Goal: Task Accomplishment & Management: Manage account settings

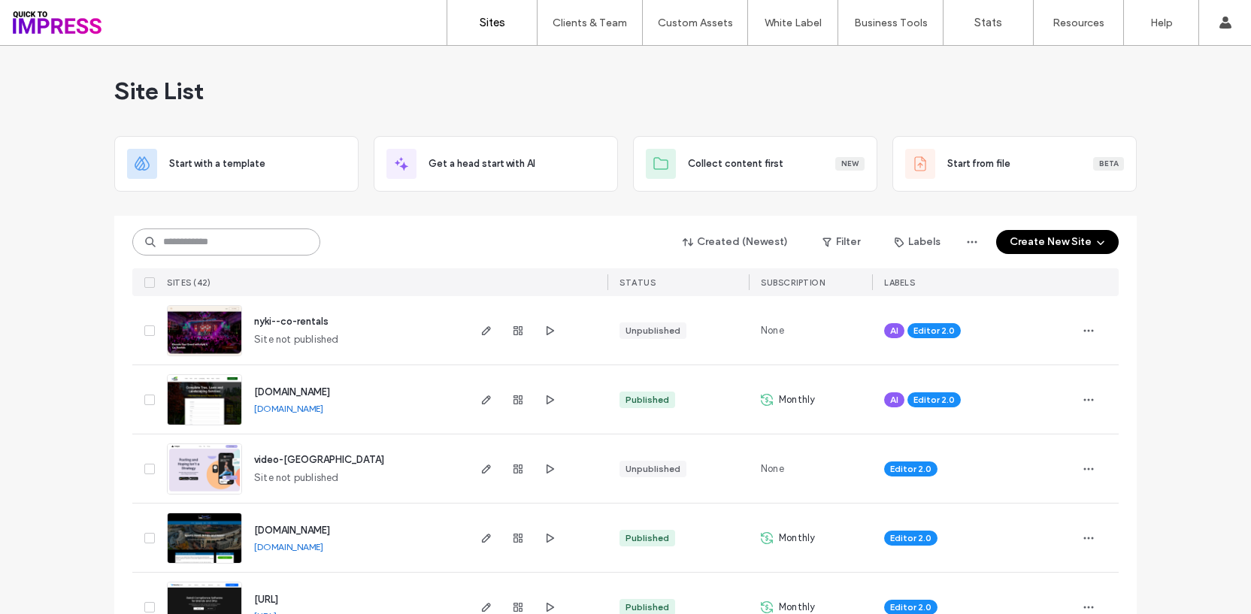
click at [271, 240] on input at bounding box center [226, 242] width 188 height 27
click at [581, 38] on div "Clients & Team" at bounding box center [589, 22] width 104 height 45
click at [580, 59] on label "Client Management" at bounding box center [593, 61] width 88 height 11
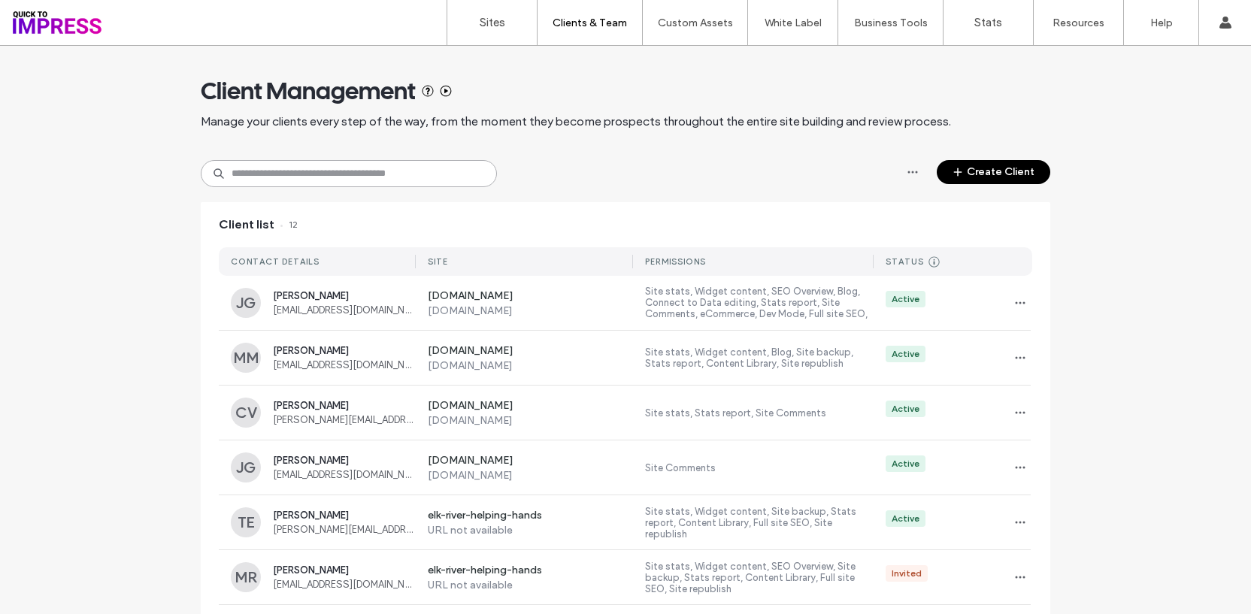
click at [304, 171] on input at bounding box center [349, 173] width 296 height 27
type input "******"
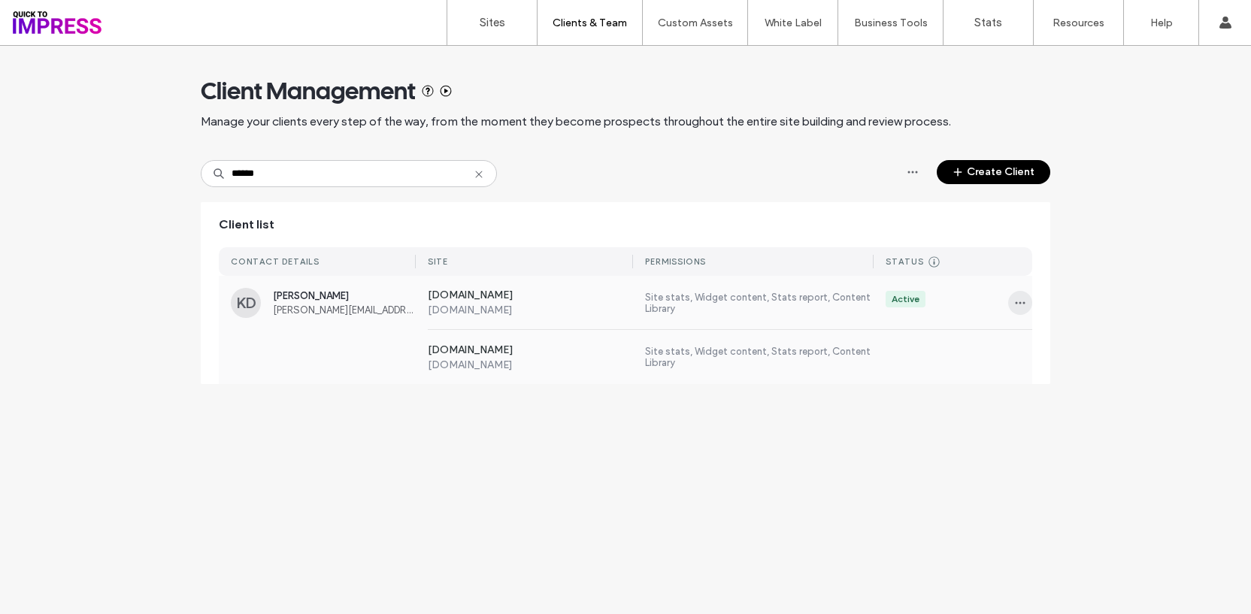
click at [1018, 305] on icon "button" at bounding box center [1020, 303] width 12 height 12
click at [1065, 345] on span "Sites & Permissions" at bounding box center [1081, 341] width 85 height 15
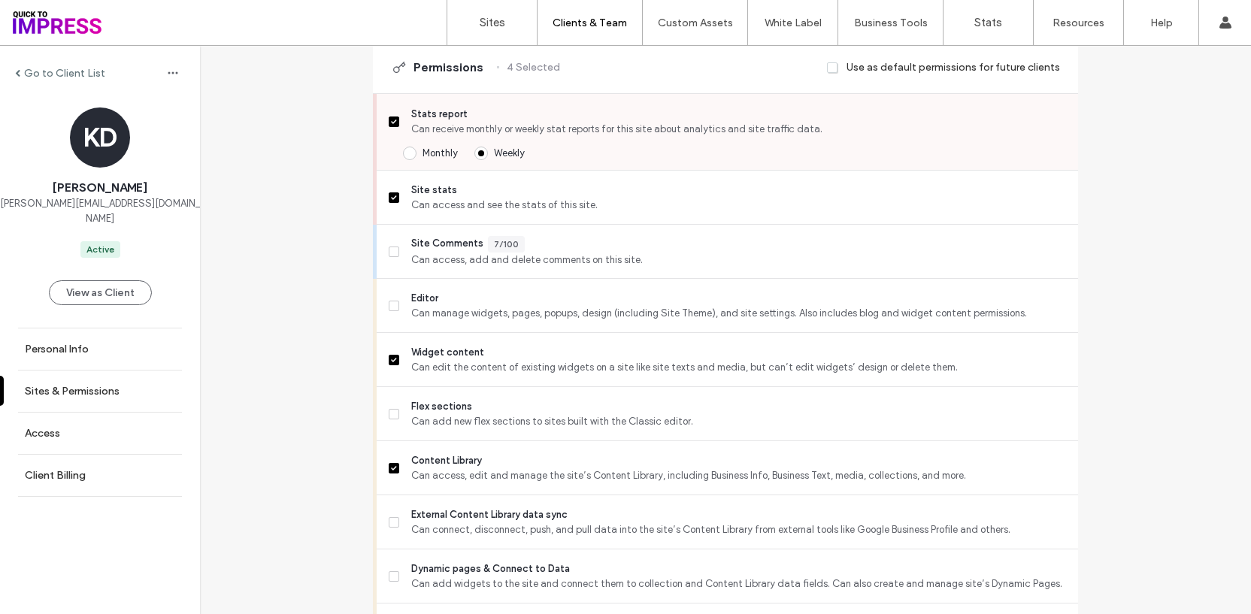
scroll to position [479, 0]
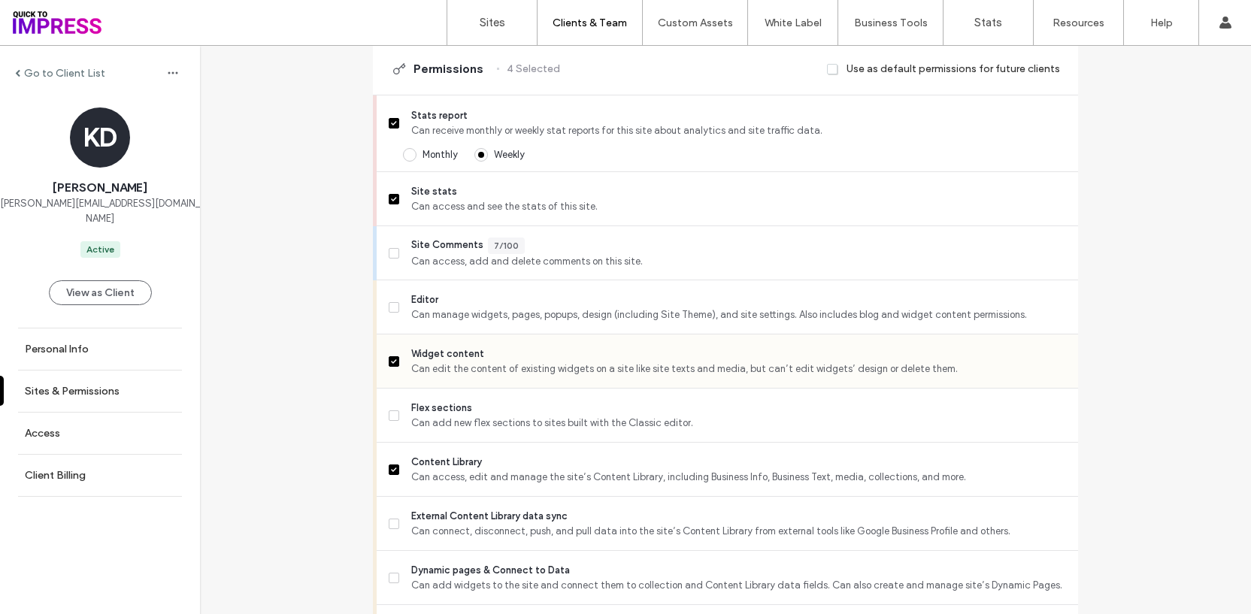
click at [389, 362] on span at bounding box center [394, 361] width 11 height 11
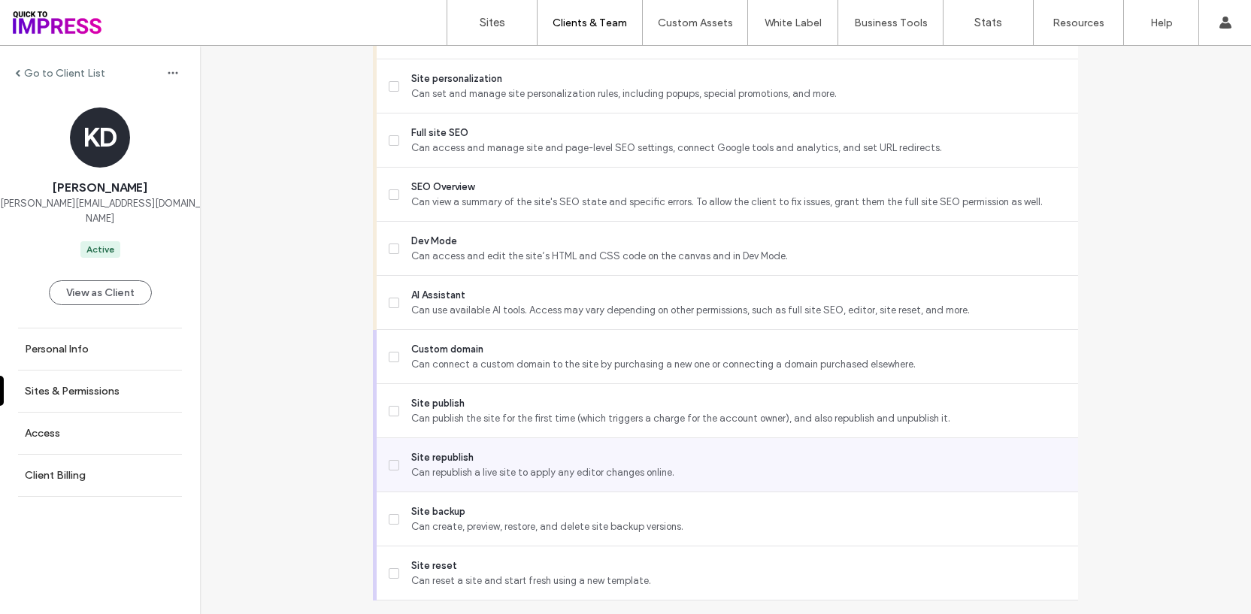
scroll to position [1391, 0]
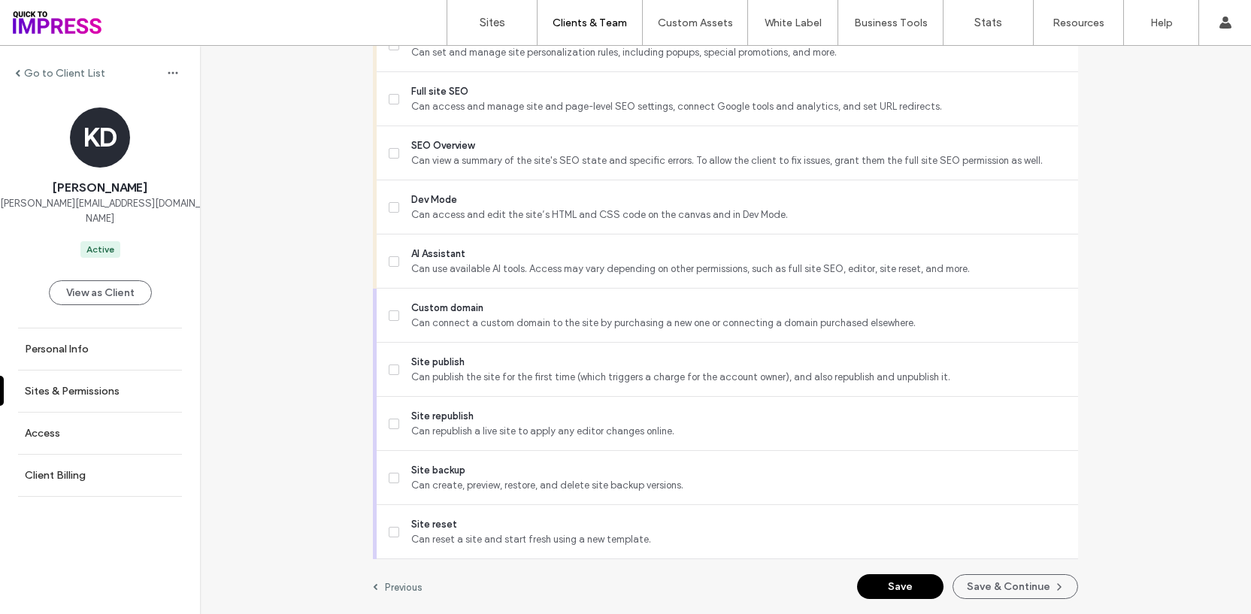
click at [907, 589] on button "Save" at bounding box center [900, 586] width 86 height 25
click at [32, 77] on label "Go to Client List" at bounding box center [64, 73] width 81 height 13
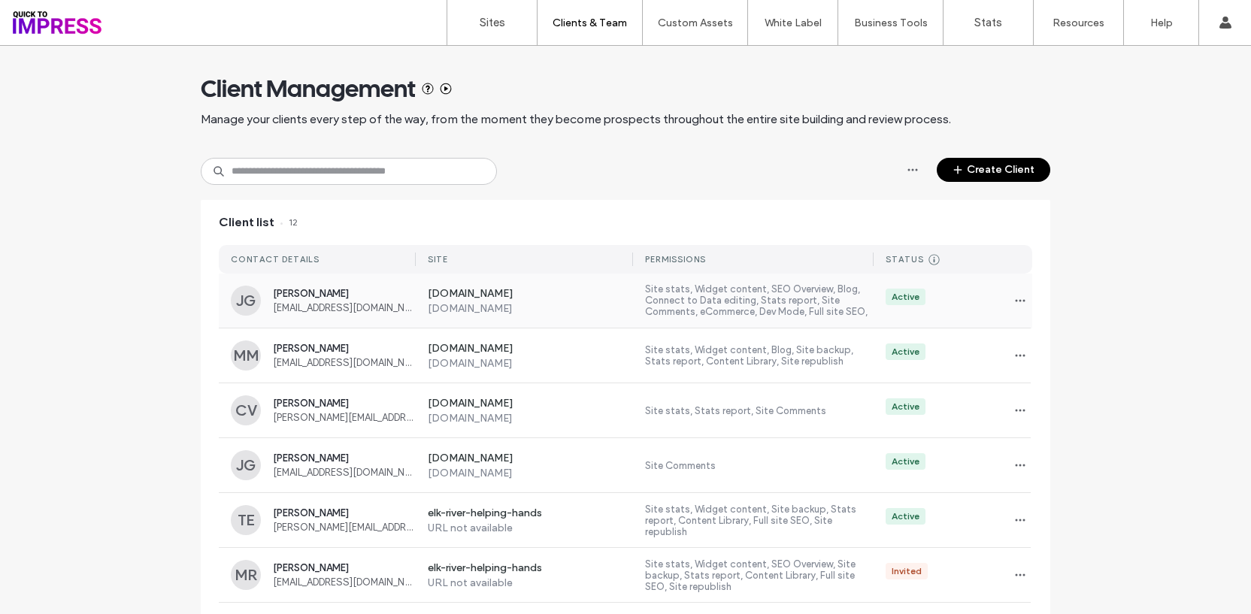
scroll to position [3, 0]
click at [341, 168] on input at bounding box center [349, 170] width 296 height 27
click at [370, 173] on input at bounding box center [349, 170] width 296 height 27
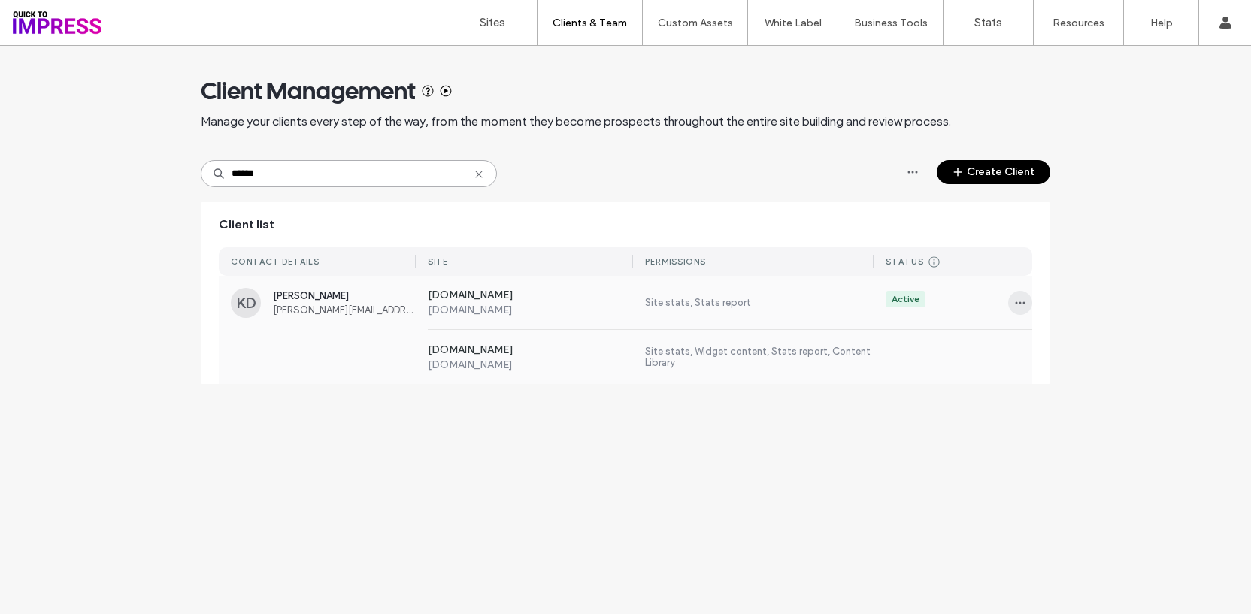
type input "******"
click at [1015, 304] on icon "button" at bounding box center [1020, 303] width 12 height 12
click at [1047, 363] on span "Manage Access" at bounding box center [1074, 370] width 71 height 15
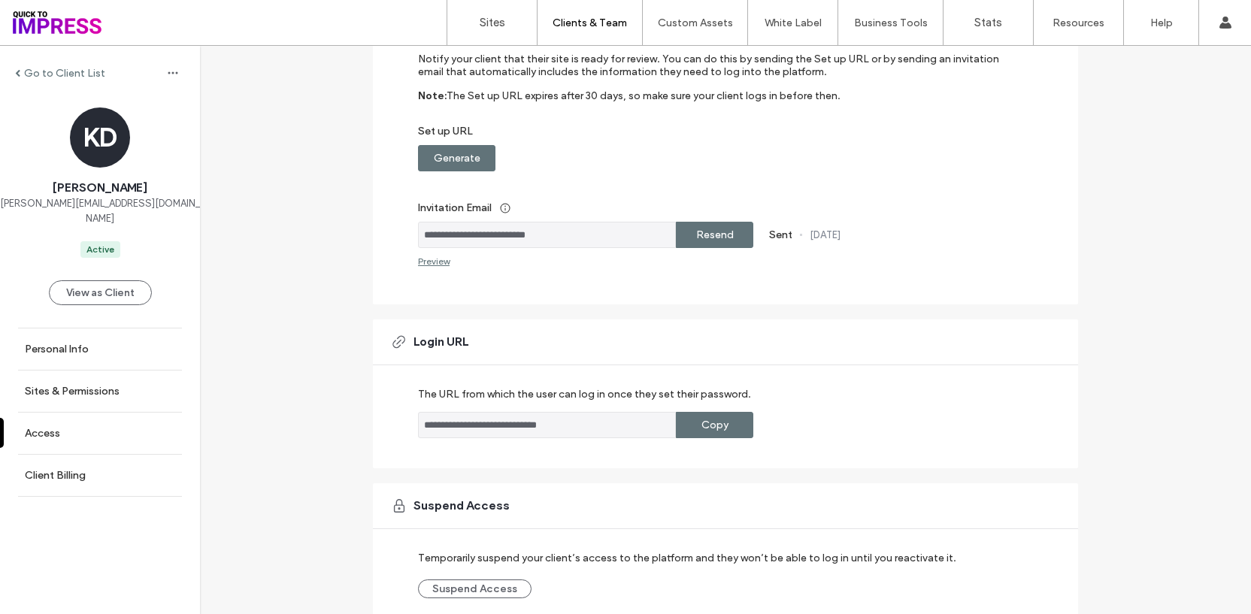
scroll to position [246, 0]
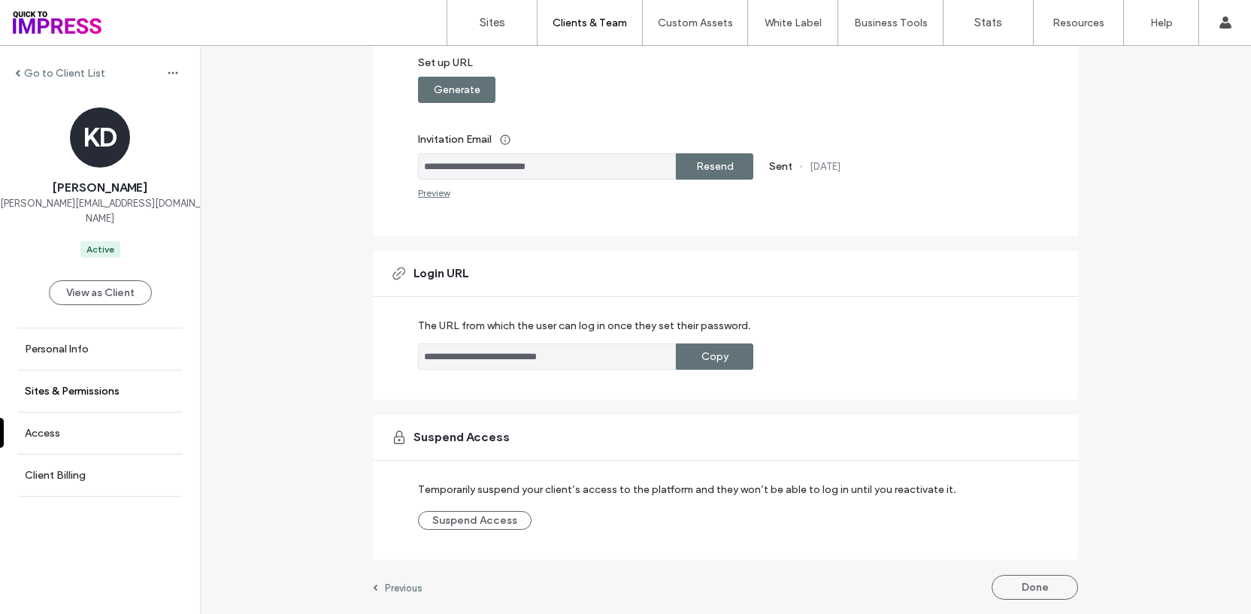
click at [82, 371] on link "Sites & Permissions" at bounding box center [100, 391] width 200 height 41
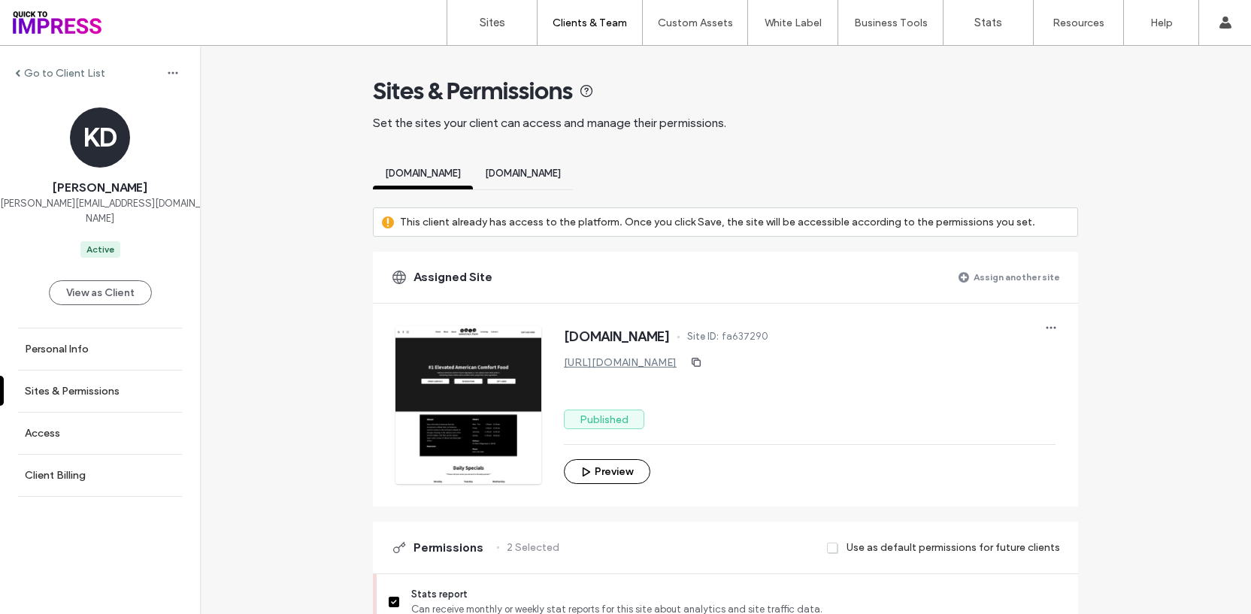
click at [565, 166] on div "www.thechickandthepig.com" at bounding box center [523, 176] width 100 height 28
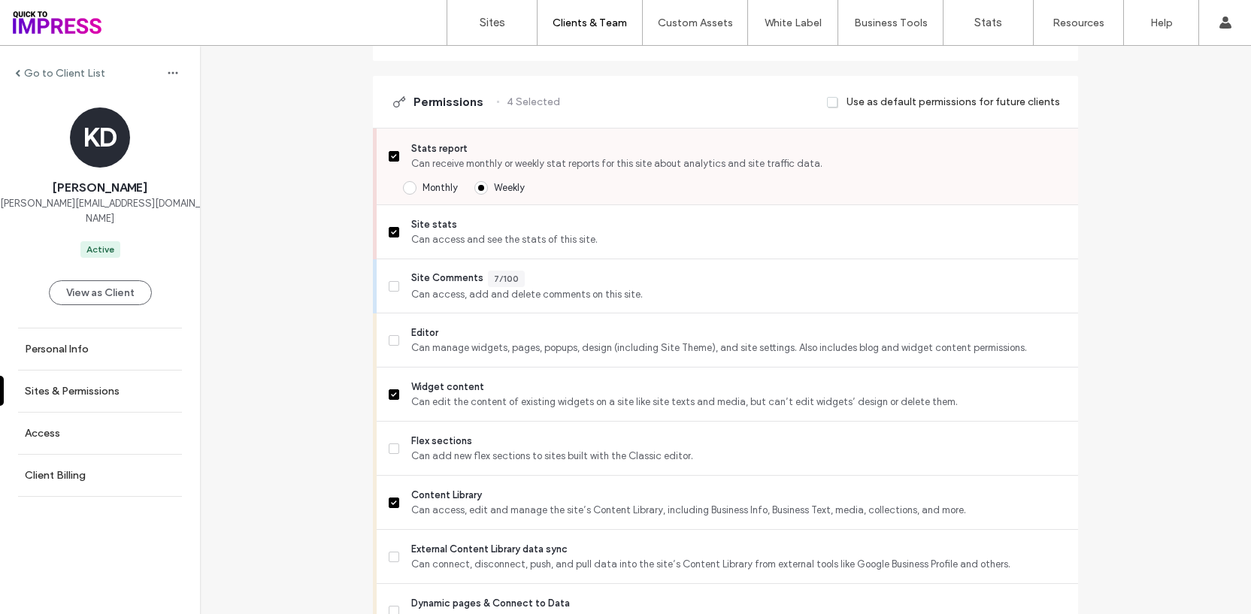
scroll to position [449, 0]
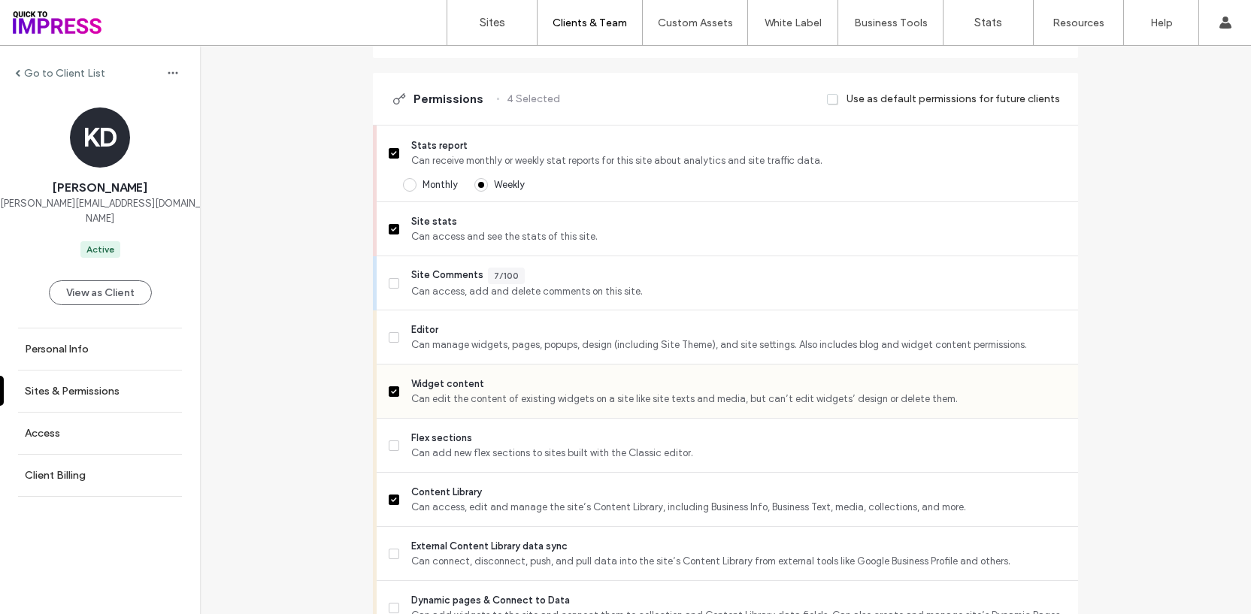
click at [391, 391] on icon at bounding box center [394, 391] width 6 height 5
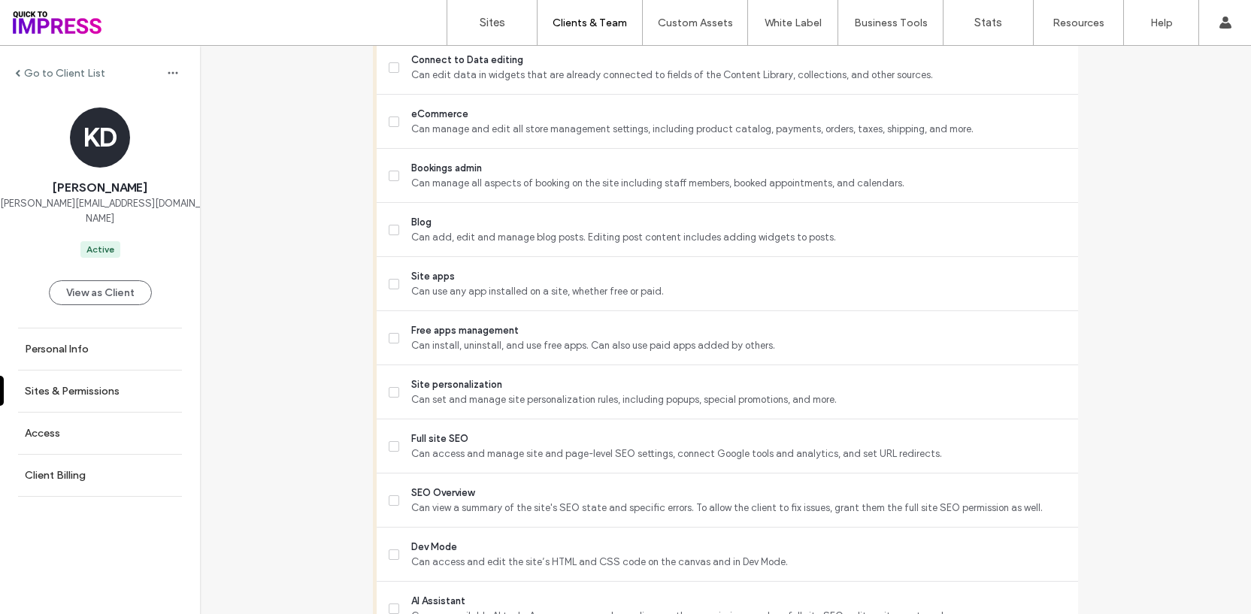
scroll to position [1391, 0]
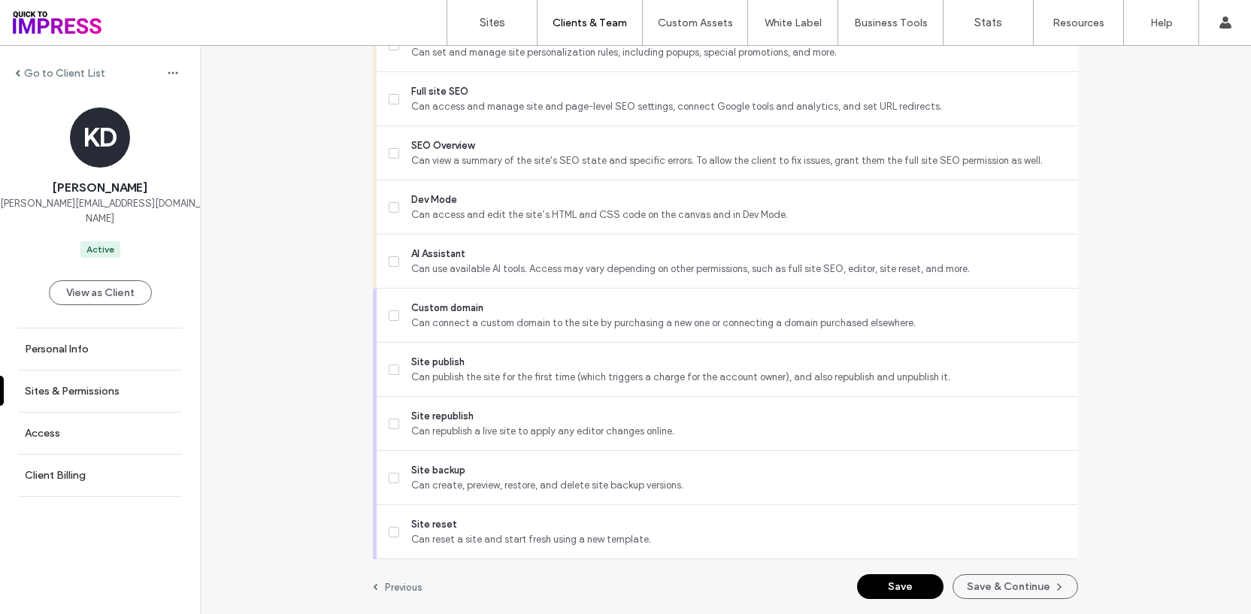
click at [915, 584] on button "Save" at bounding box center [900, 586] width 86 height 25
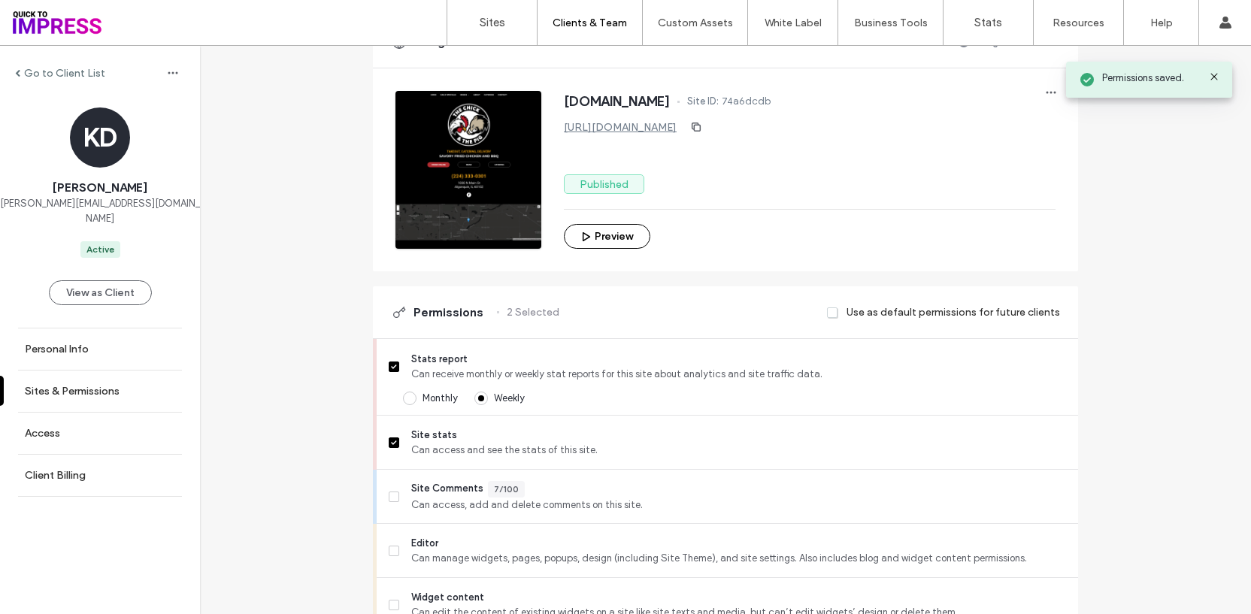
scroll to position [0, 0]
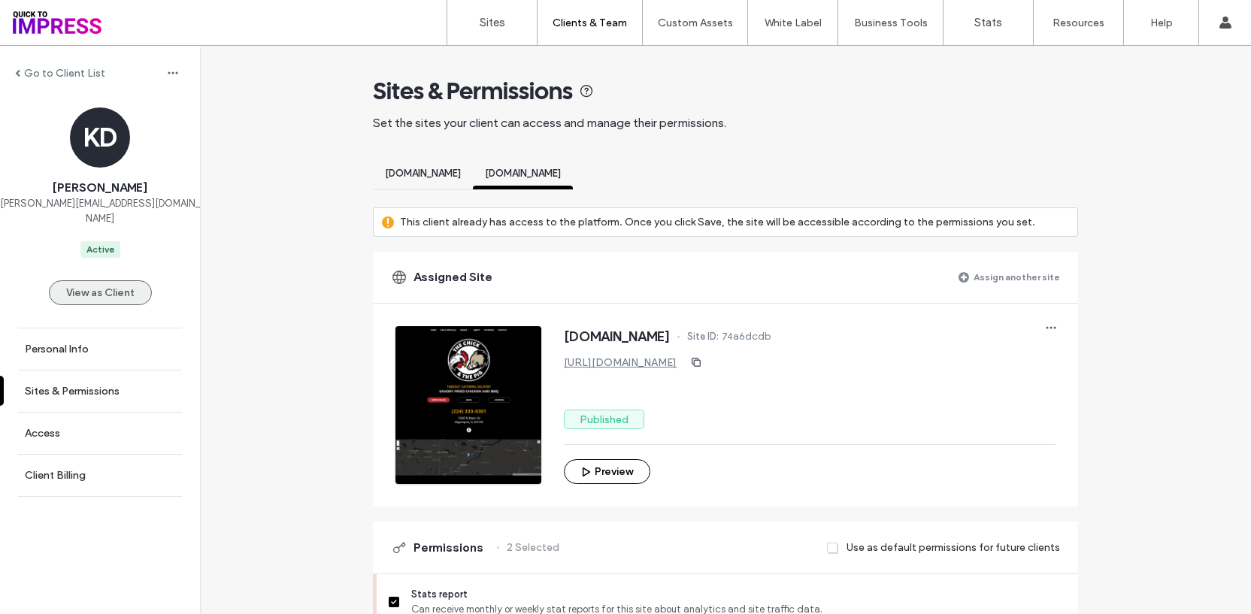
click at [78, 280] on button "View as Client" at bounding box center [100, 292] width 103 height 25
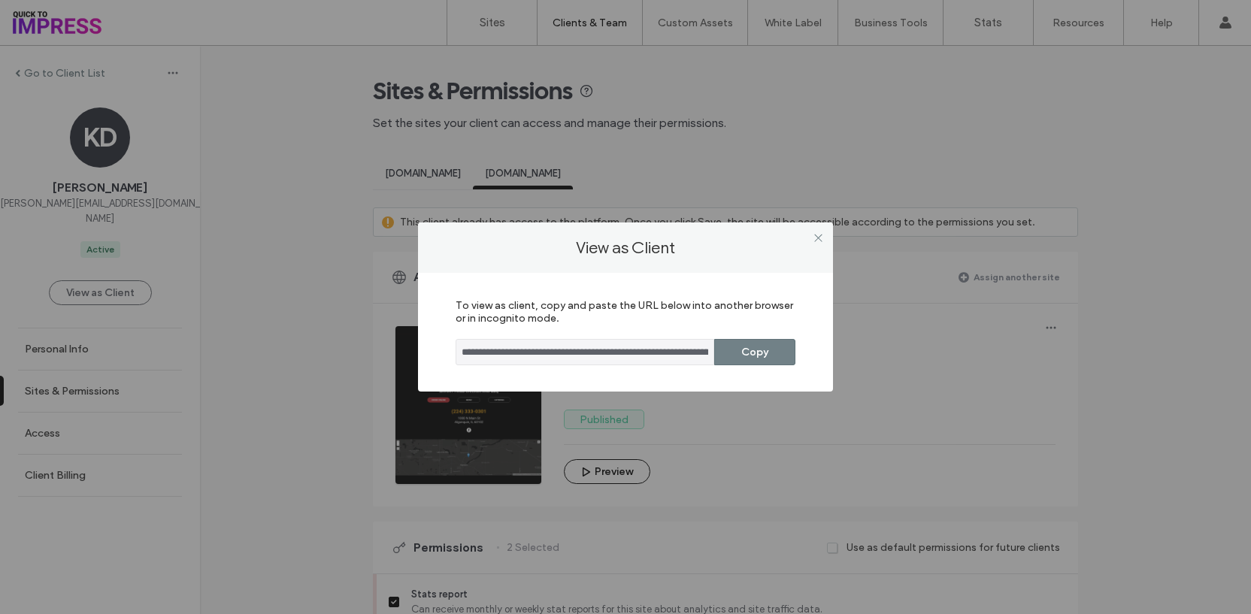
click at [750, 358] on button "Copy" at bounding box center [754, 352] width 81 height 26
click at [813, 237] on icon at bounding box center [818, 237] width 11 height 11
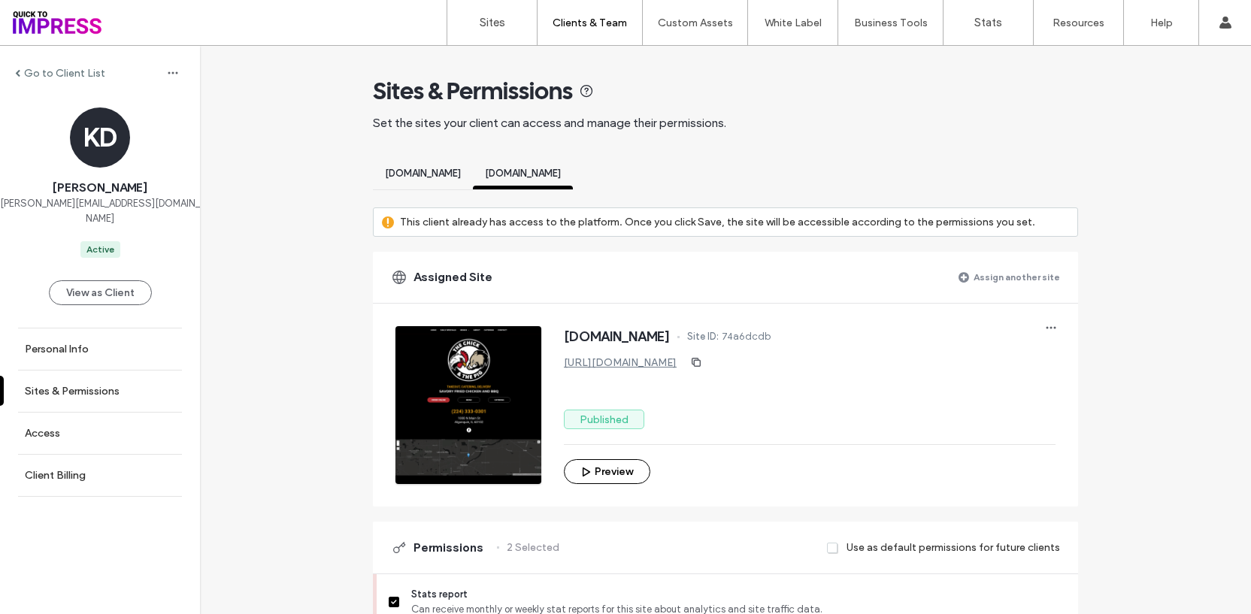
click at [125, 205] on span "kaylee@boldamericanfare.com" at bounding box center [100, 211] width 200 height 30
copy span "kaylee@boldamericanfare.com"
click at [61, 78] on label "Go to Client List" at bounding box center [64, 73] width 81 height 13
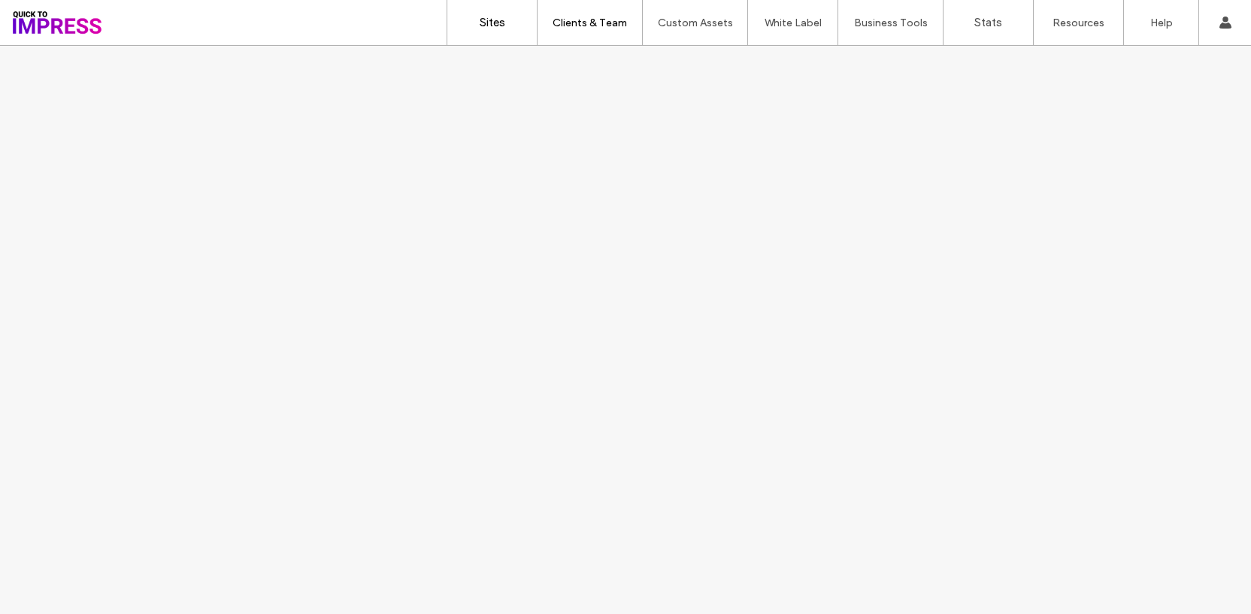
click at [496, 24] on label "Sites" at bounding box center [493, 23] width 26 height 14
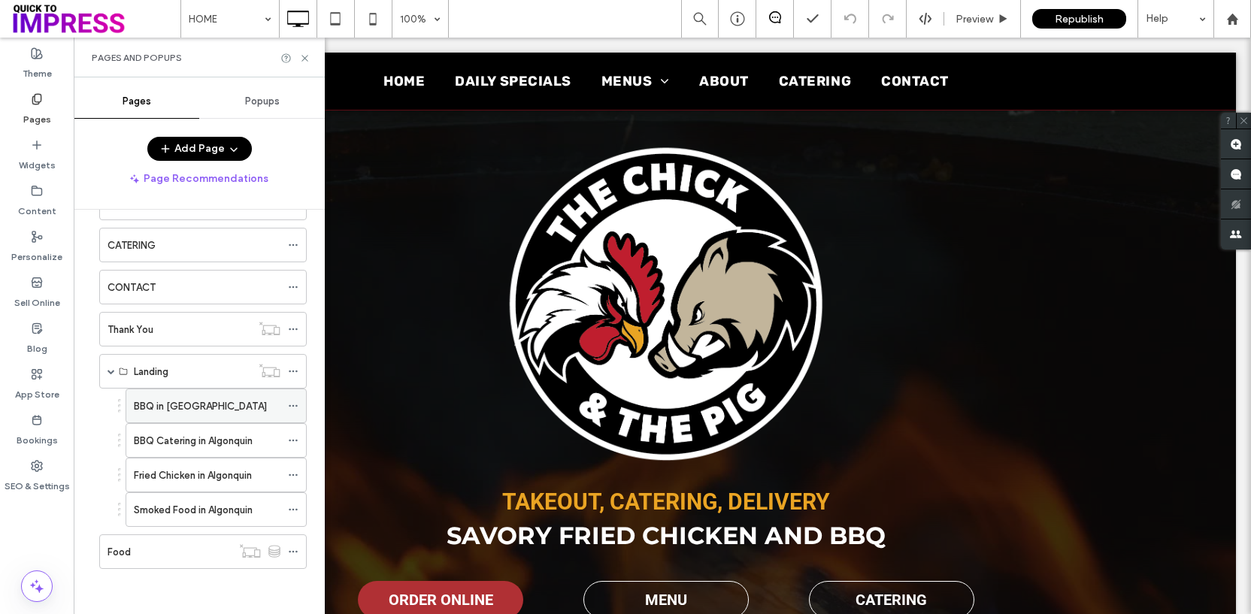
click at [268, 407] on div "BBQ in [GEOGRAPHIC_DATA]" at bounding box center [207, 406] width 147 height 16
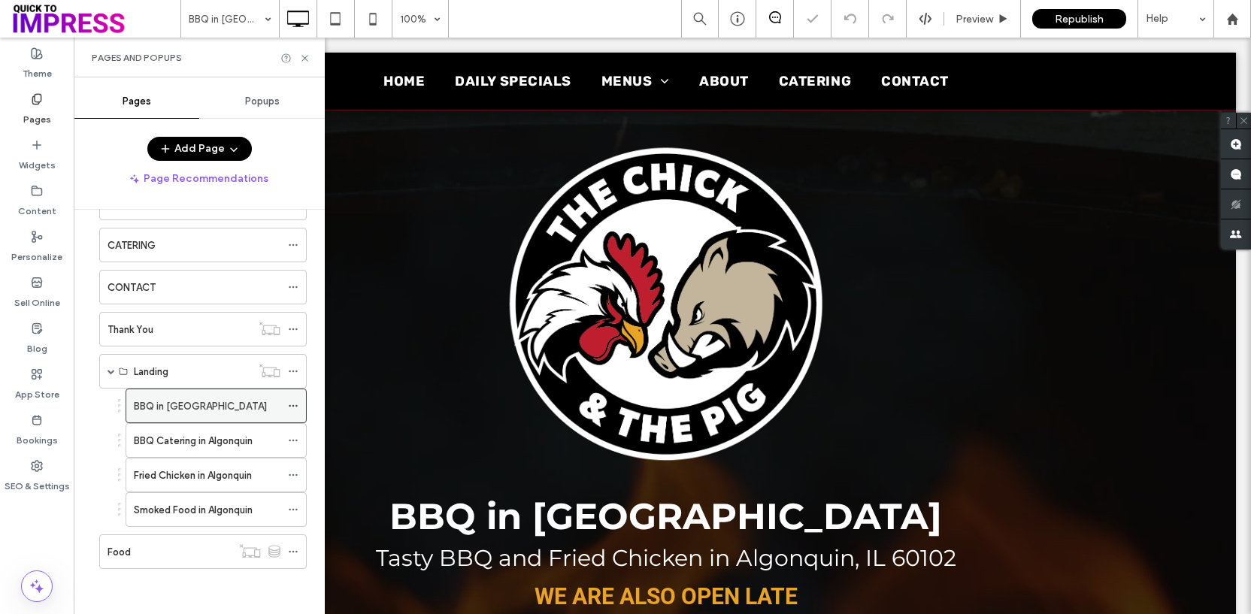
click at [290, 404] on icon at bounding box center [293, 406] width 11 height 11
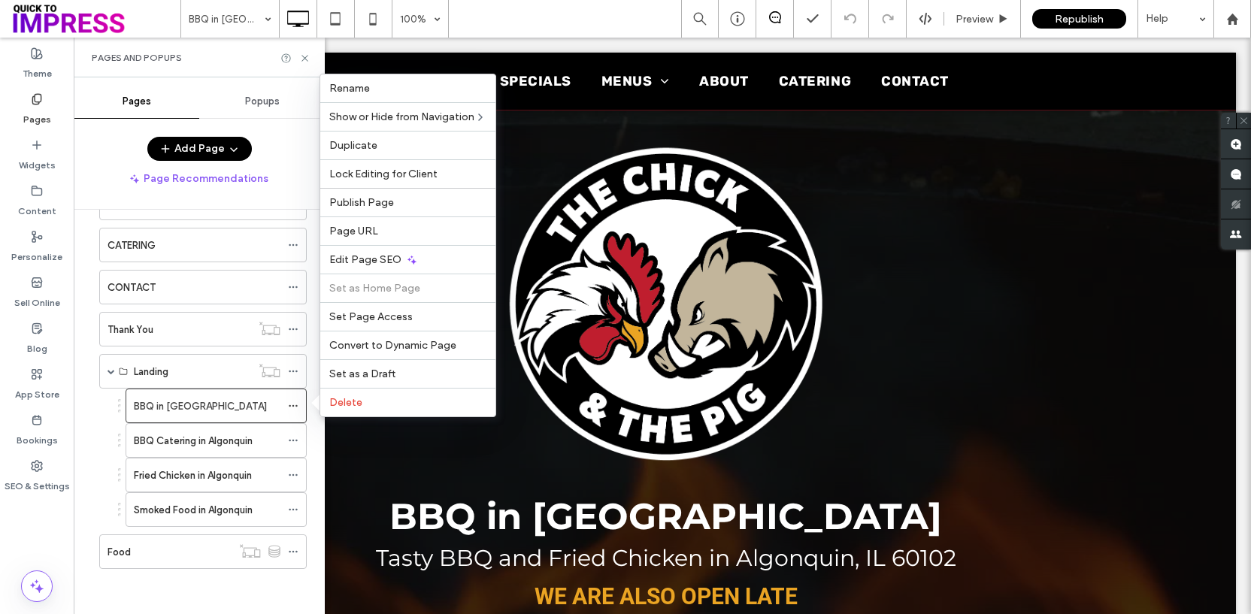
click at [523, 29] on div "BBQ in Algonquin 100% Preview Republish Help" at bounding box center [715, 19] width 1070 height 38
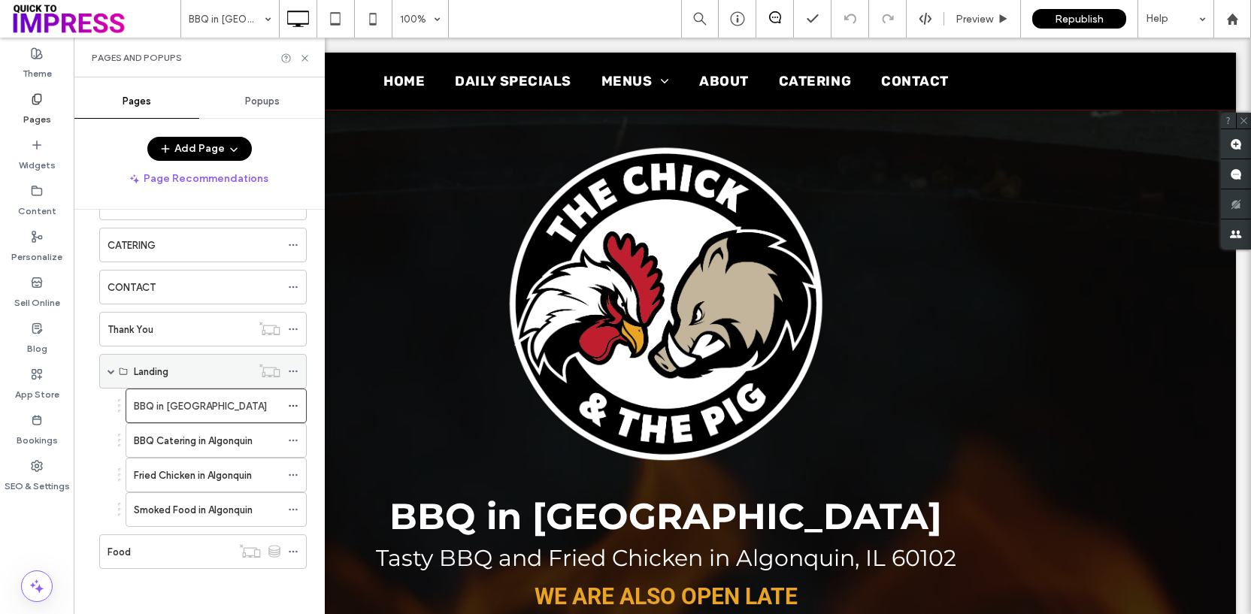
click at [113, 373] on span at bounding box center [111, 372] width 8 height 8
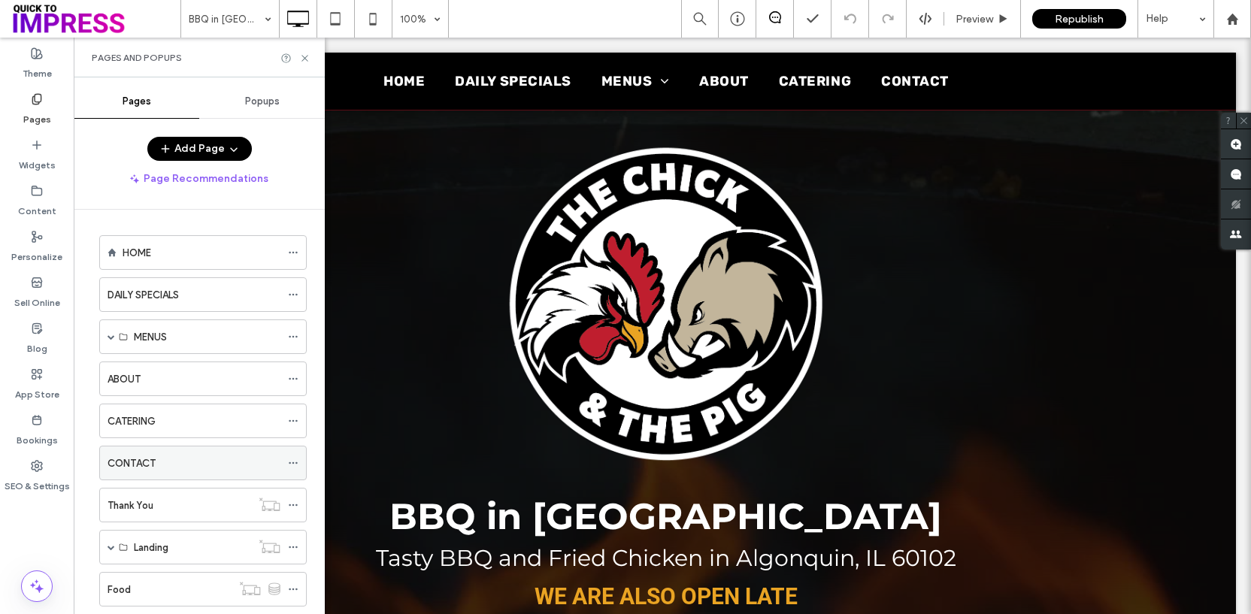
scroll to position [11, 0]
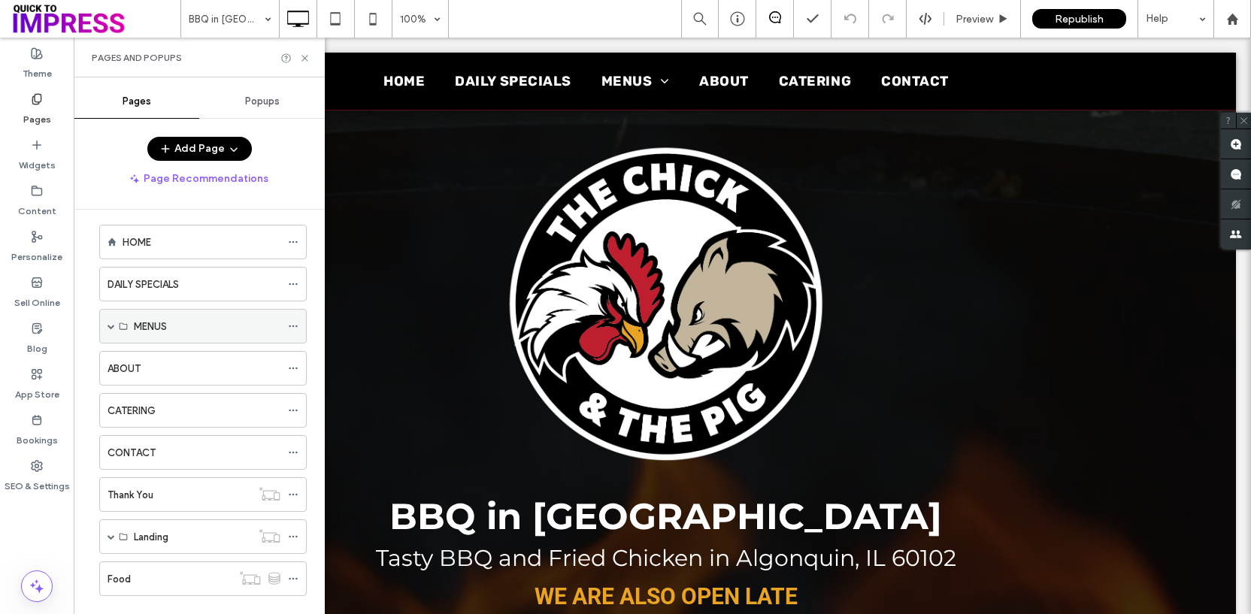
click at [111, 321] on span at bounding box center [111, 326] width 8 height 33
click at [111, 322] on span at bounding box center [111, 326] width 8 height 8
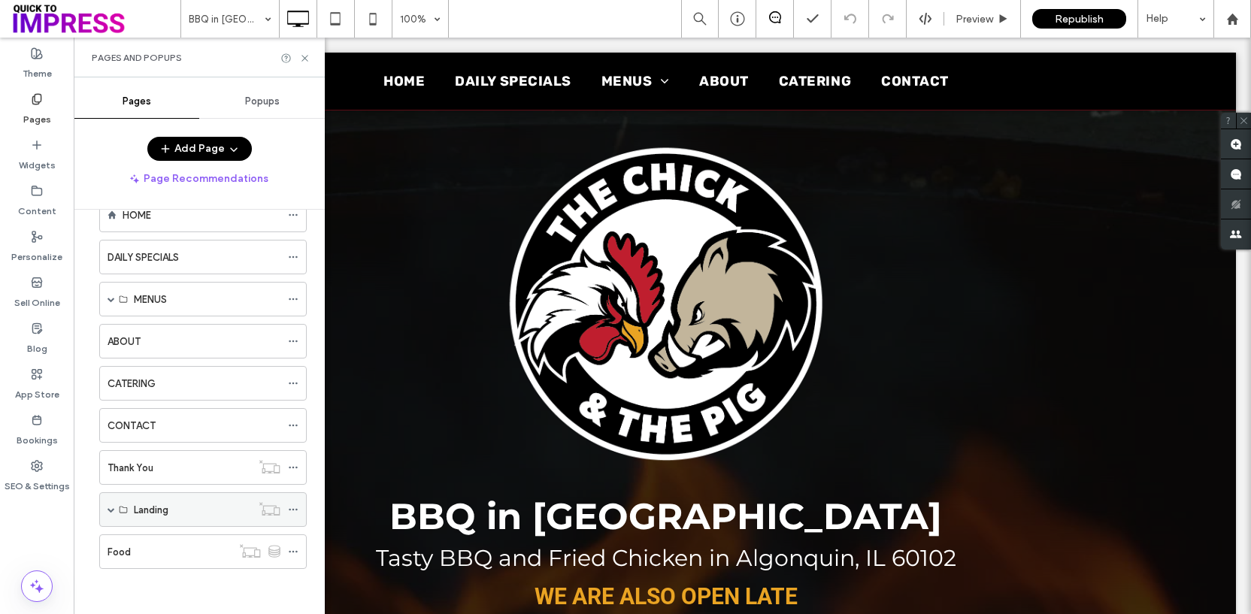
click at [113, 509] on span at bounding box center [111, 510] width 8 height 8
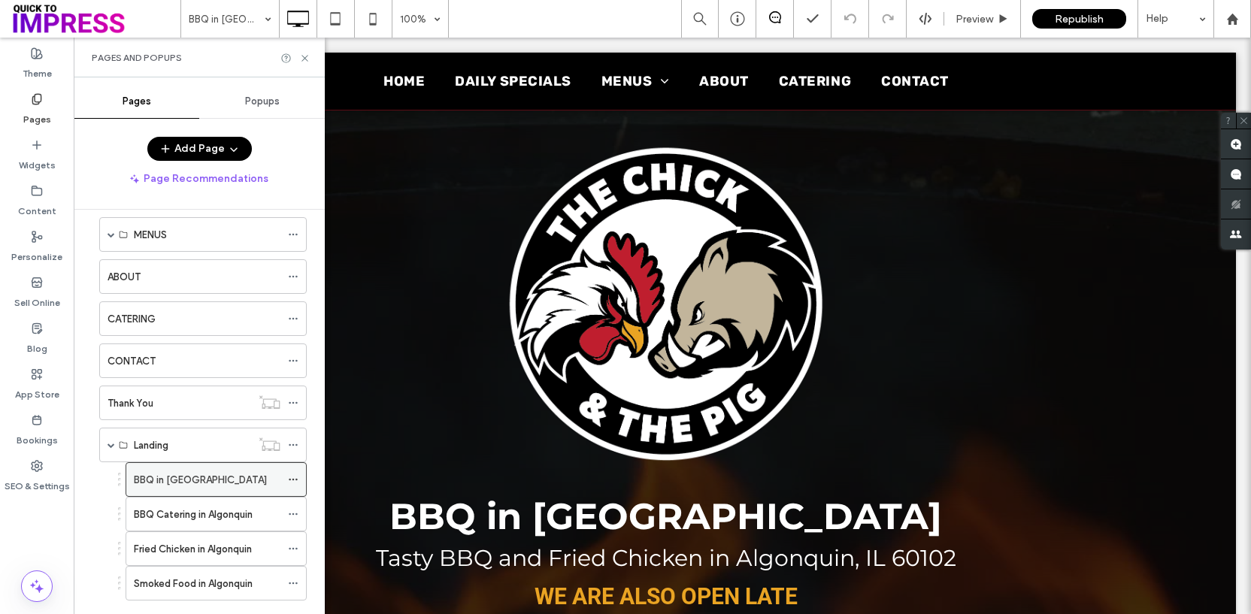
scroll to position [176, 0]
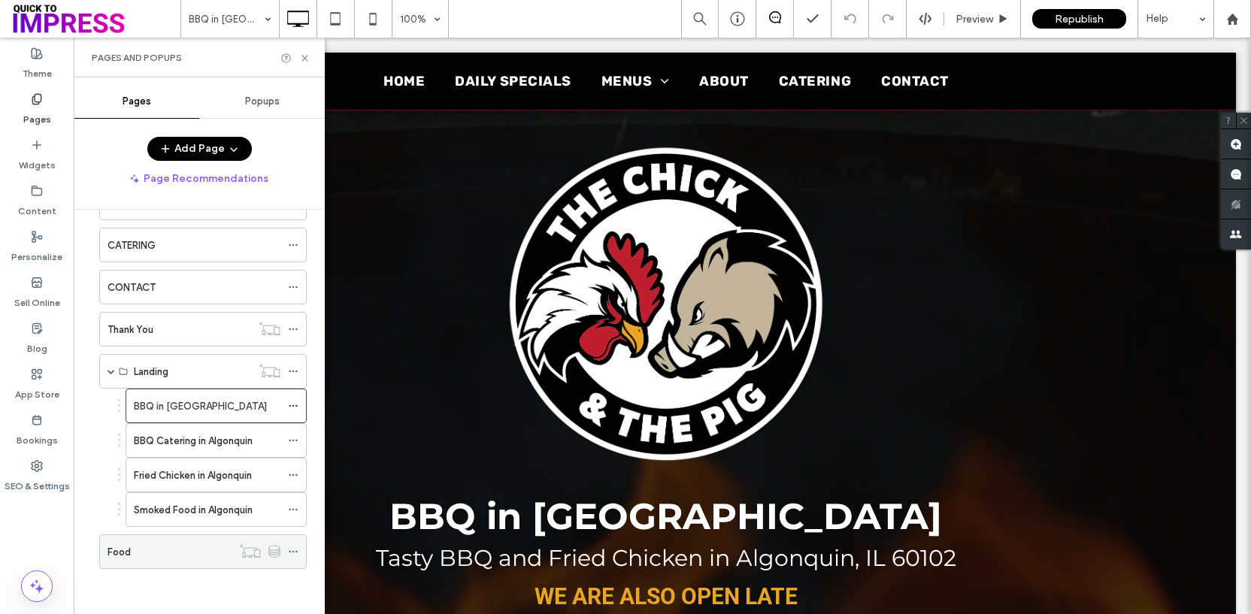
click at [178, 549] on div "Food" at bounding box center [169, 552] width 124 height 16
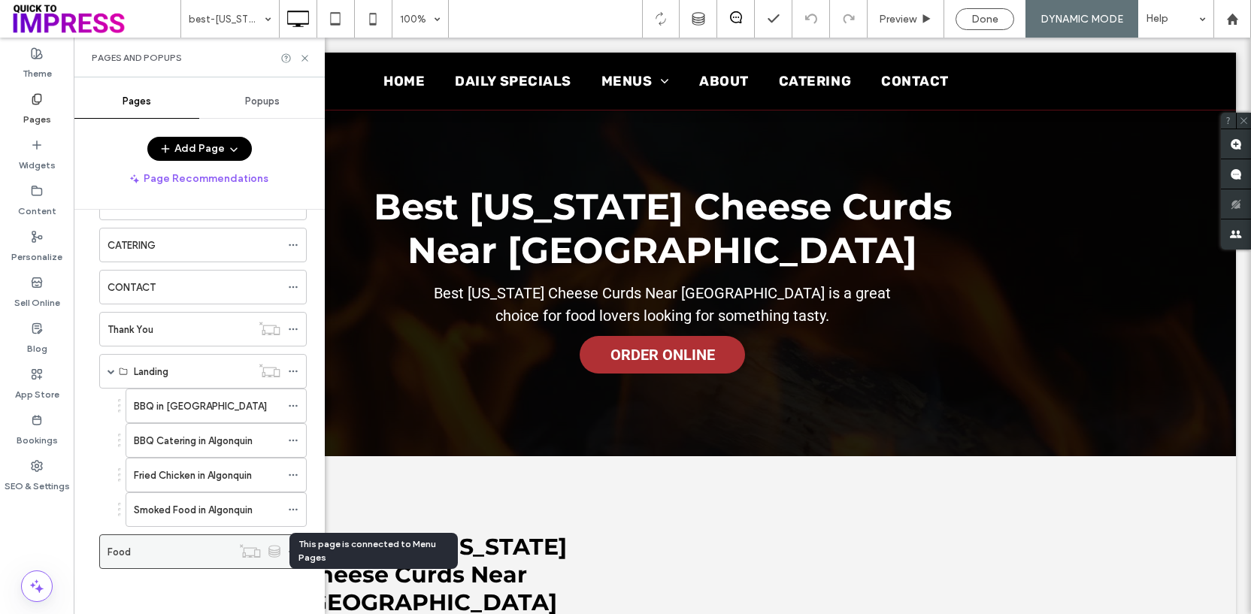
click at [273, 554] on use at bounding box center [274, 550] width 11 height 11
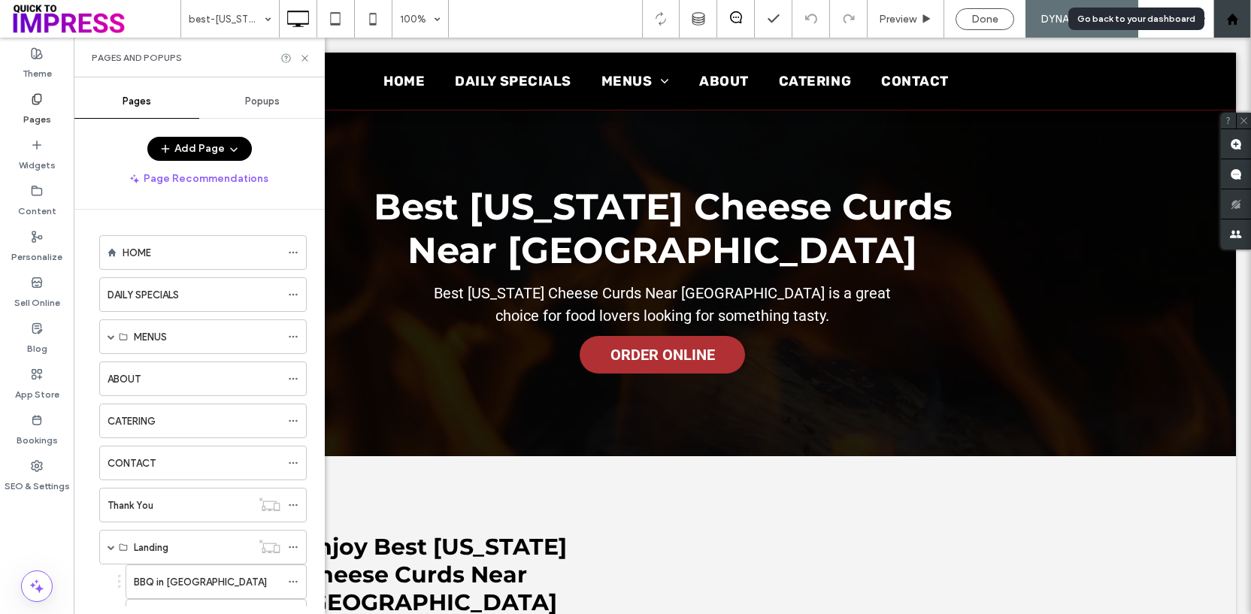
click at [1241, 29] on div at bounding box center [1232, 19] width 38 height 38
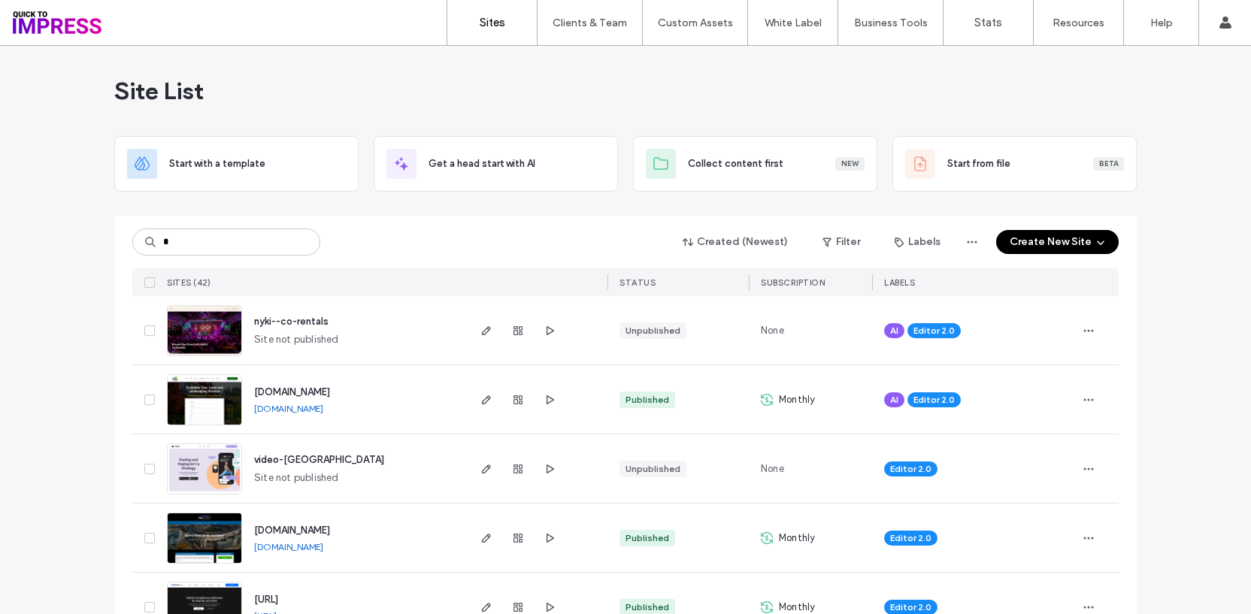
type input "*"
click at [592, 62] on label "Client Management" at bounding box center [593, 61] width 88 height 11
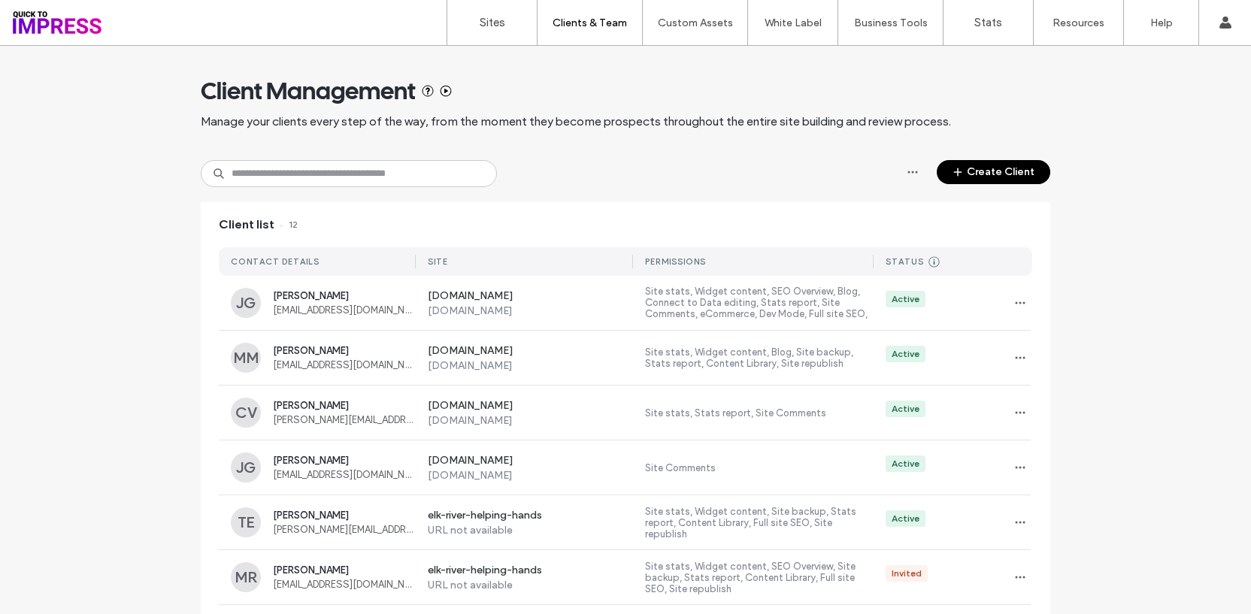
click at [962, 169] on button "Create Client" at bounding box center [994, 172] width 114 height 24
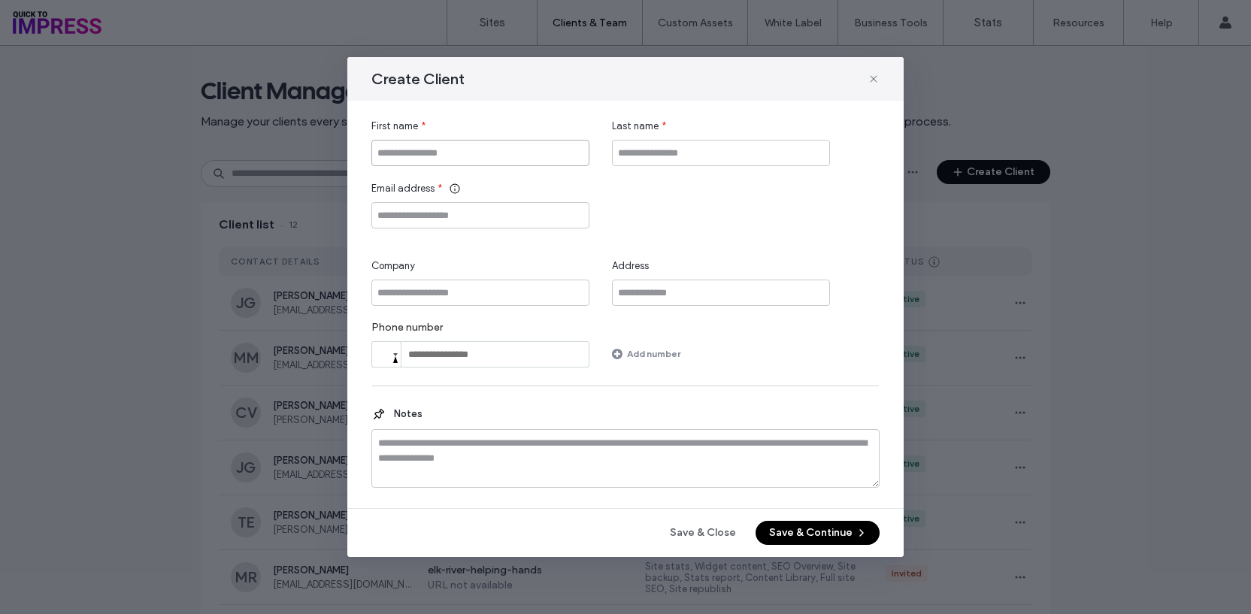
click at [416, 155] on input "First name" at bounding box center [480, 153] width 218 height 26
type input "****"
type input "******"
click at [495, 228] on div "First name * **** Last name * ****** Email address * Company Address Phone numb…" at bounding box center [625, 243] width 508 height 249
click at [495, 214] on input "Email address" at bounding box center [480, 215] width 218 height 26
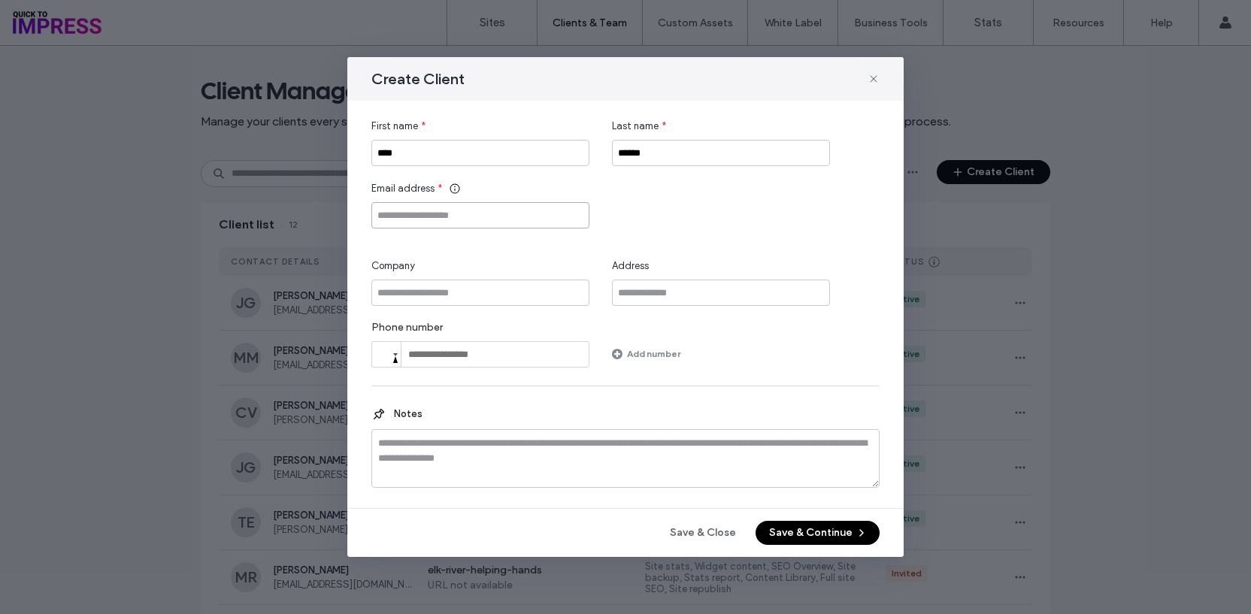
paste input "**********"
type input "**********"
click at [431, 289] on input "Company" at bounding box center [480, 293] width 218 height 26
type input "***"
click at [654, 295] on input "Address" at bounding box center [721, 293] width 218 height 26
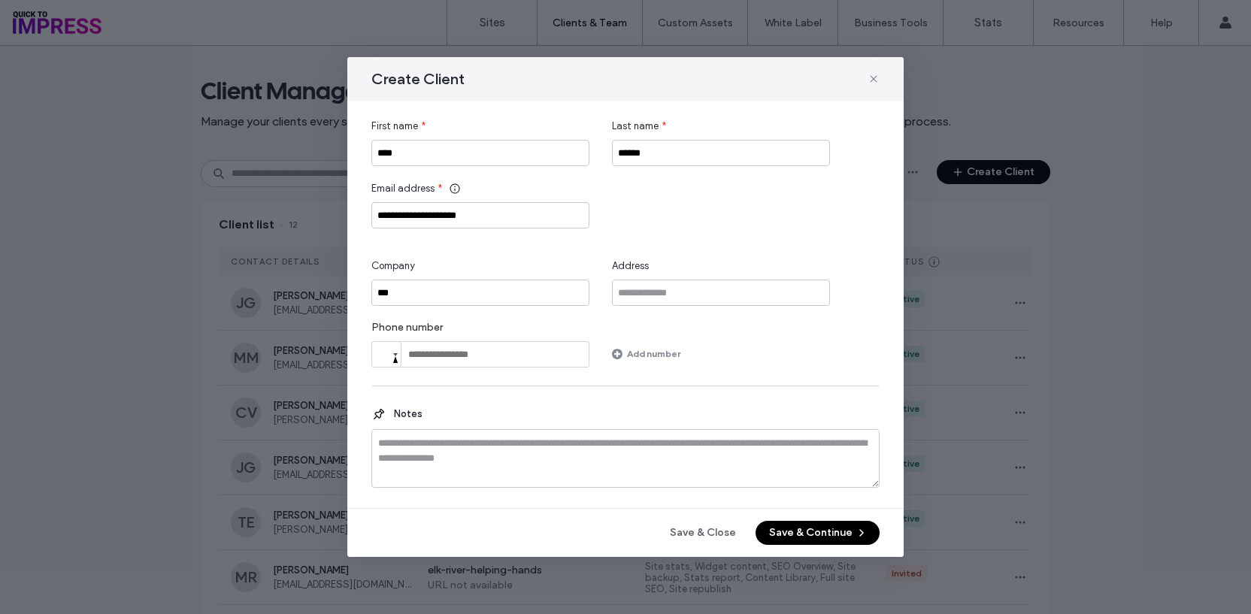
click at [785, 534] on button "Save & Continue" at bounding box center [817, 533] width 124 height 24
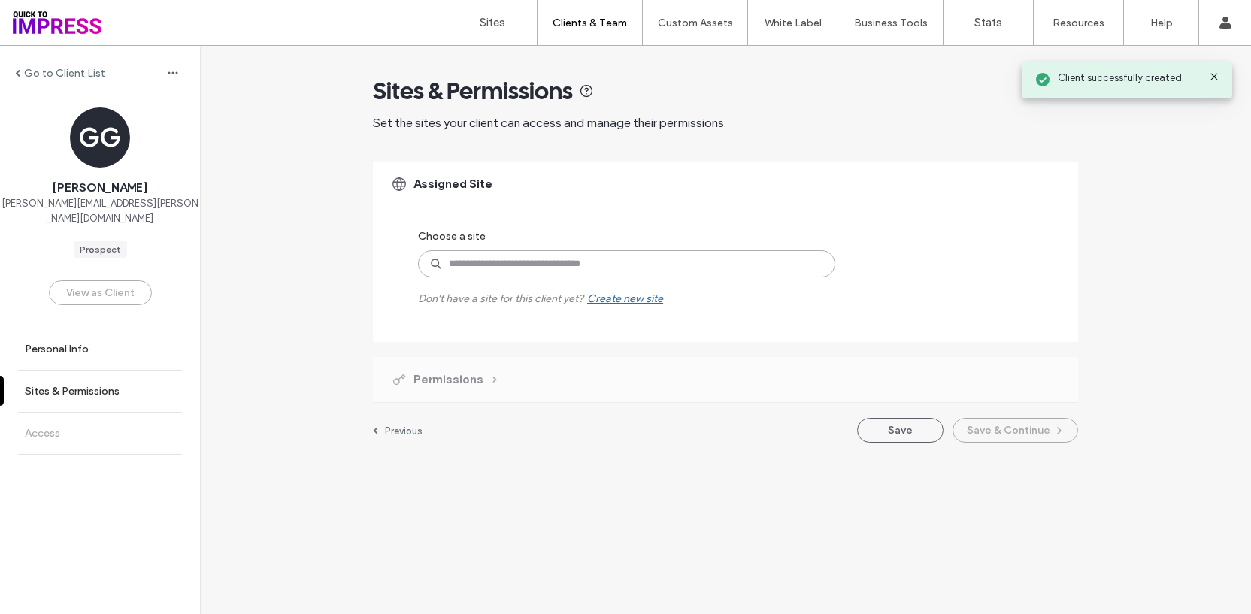
click at [491, 259] on input at bounding box center [626, 263] width 417 height 27
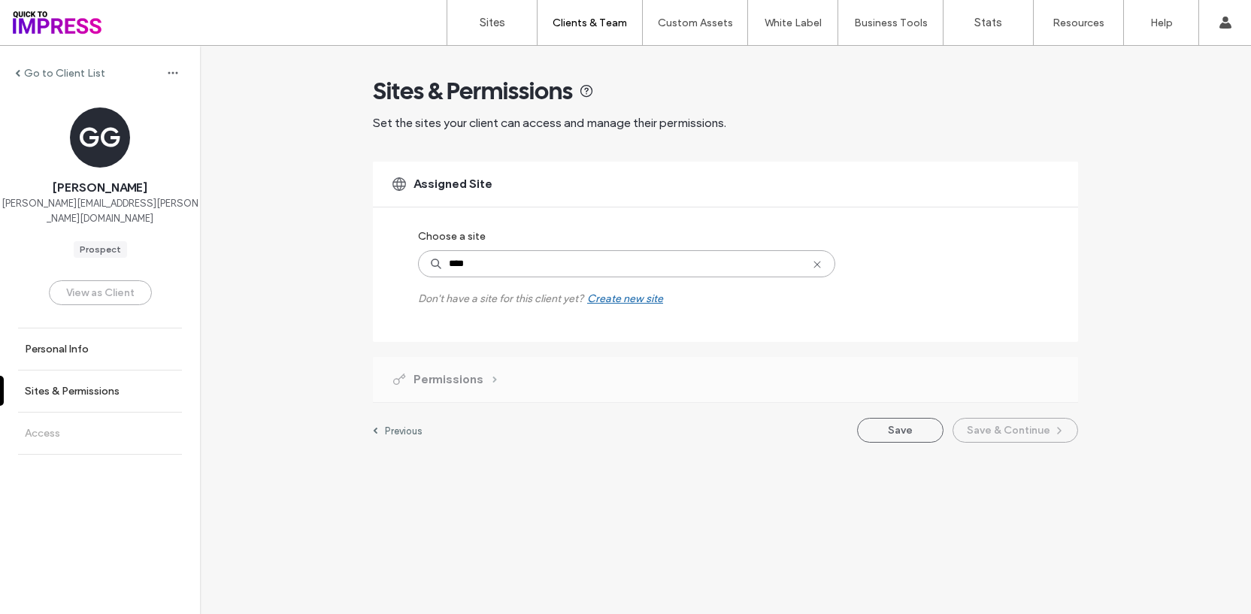
type input "*****"
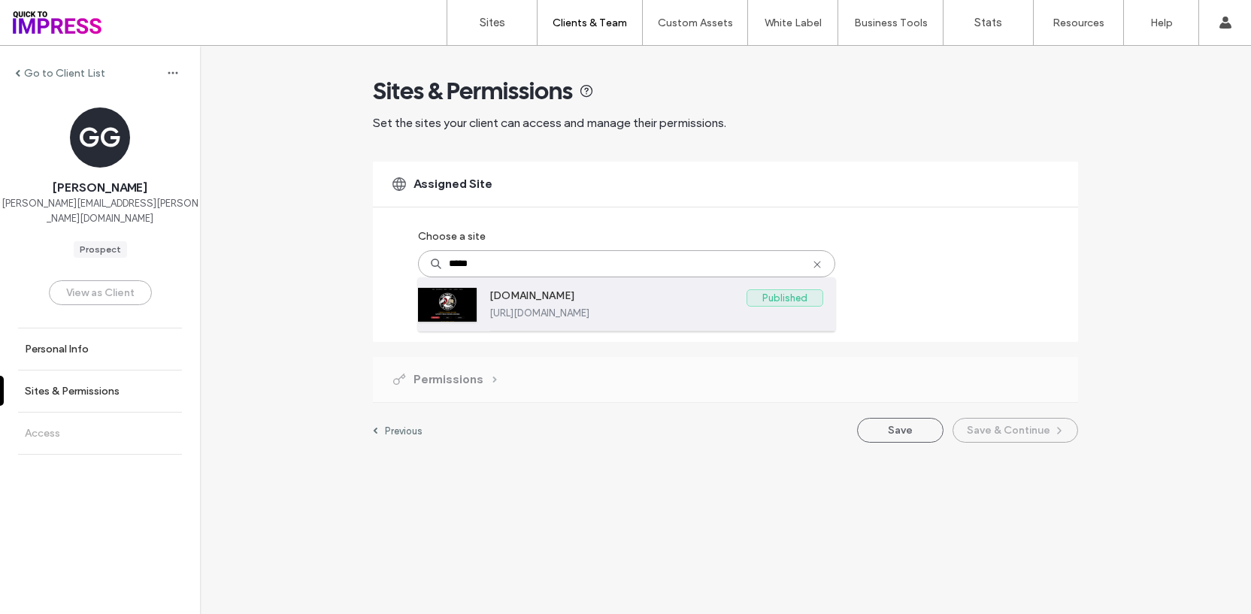
click at [713, 304] on label "www.thechickandthepig.com" at bounding box center [617, 298] width 257 height 18
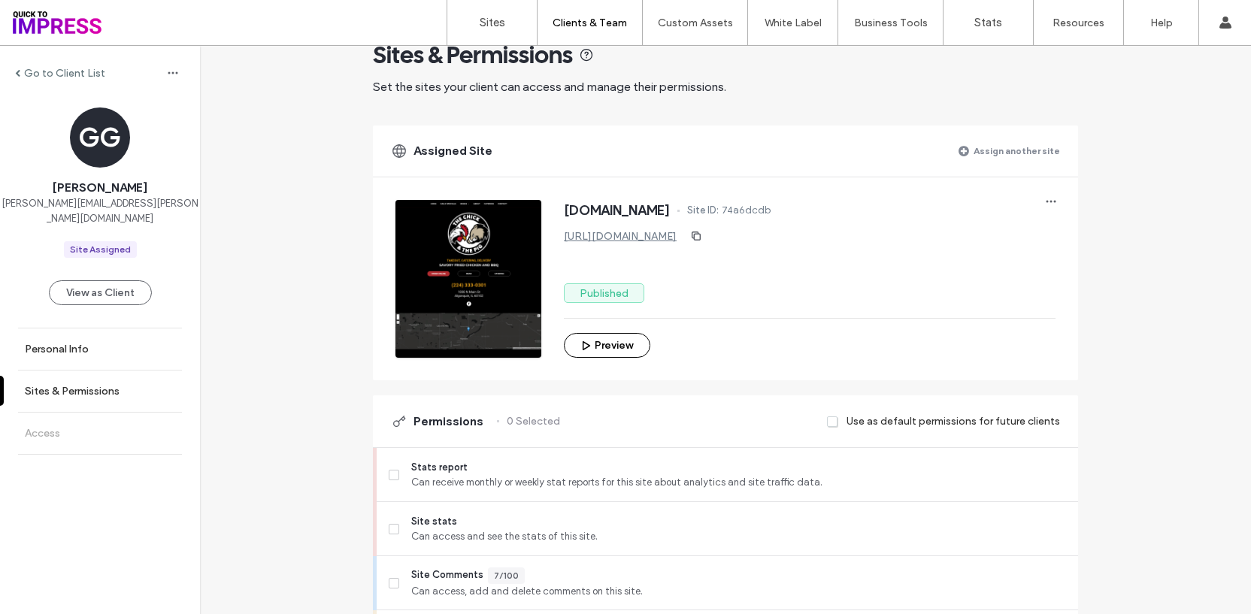
scroll to position [50, 0]
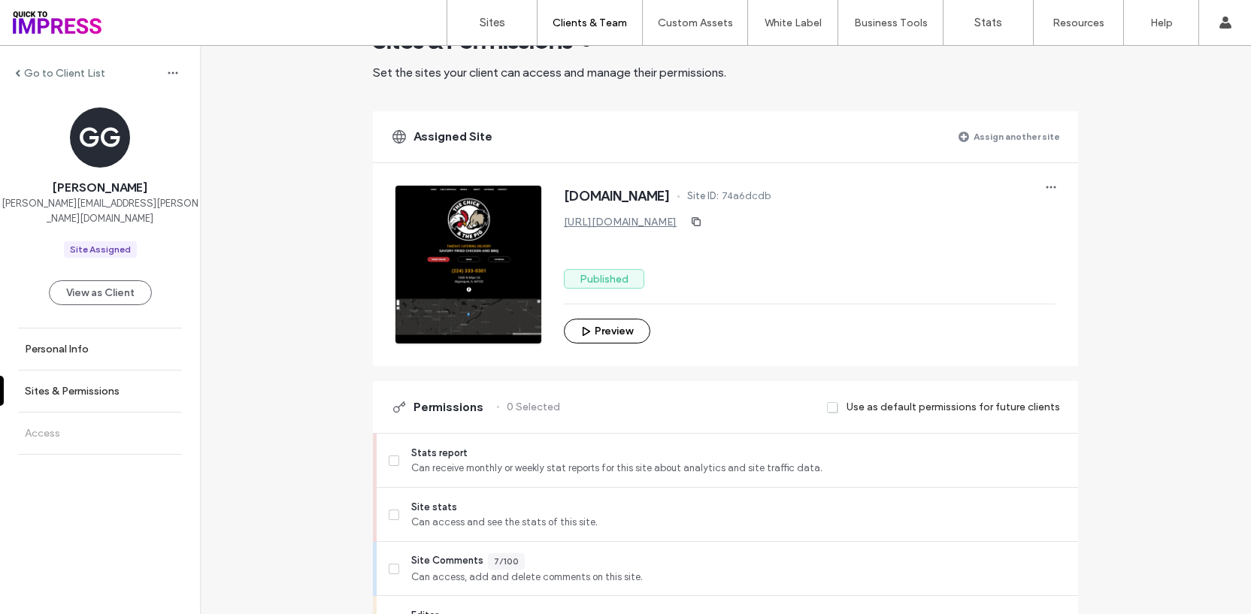
click at [979, 133] on label "Assign another site" at bounding box center [1016, 136] width 86 height 26
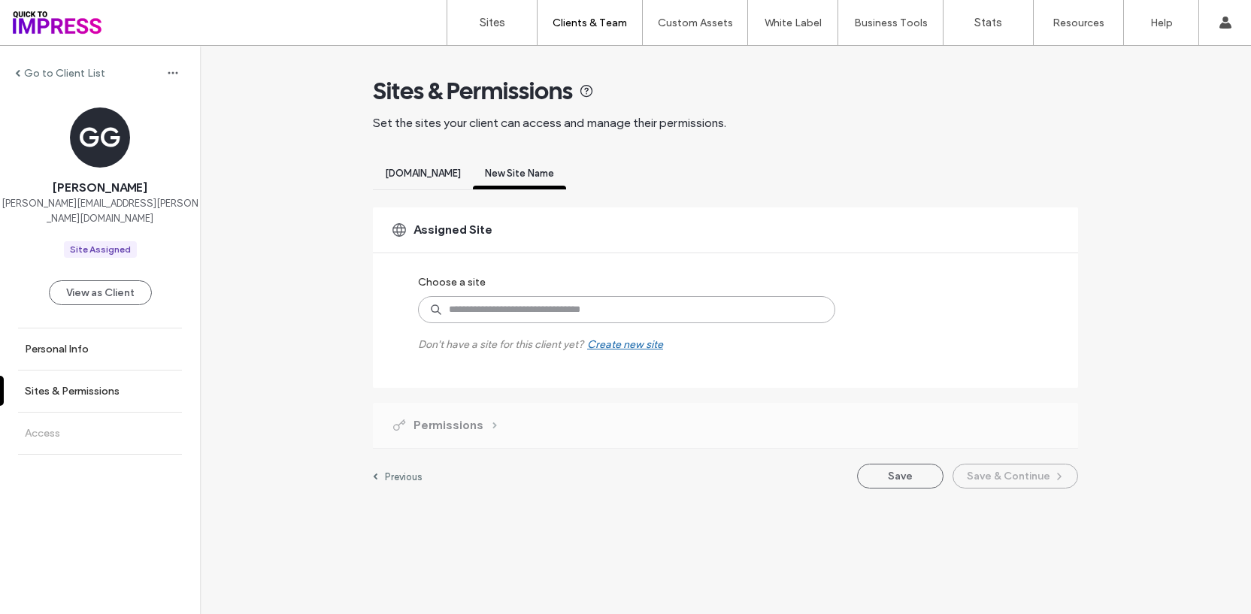
click at [485, 322] on input at bounding box center [626, 309] width 417 height 27
type input "****"
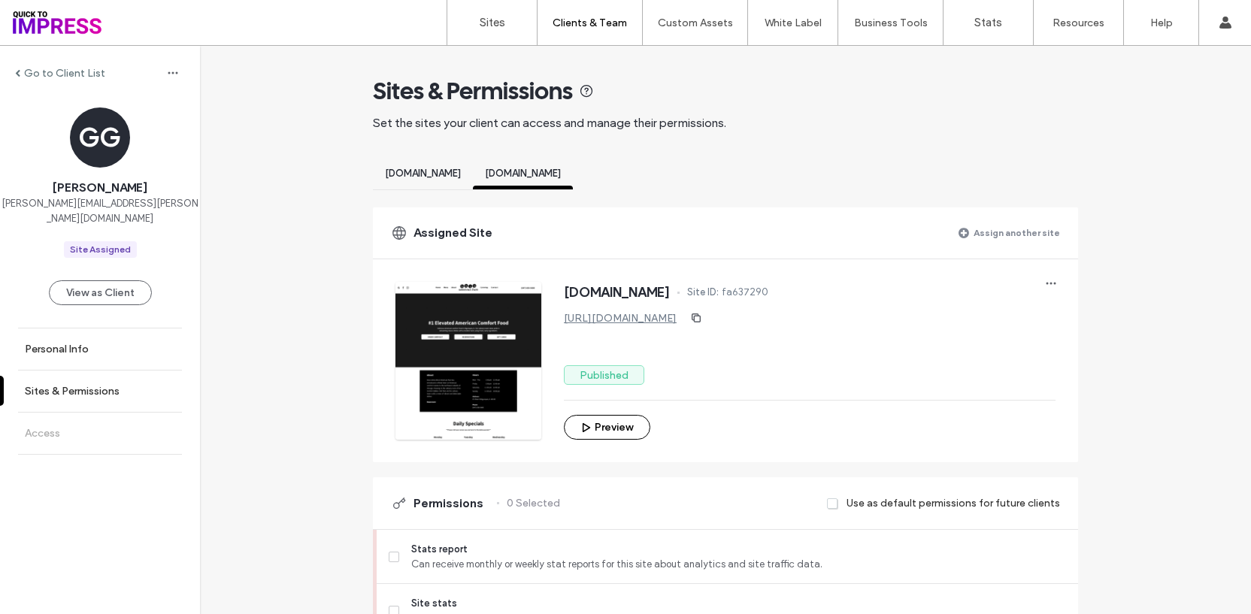
click at [453, 175] on span "www.thechickandthepig.com" at bounding box center [423, 173] width 76 height 11
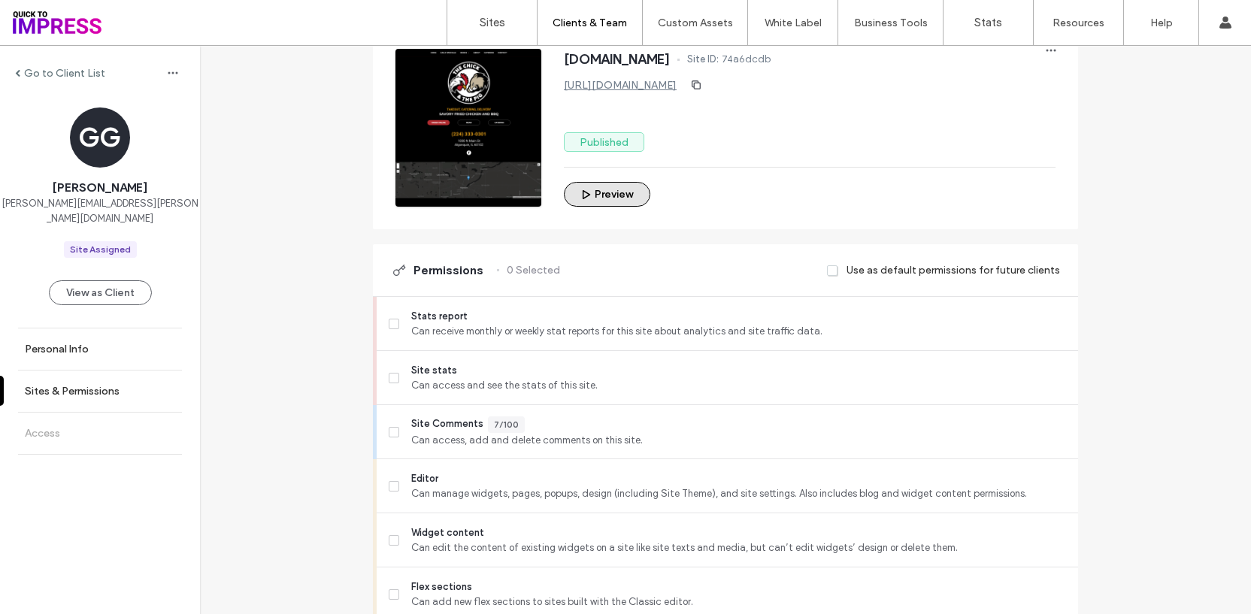
scroll to position [309, 0]
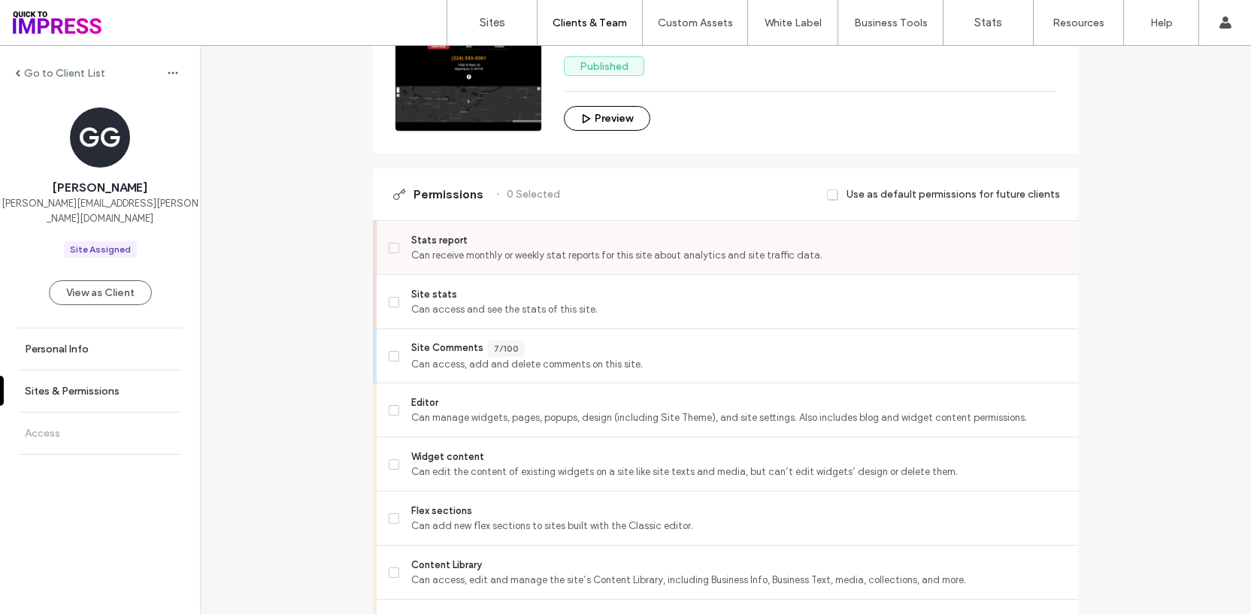
click at [392, 249] on span at bounding box center [394, 248] width 11 height 11
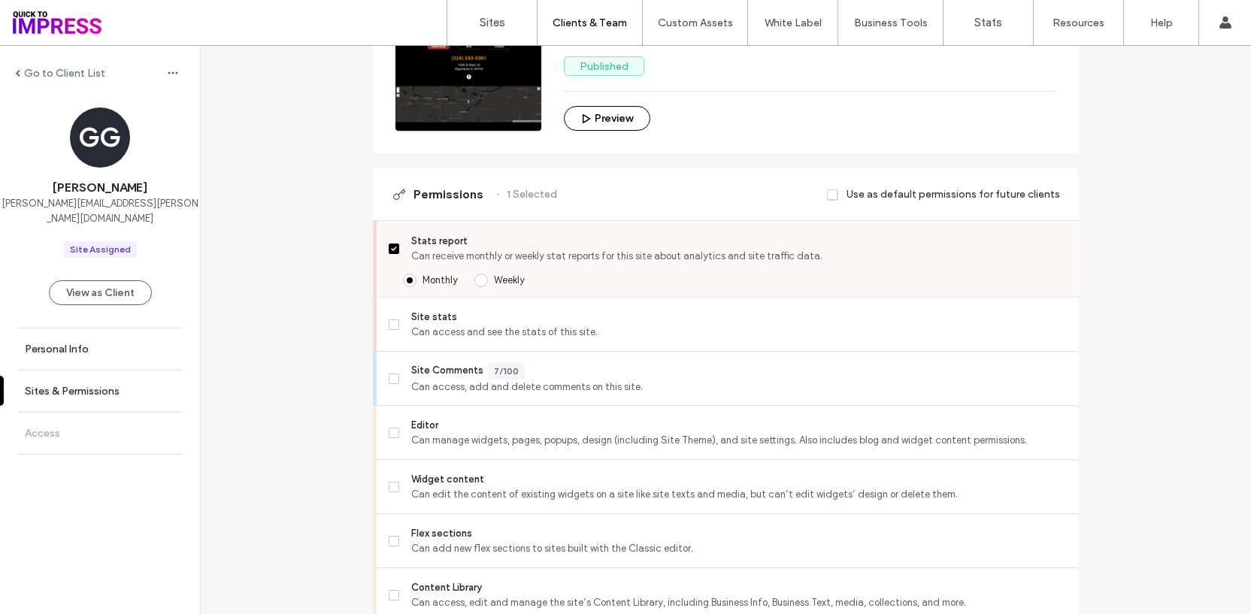
click at [474, 280] on span at bounding box center [481, 281] width 14 height 14
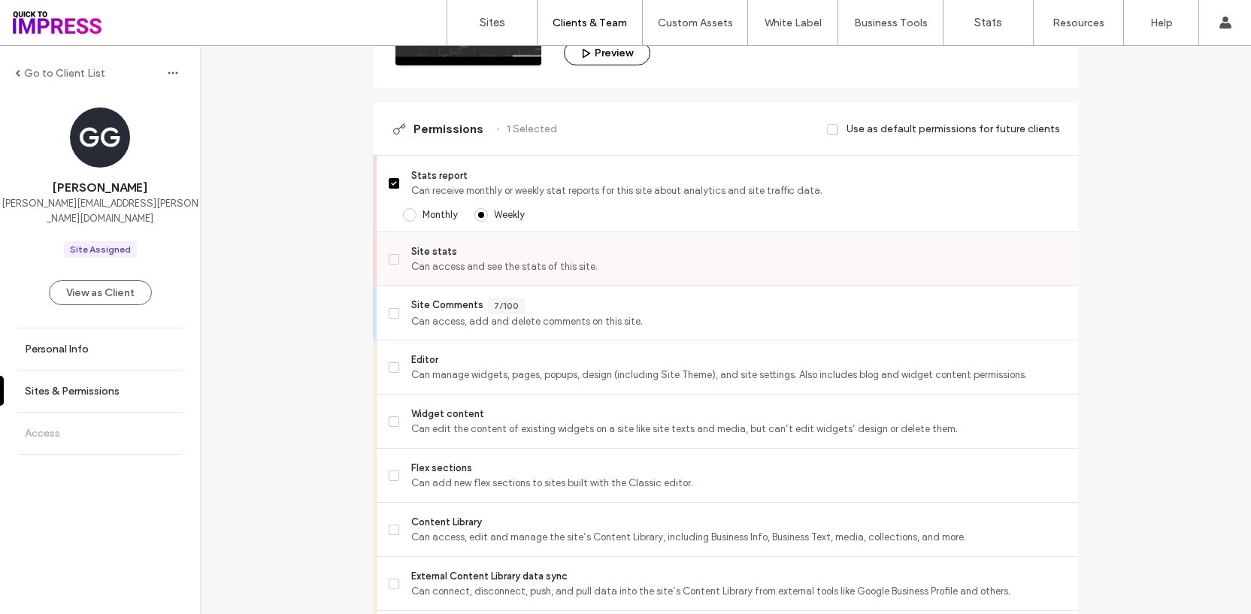
scroll to position [389, 0]
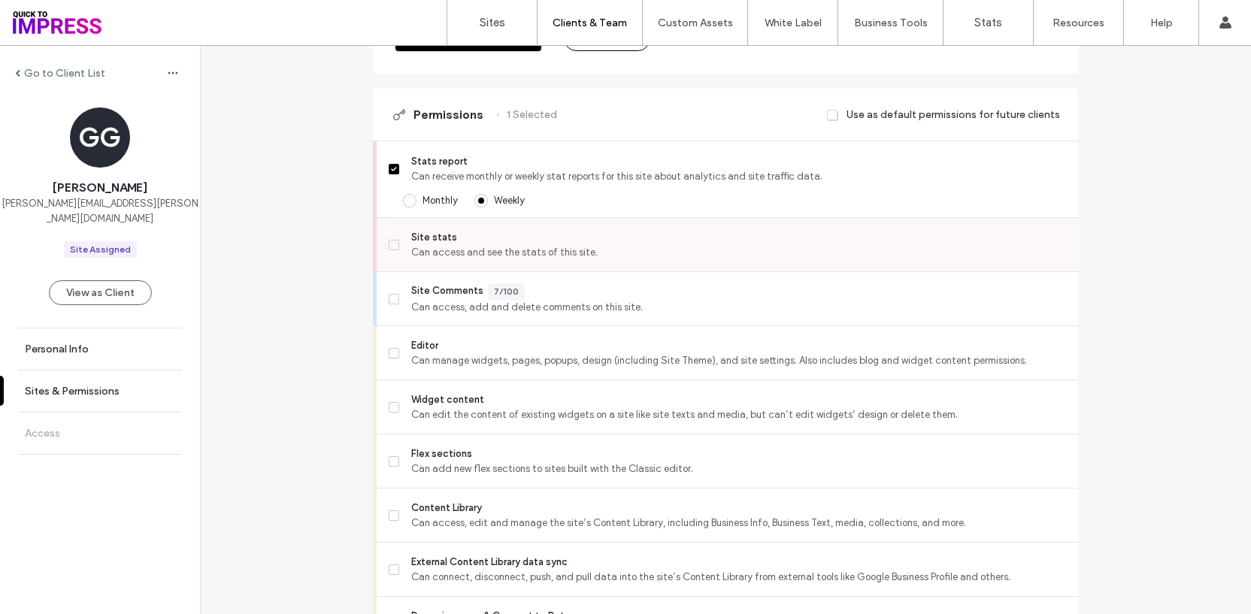
click at [396, 245] on label "Site stats Can access and see the stats of this site." at bounding box center [727, 245] width 677 height 30
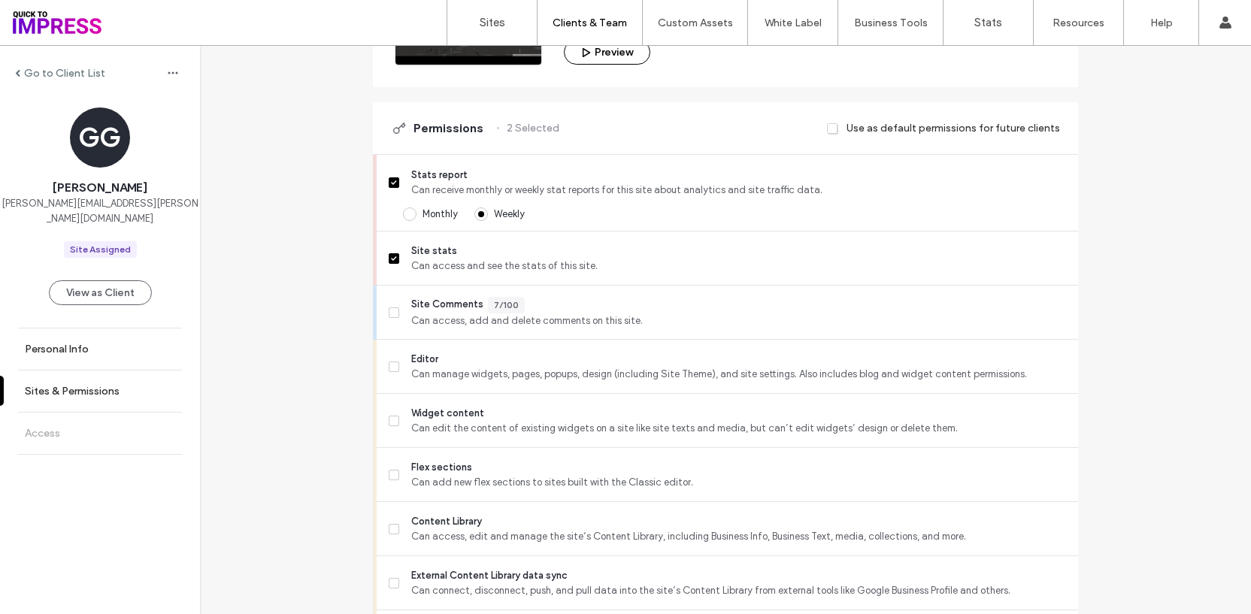
scroll to position [0, 0]
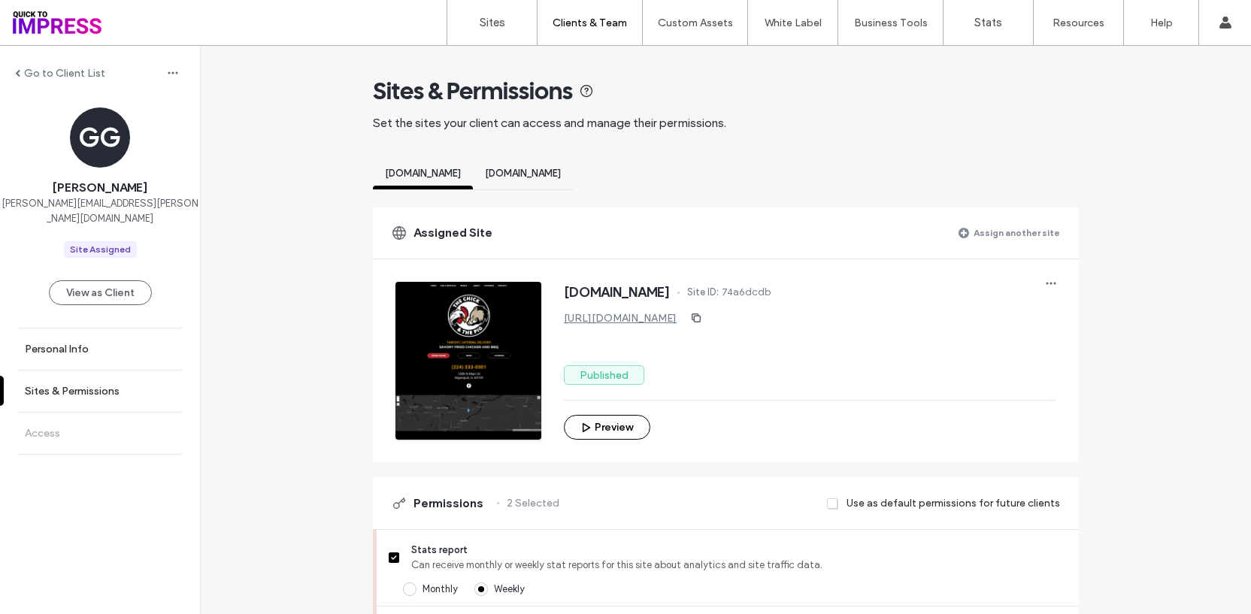
click at [561, 175] on span "www.boldamericanfare.com" at bounding box center [523, 173] width 76 height 11
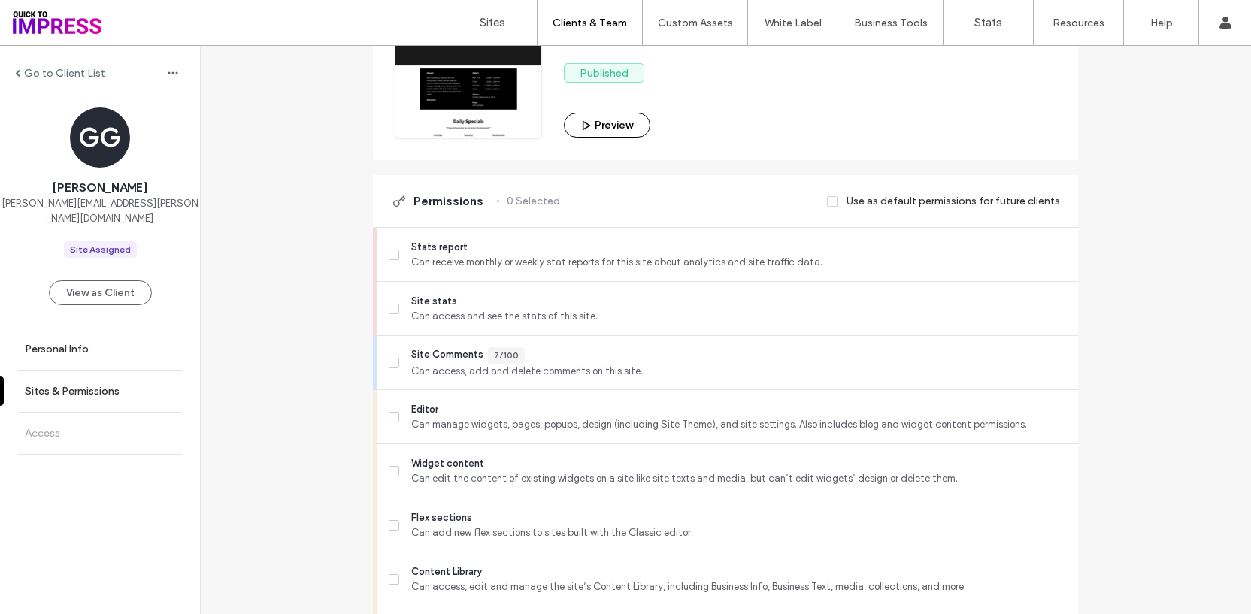
scroll to position [374, 0]
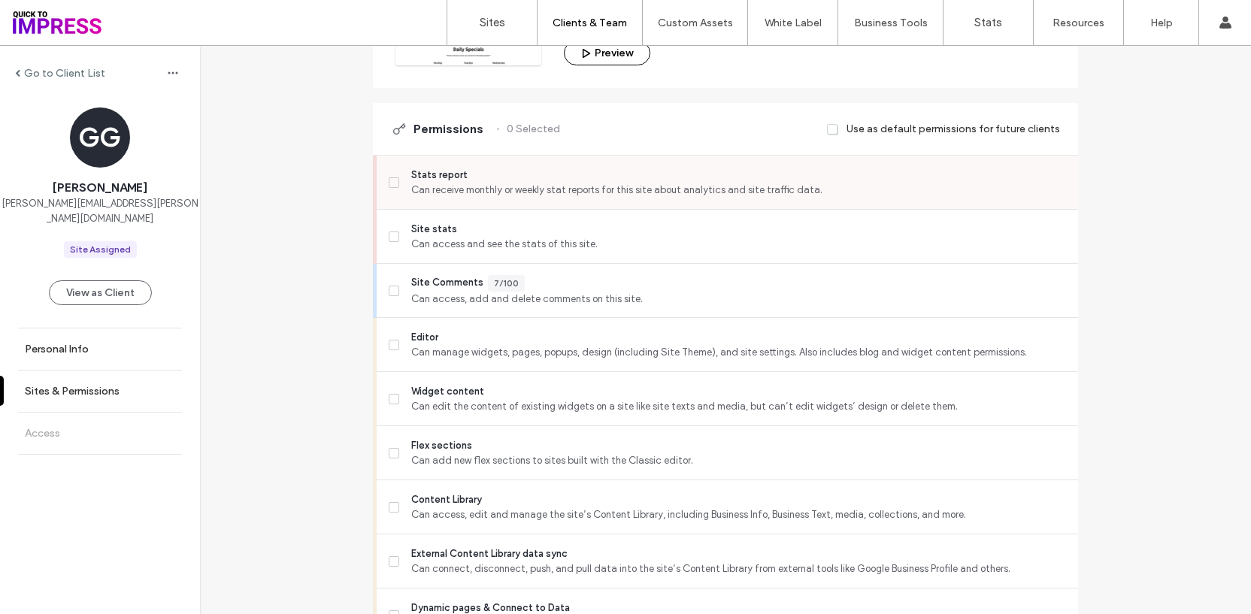
click at [391, 188] on label "Stats report Can receive monthly or weekly stat reports for this site about ana…" at bounding box center [727, 183] width 677 height 30
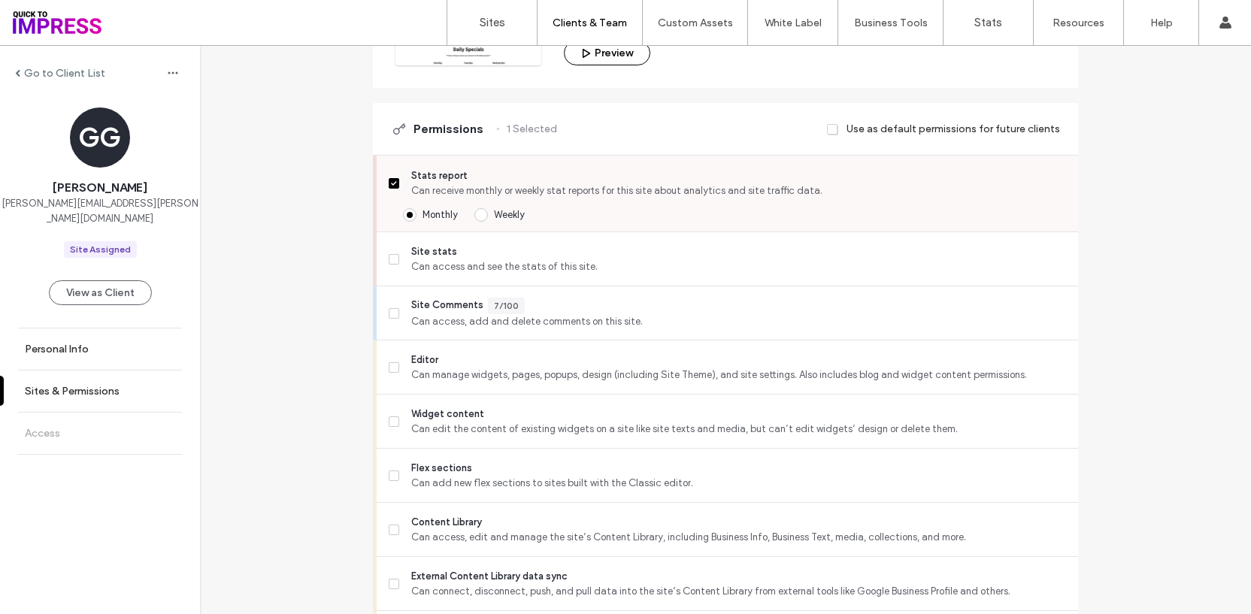
click at [494, 218] on span "Weekly" at bounding box center [509, 214] width 31 height 11
click at [452, 256] on span "Site stats" at bounding box center [738, 251] width 655 height 15
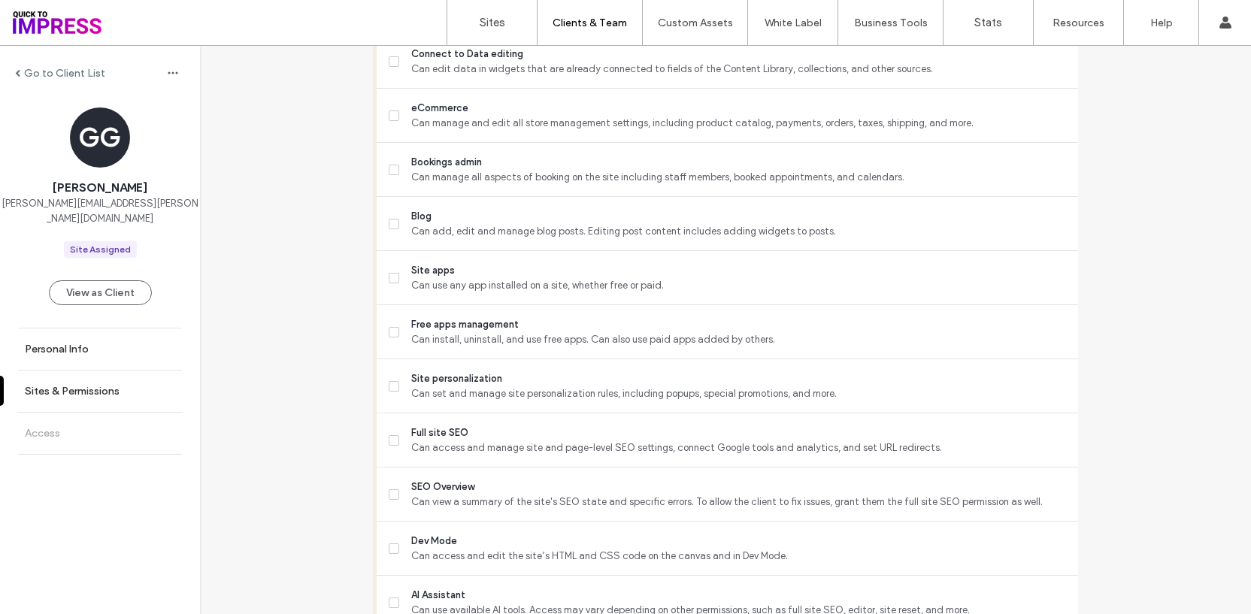
scroll to position [1346, 0]
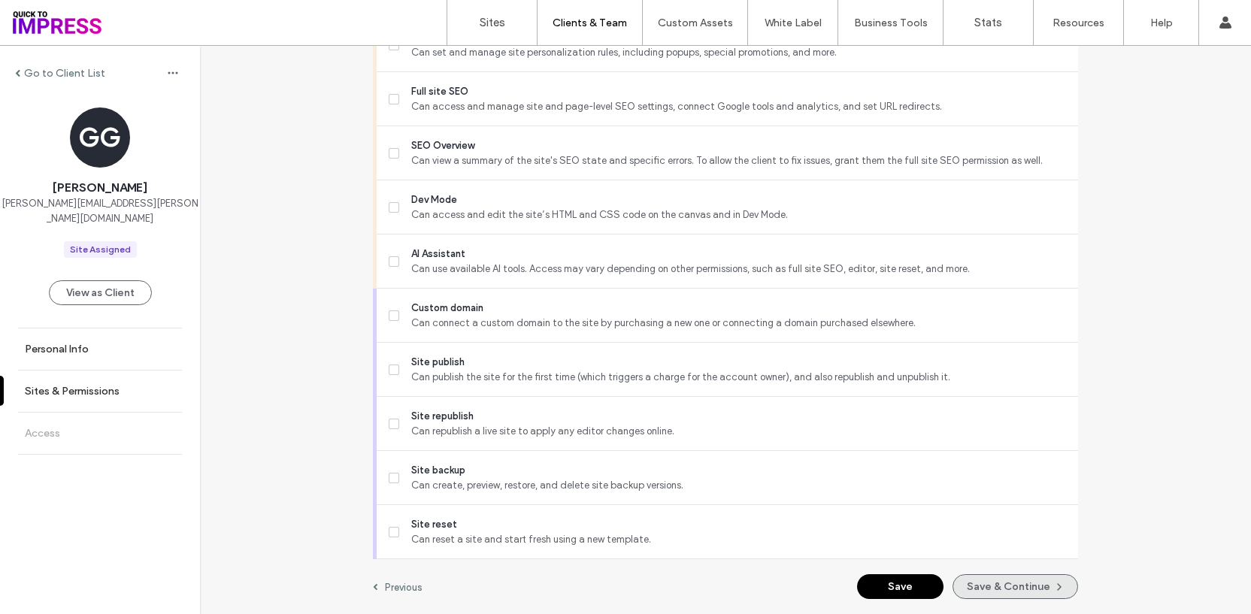
click at [985, 584] on button "Save & Continue" at bounding box center [1015, 586] width 126 height 25
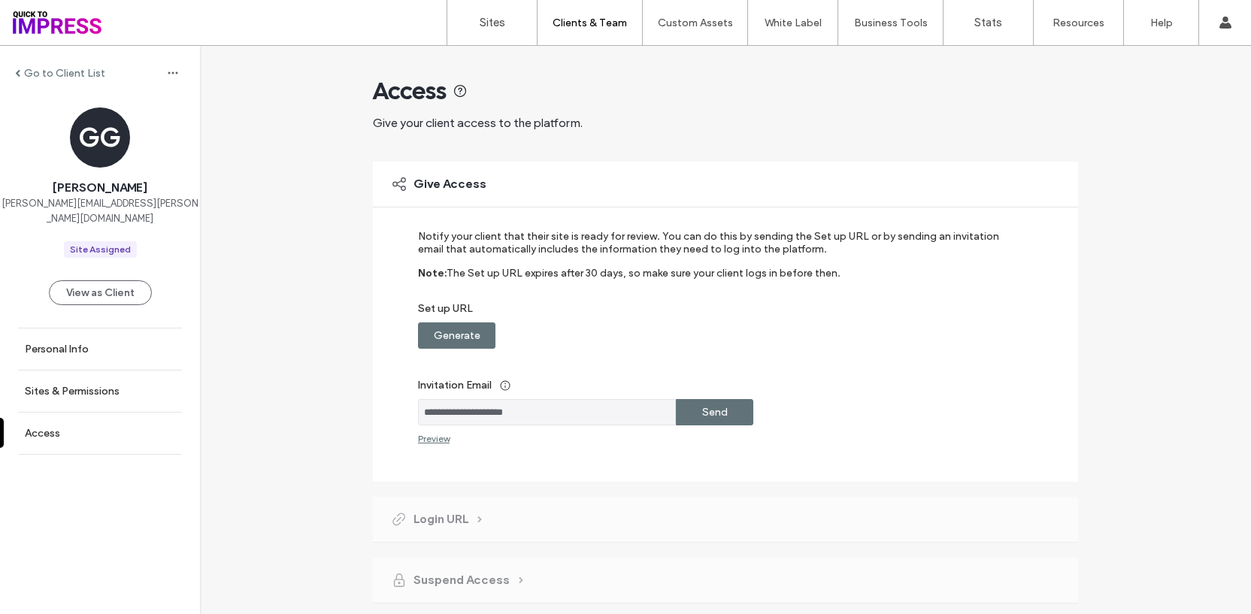
scroll to position [44, 0]
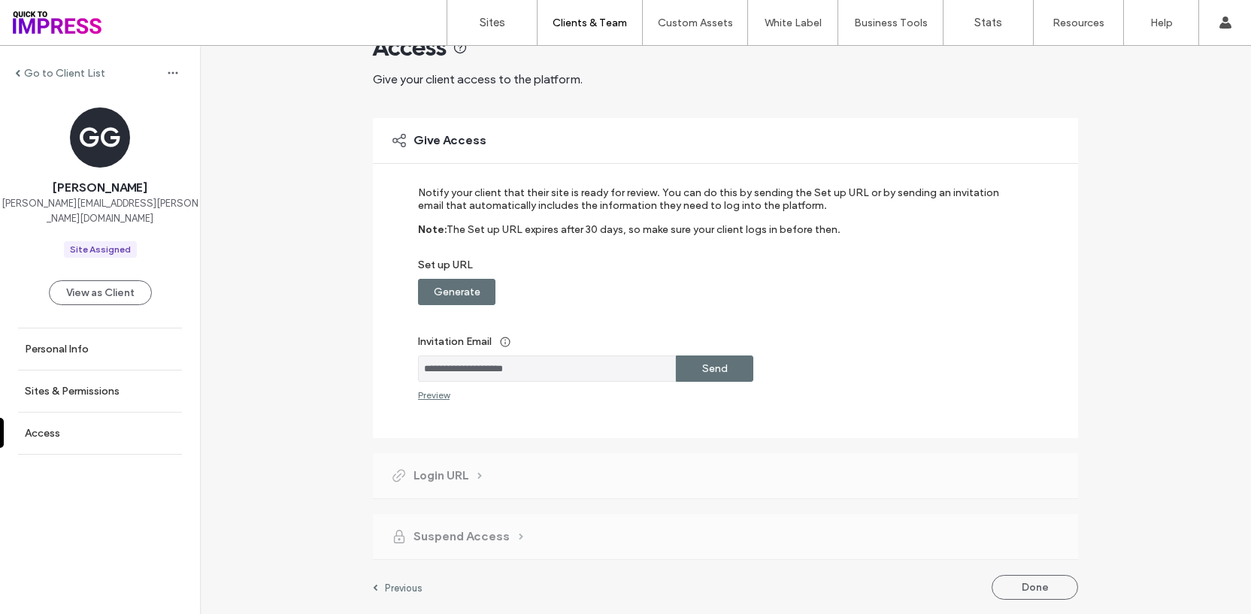
click at [715, 367] on label "Send" at bounding box center [715, 369] width 26 height 28
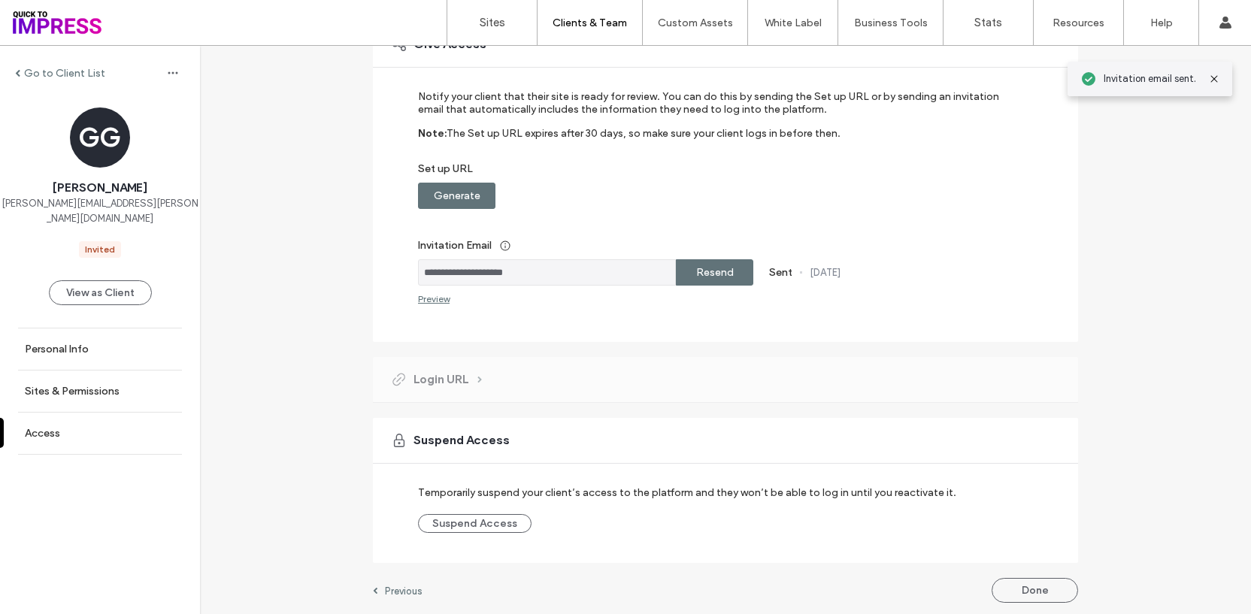
scroll to position [143, 0]
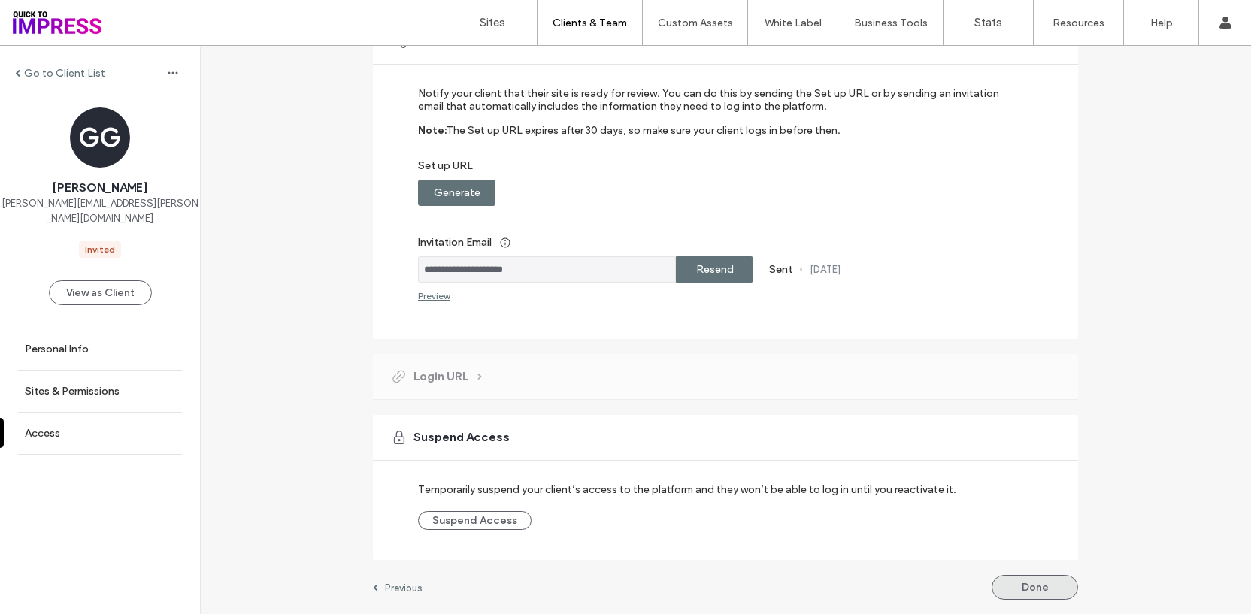
click at [1008, 578] on button "Done" at bounding box center [1034, 587] width 86 height 25
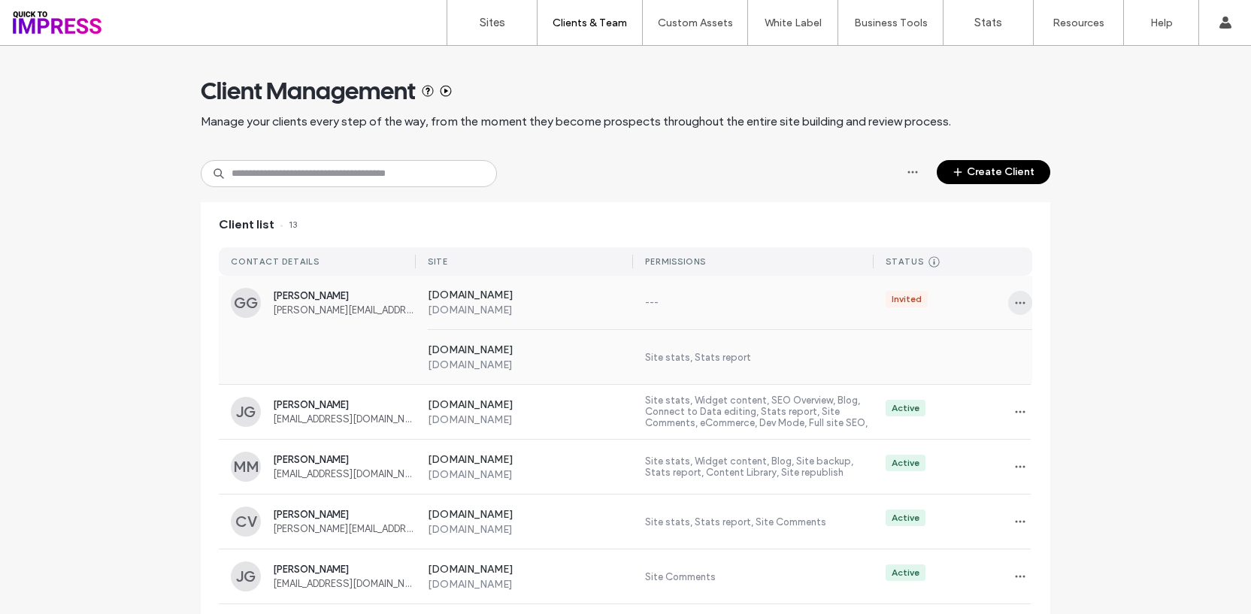
click at [1008, 305] on span "button" at bounding box center [1020, 303] width 24 height 24
click at [1043, 347] on span "Sites & Permissions" at bounding box center [1076, 341] width 85 height 15
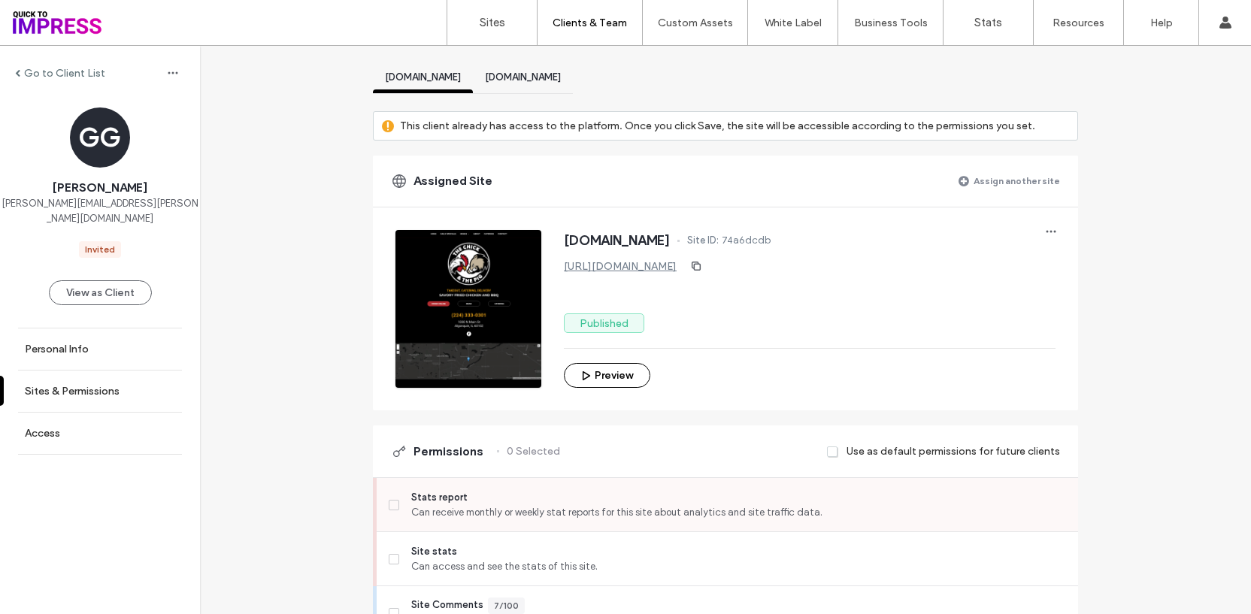
scroll to position [135, 0]
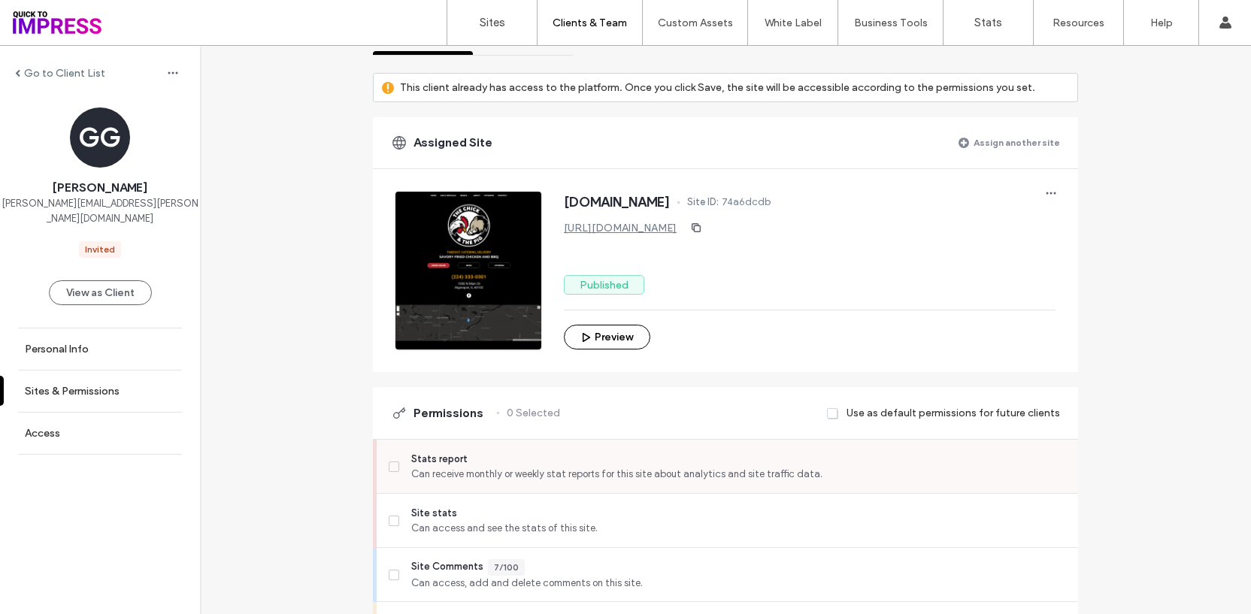
click at [393, 459] on label "Stats report Can receive monthly or weekly stat reports for this site about ana…" at bounding box center [727, 467] width 677 height 30
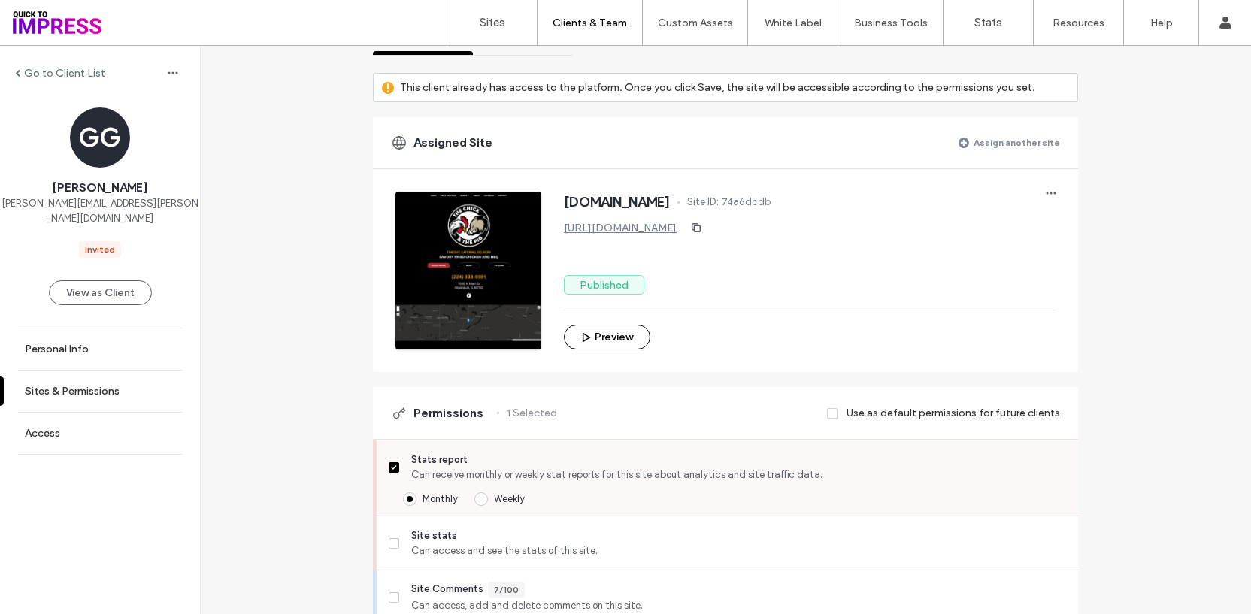
click at [483, 496] on label "Weekly" at bounding box center [499, 499] width 50 height 15
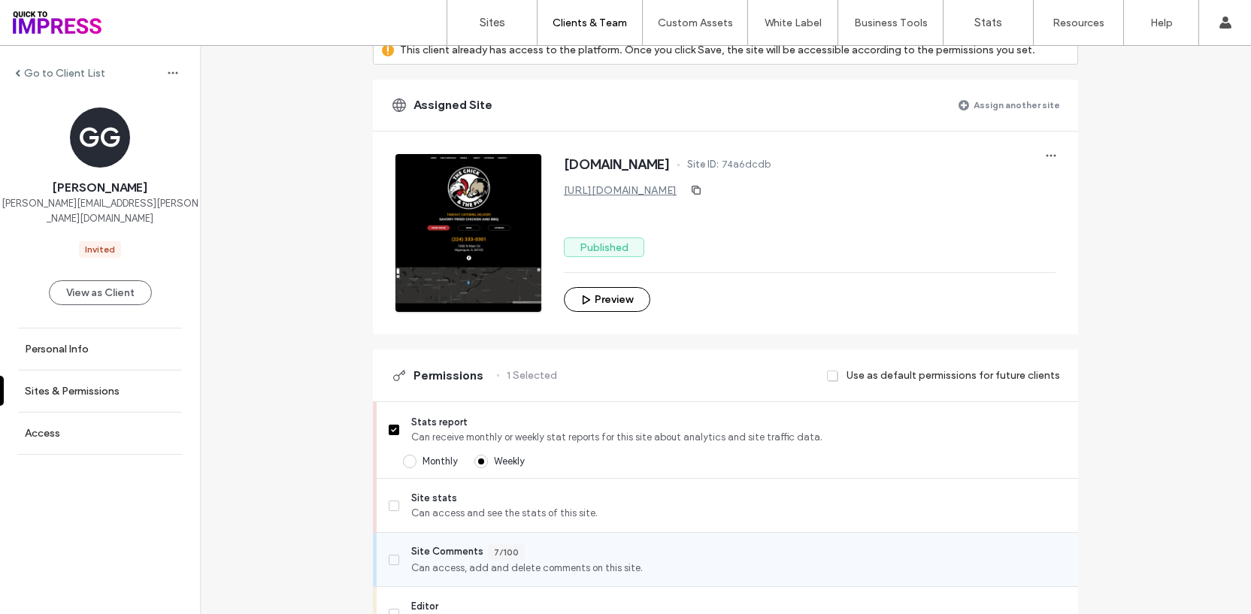
scroll to position [245, 0]
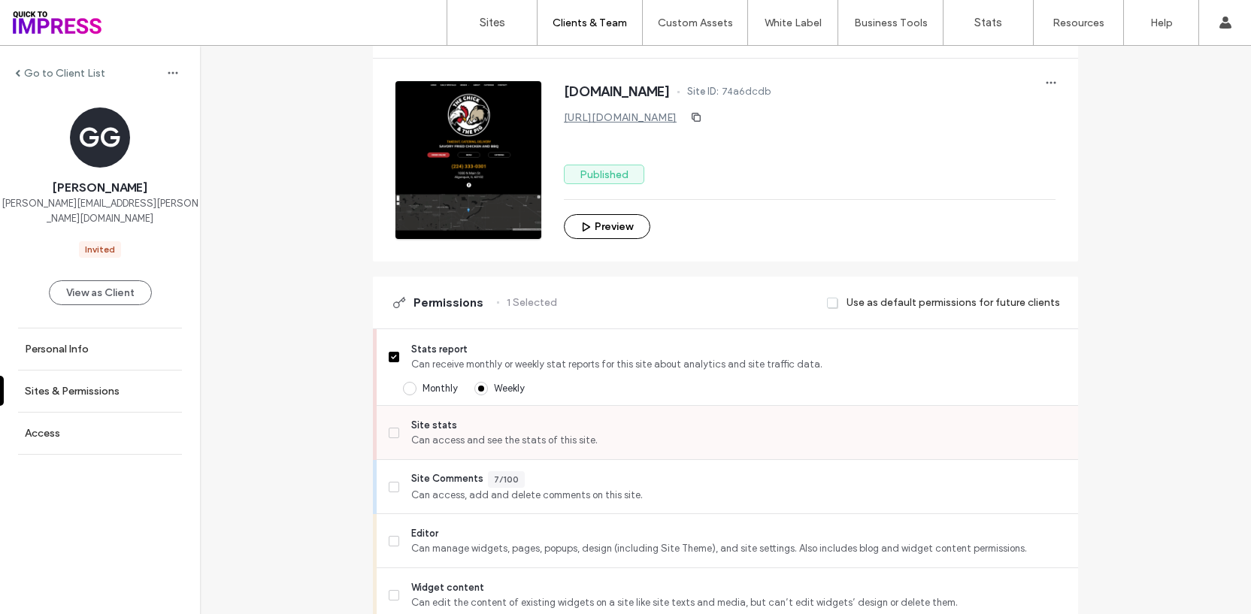
click at [459, 434] on span "Can access and see the stats of this site." at bounding box center [738, 440] width 655 height 15
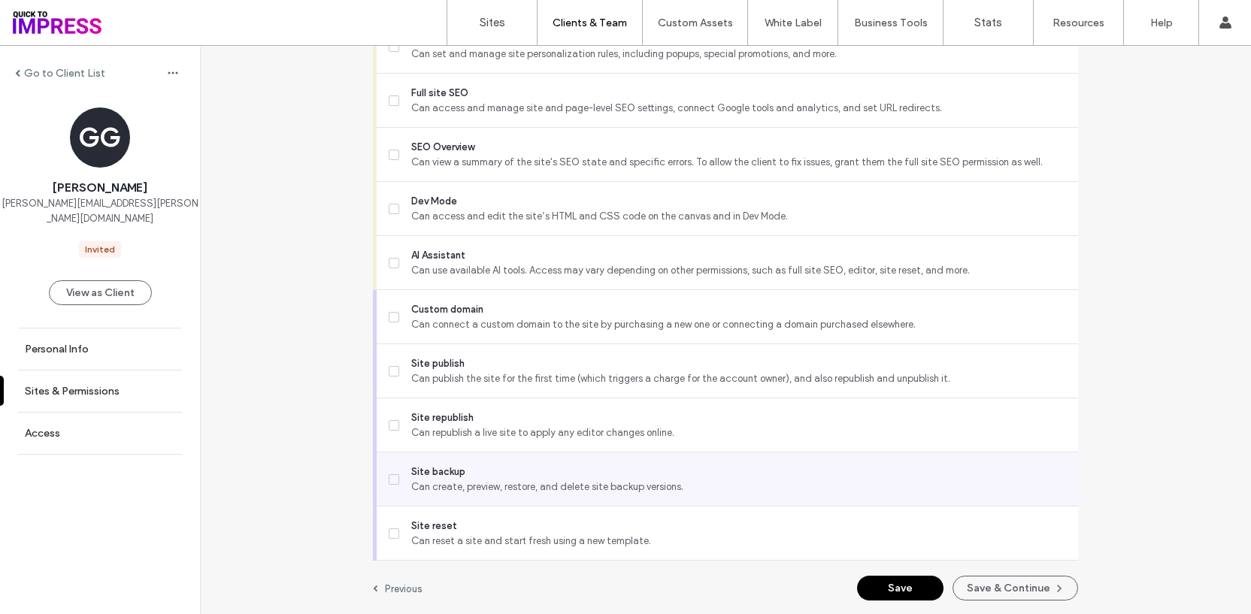
scroll to position [1391, 0]
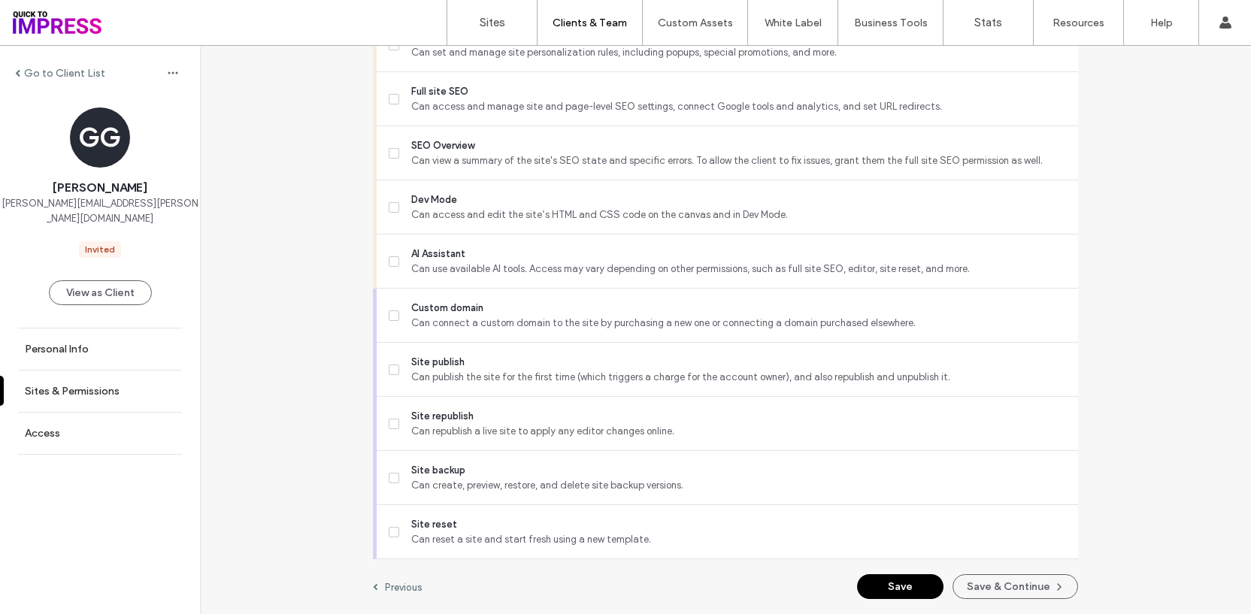
click at [912, 583] on button "Save" at bounding box center [900, 586] width 86 height 25
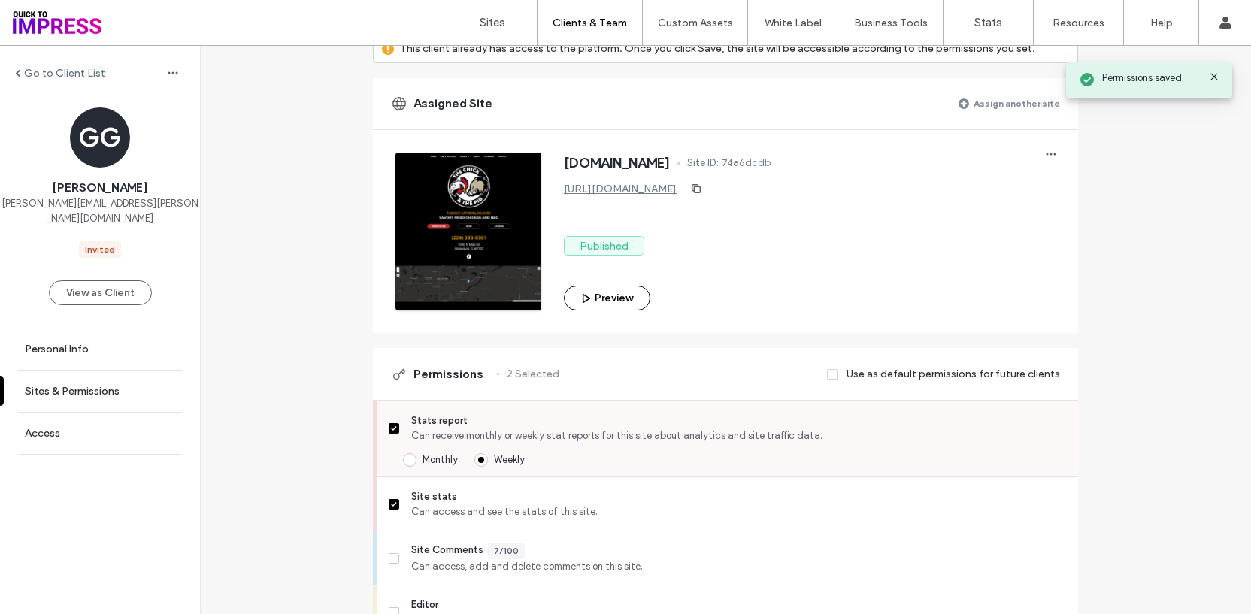
scroll to position [0, 0]
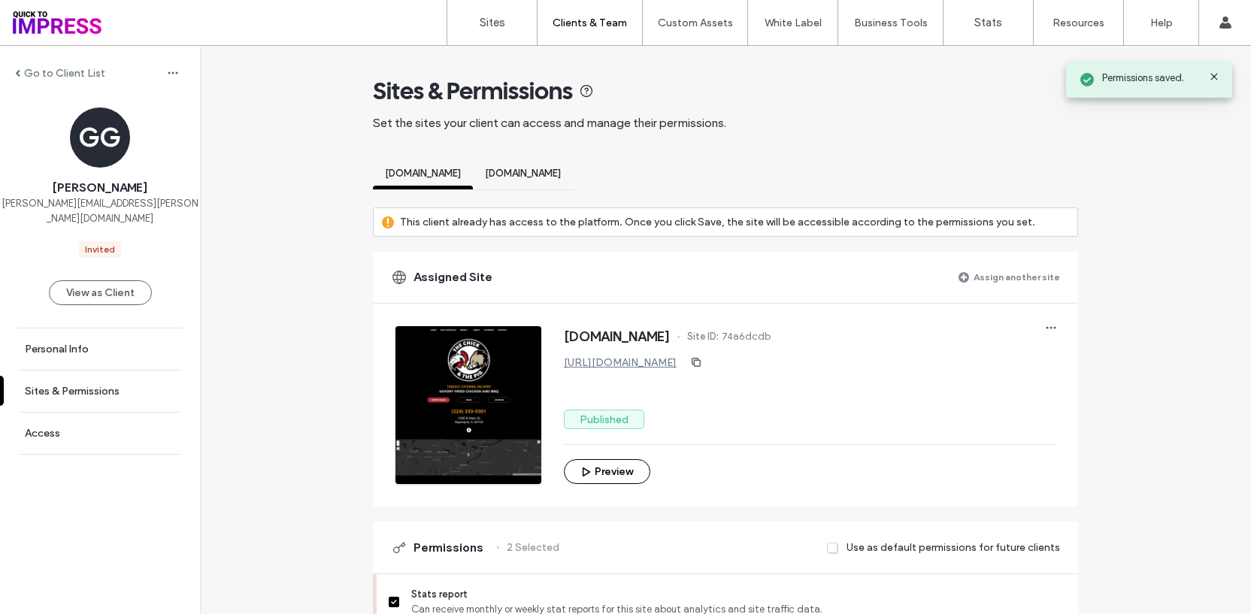
click at [561, 178] on span "www.boldamericanfare.com" at bounding box center [523, 173] width 76 height 11
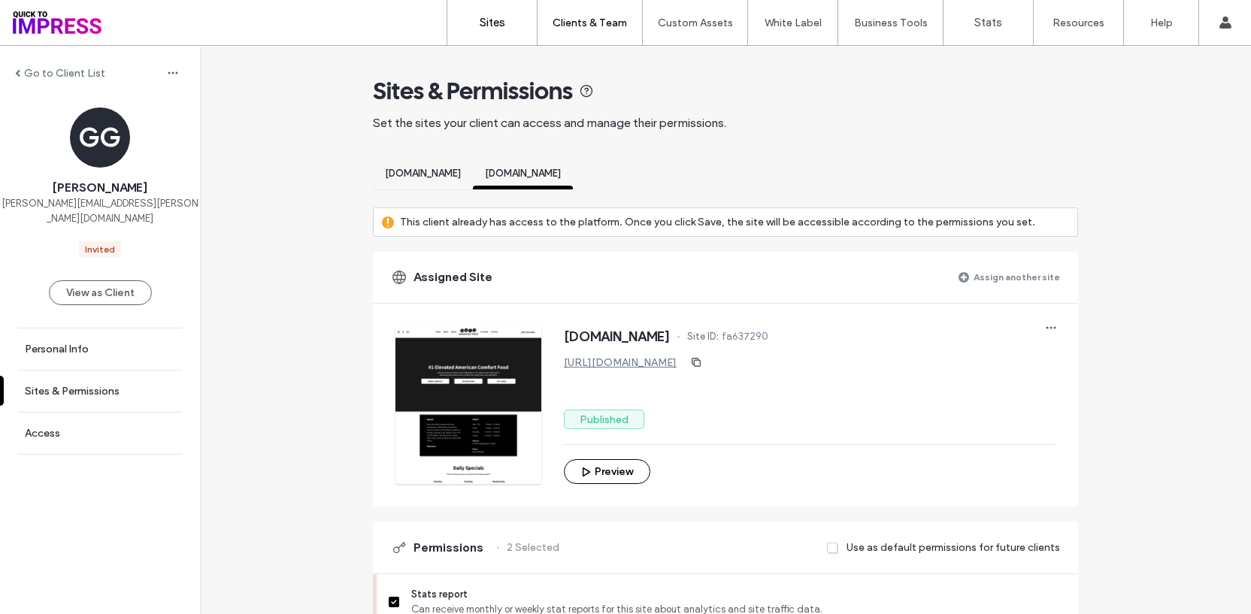
click at [510, 35] on link "Sites" at bounding box center [491, 22] width 89 height 45
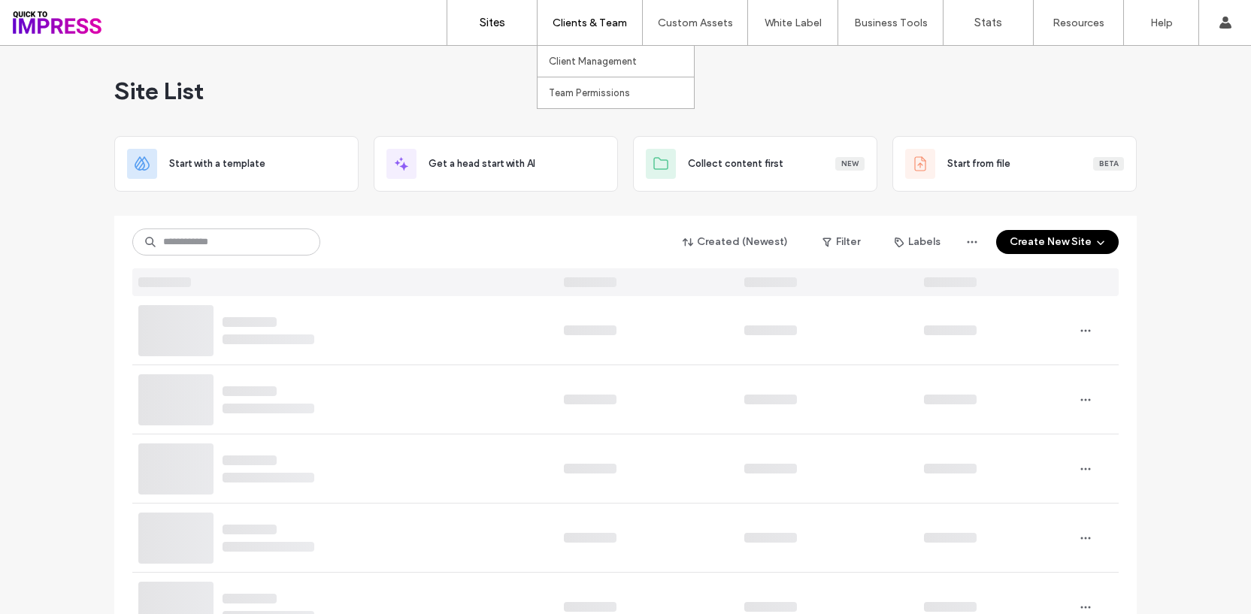
click at [577, 27] on label "Clients & Team" at bounding box center [589, 23] width 74 height 13
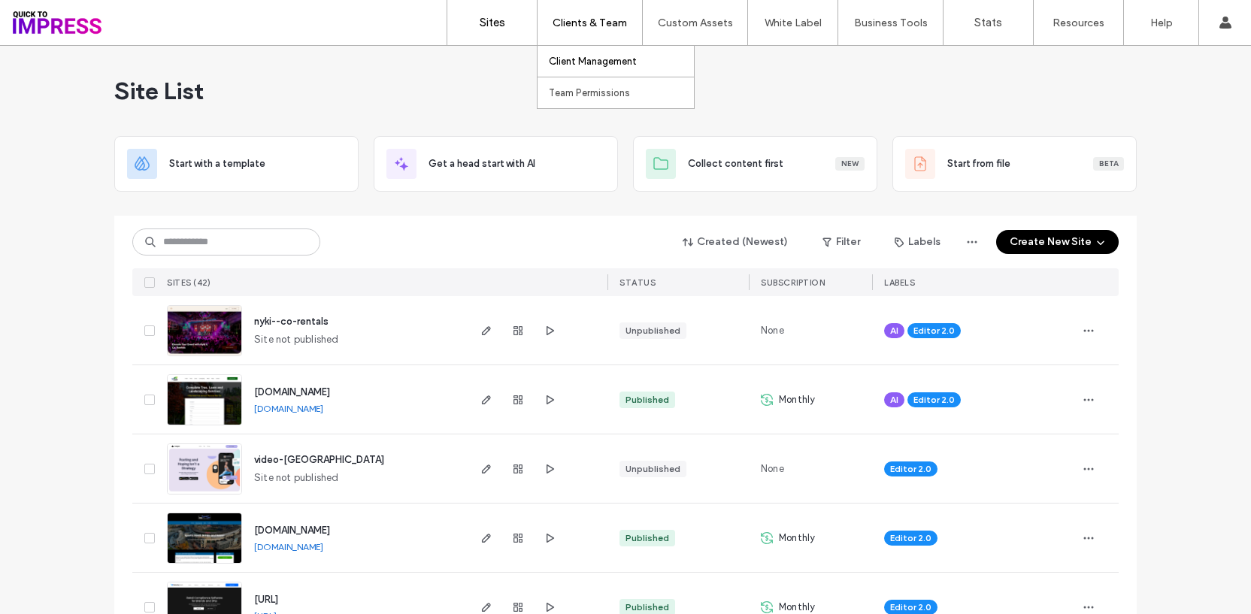
click at [589, 56] on label "Client Management" at bounding box center [593, 61] width 88 height 11
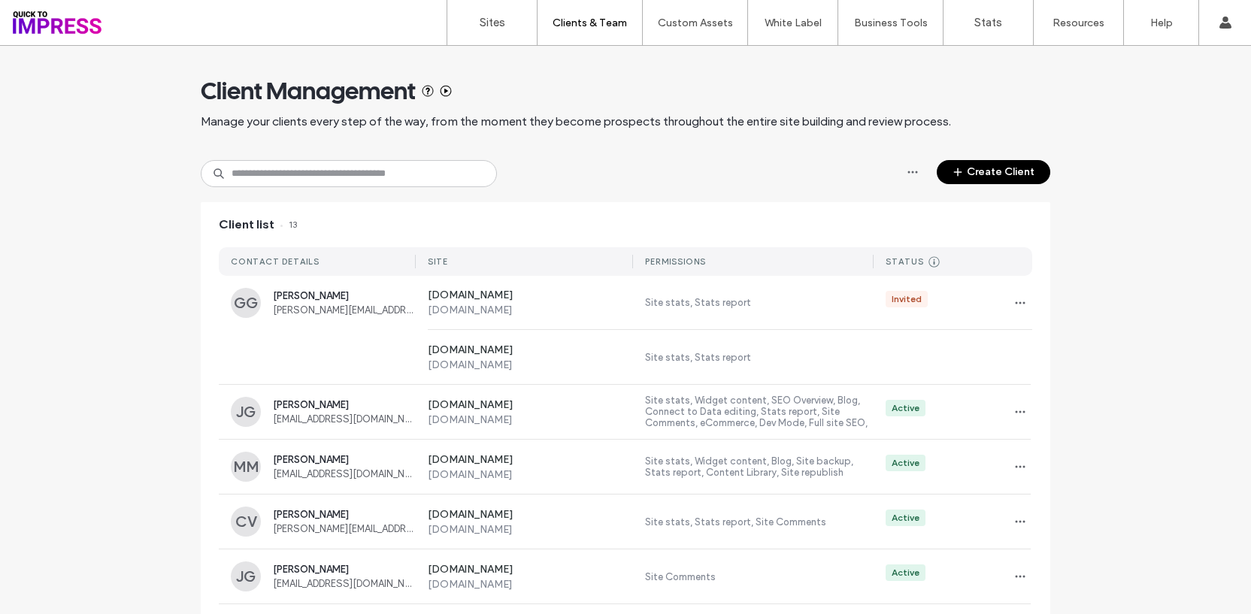
click at [978, 175] on button "Create Client" at bounding box center [994, 172] width 114 height 24
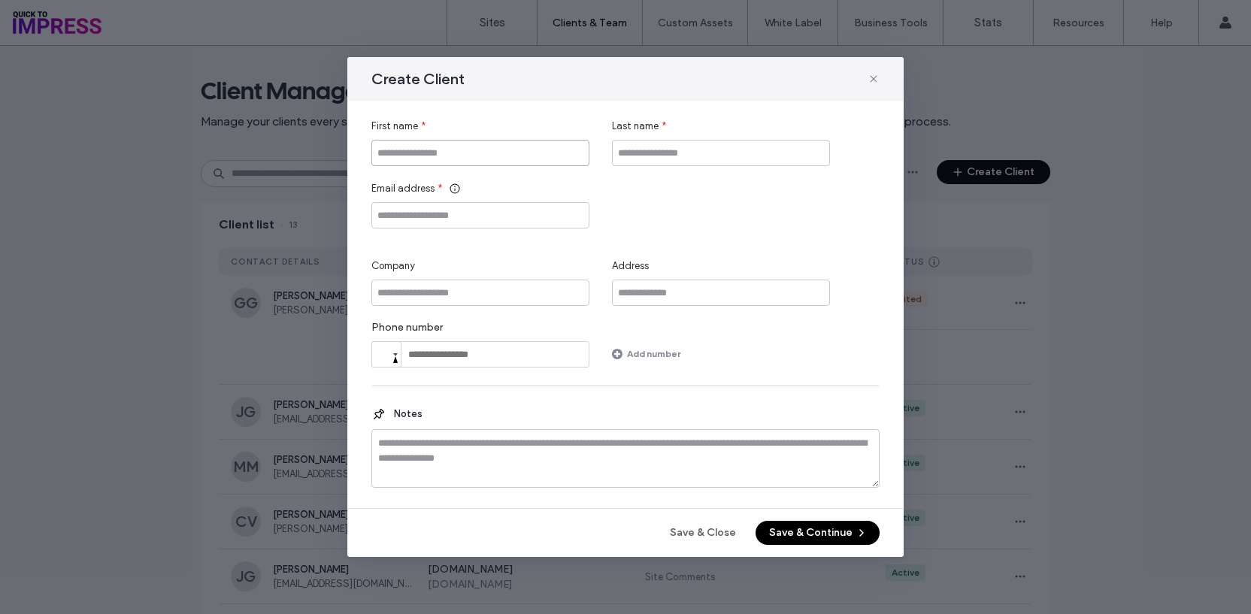
click at [431, 156] on input "First name" at bounding box center [480, 153] width 218 height 26
type input "******"
type input "*****"
click at [462, 207] on input "Email address" at bounding box center [480, 215] width 218 height 26
paste input "**********"
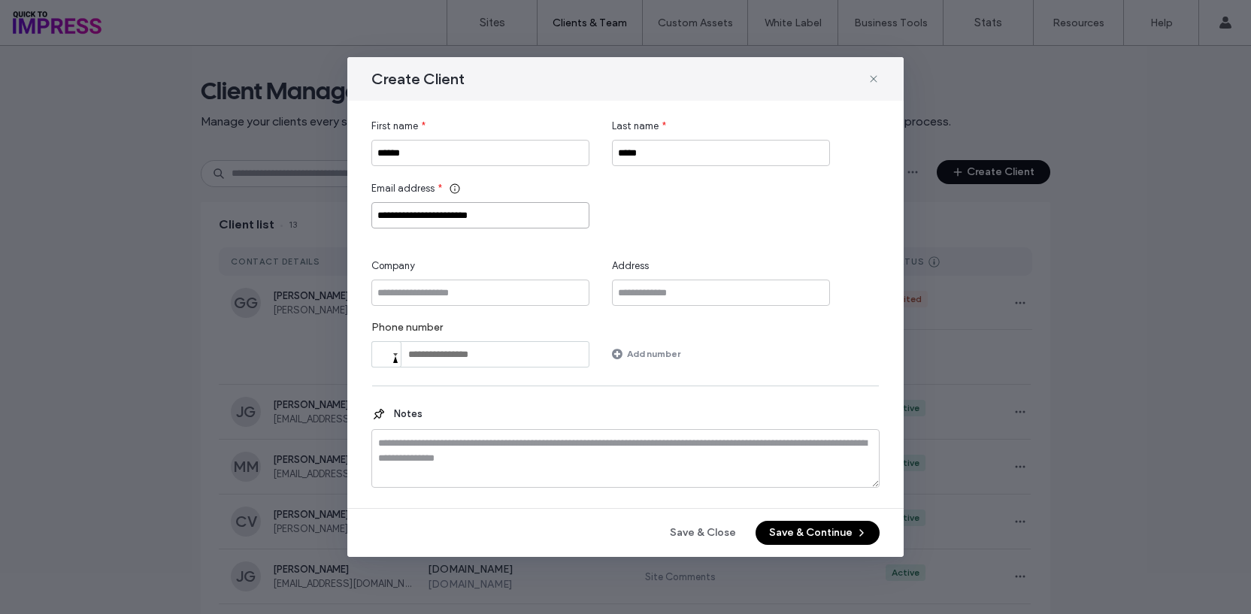
type input "**********"
click at [446, 296] on input "Company" at bounding box center [480, 293] width 218 height 26
type input "***"
click at [834, 531] on button "Save & Continue" at bounding box center [817, 533] width 124 height 24
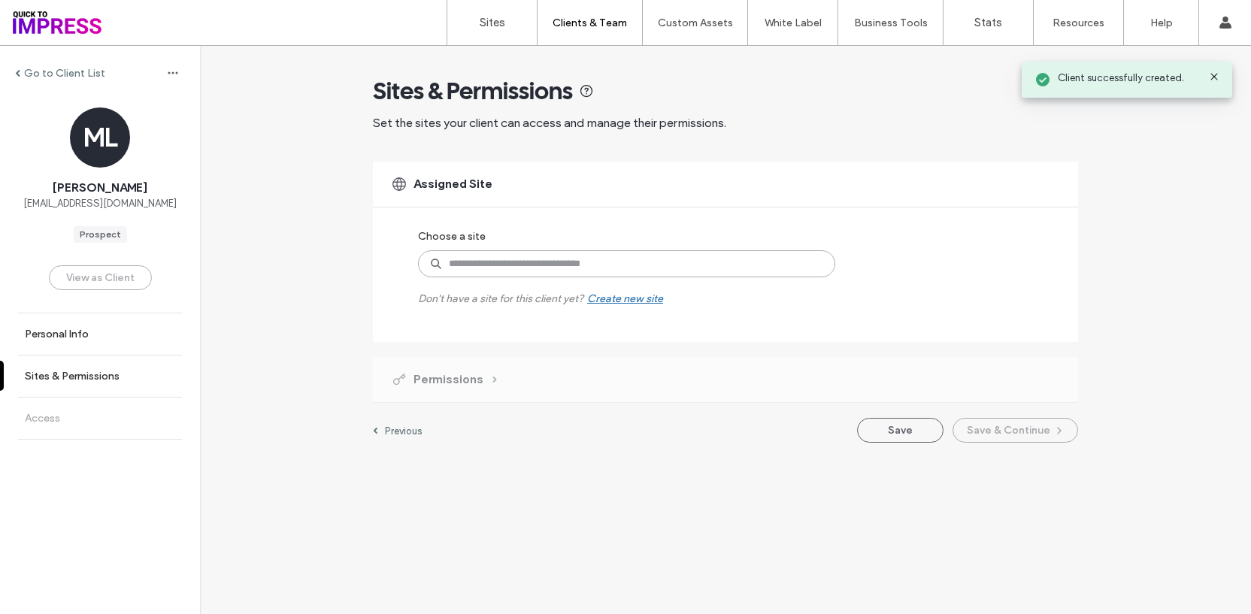
click at [491, 259] on input at bounding box center [626, 263] width 417 height 27
type input "*****"
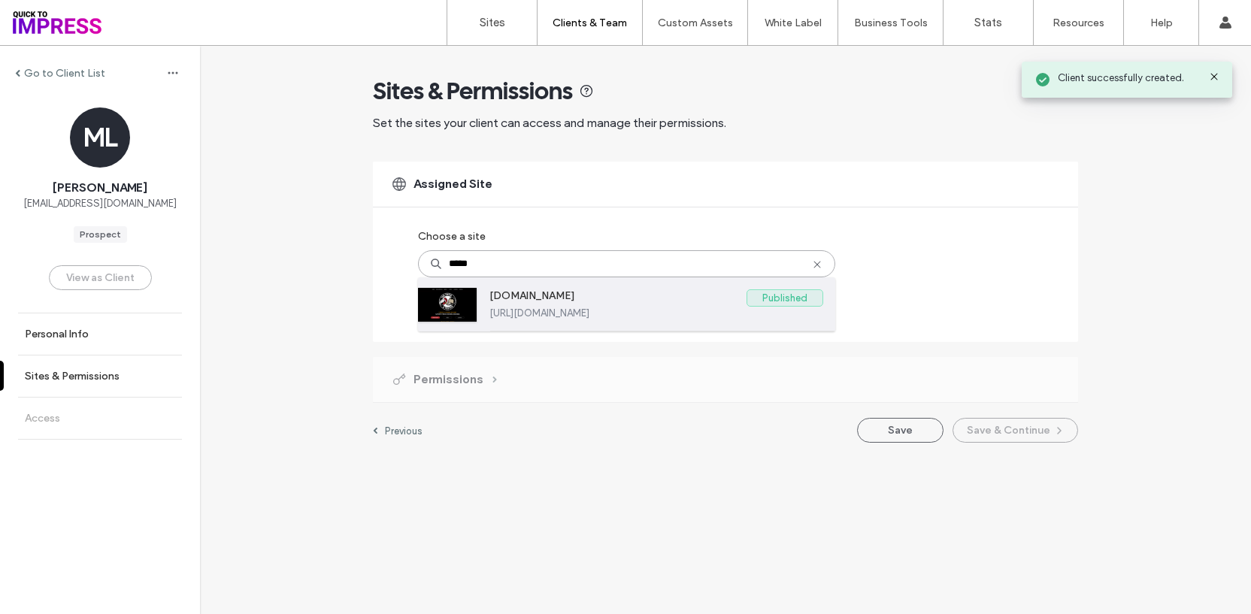
click at [580, 305] on label "www.thechickandthepig.com" at bounding box center [617, 298] width 257 height 18
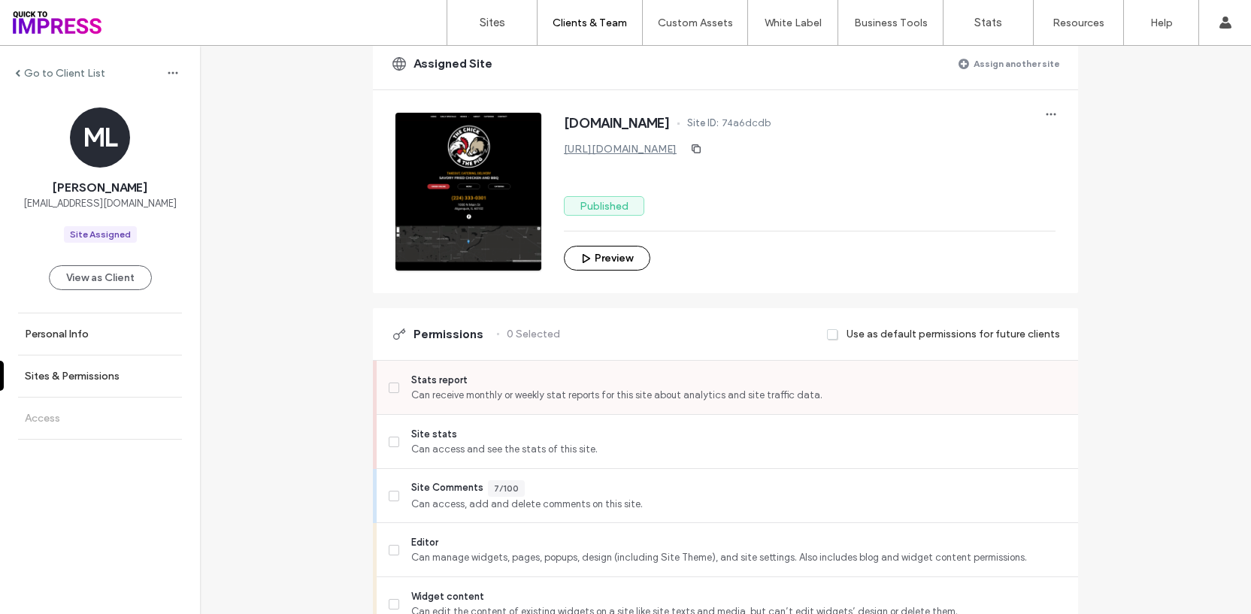
scroll to position [138, 0]
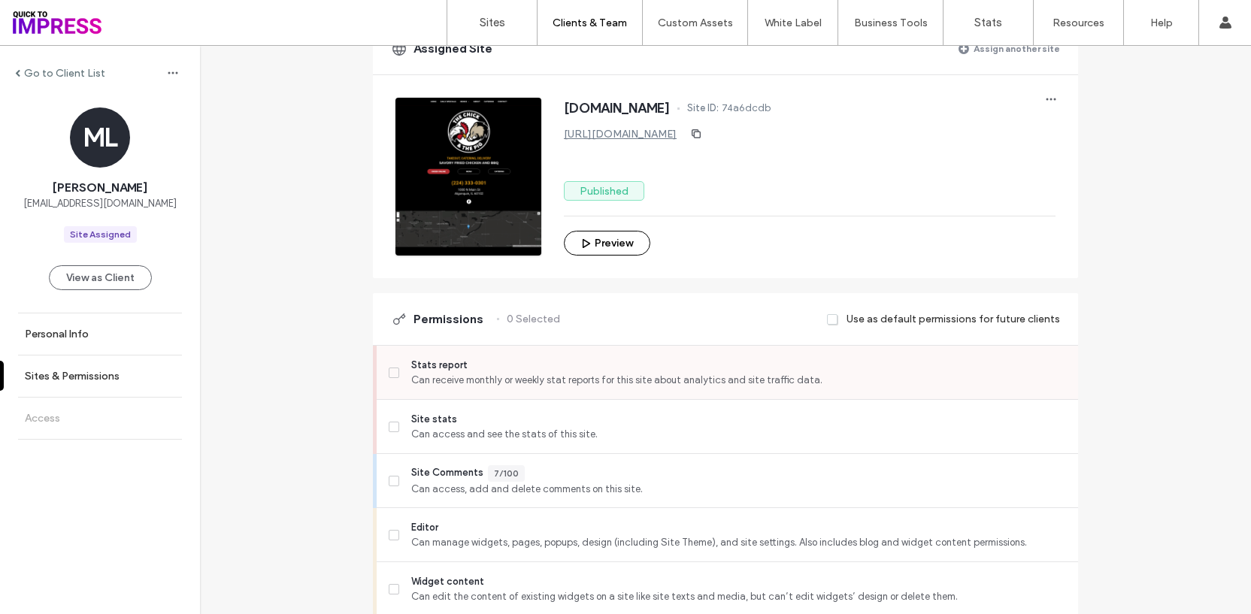
click at [395, 376] on label "Stats report Can receive monthly or weekly stat reports for this site about ana…" at bounding box center [727, 373] width 677 height 30
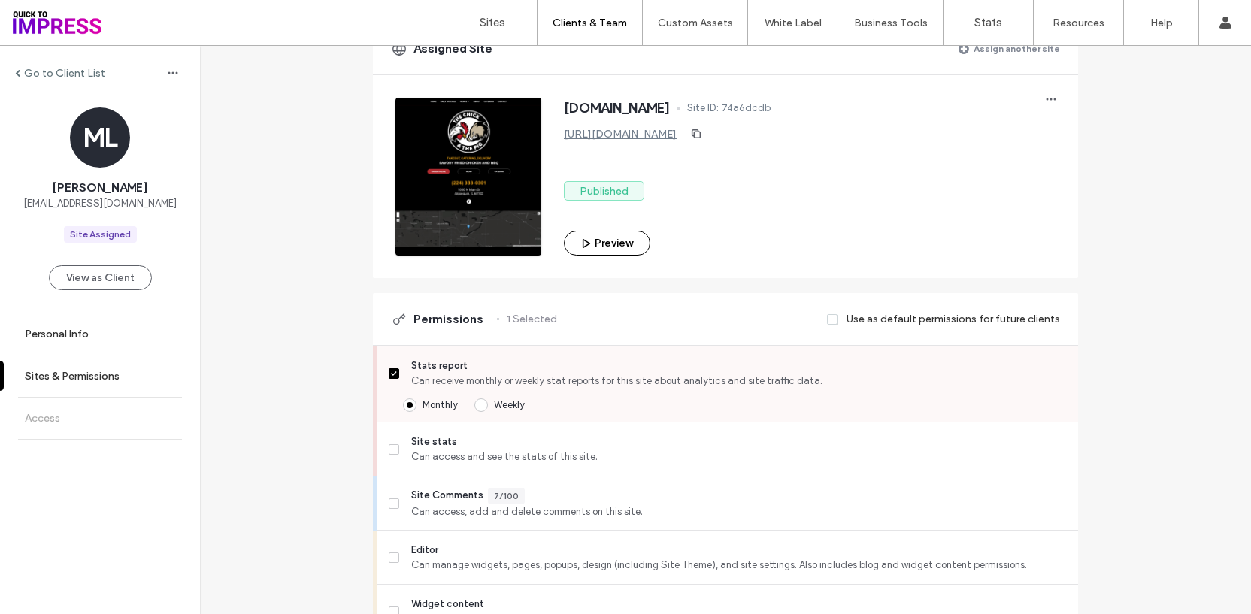
click at [486, 410] on label "Weekly" at bounding box center [499, 405] width 50 height 15
click at [455, 451] on span "Can access and see the stats of this site." at bounding box center [738, 456] width 655 height 15
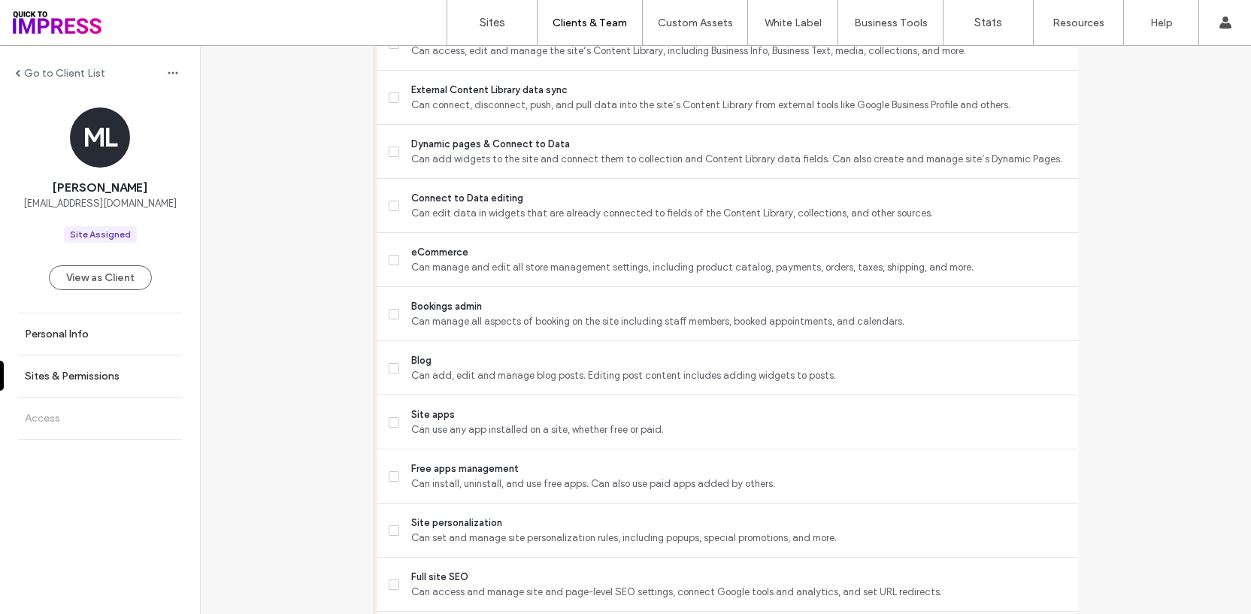
scroll to position [1300, 0]
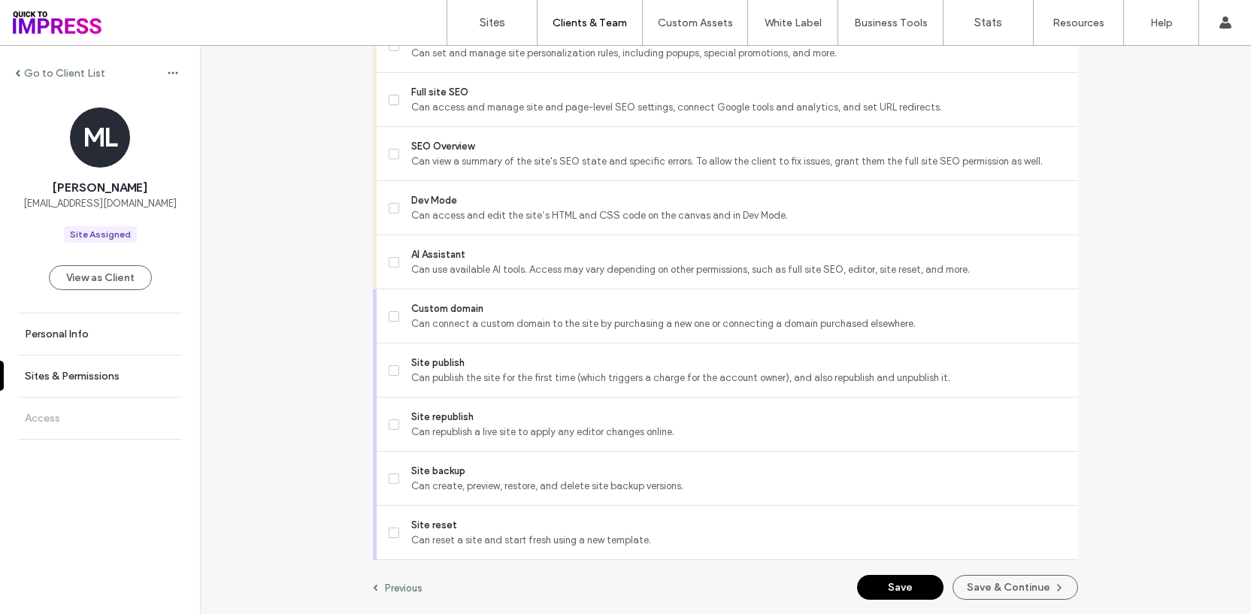
click at [913, 586] on button "Save" at bounding box center [900, 587] width 86 height 25
click at [1013, 579] on button "Save & Continue" at bounding box center [1015, 587] width 126 height 25
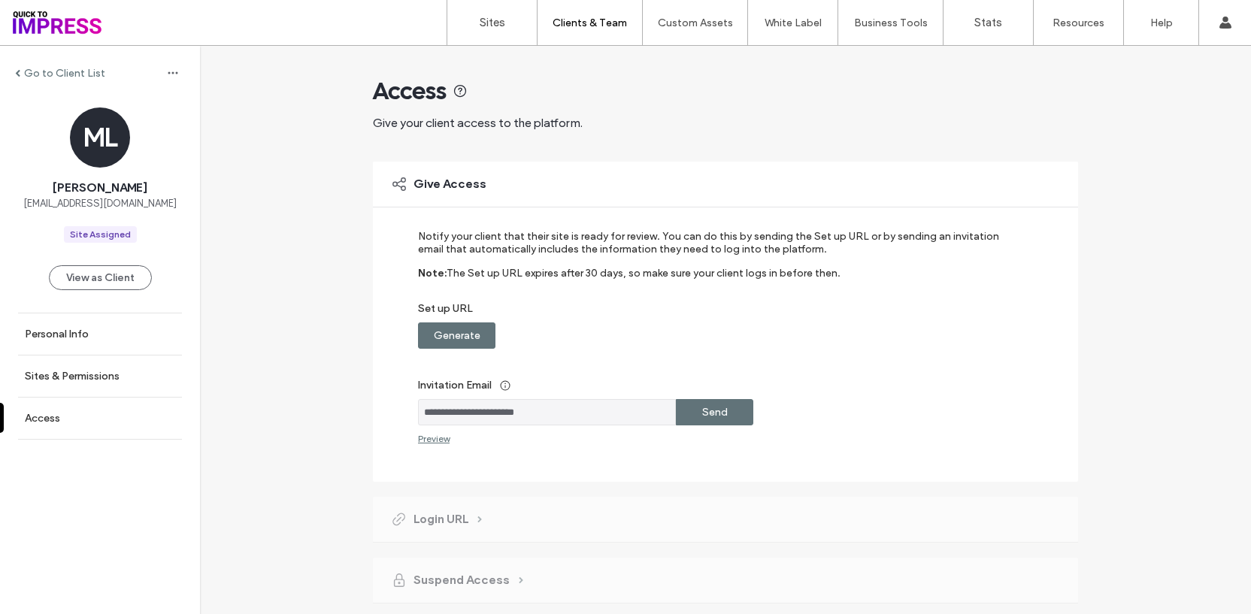
click at [706, 416] on label "Send" at bounding box center [715, 412] width 26 height 28
click at [424, 188] on span "Give Access" at bounding box center [449, 184] width 73 height 17
click at [83, 373] on label "Sites & Permissions" at bounding box center [72, 376] width 95 height 13
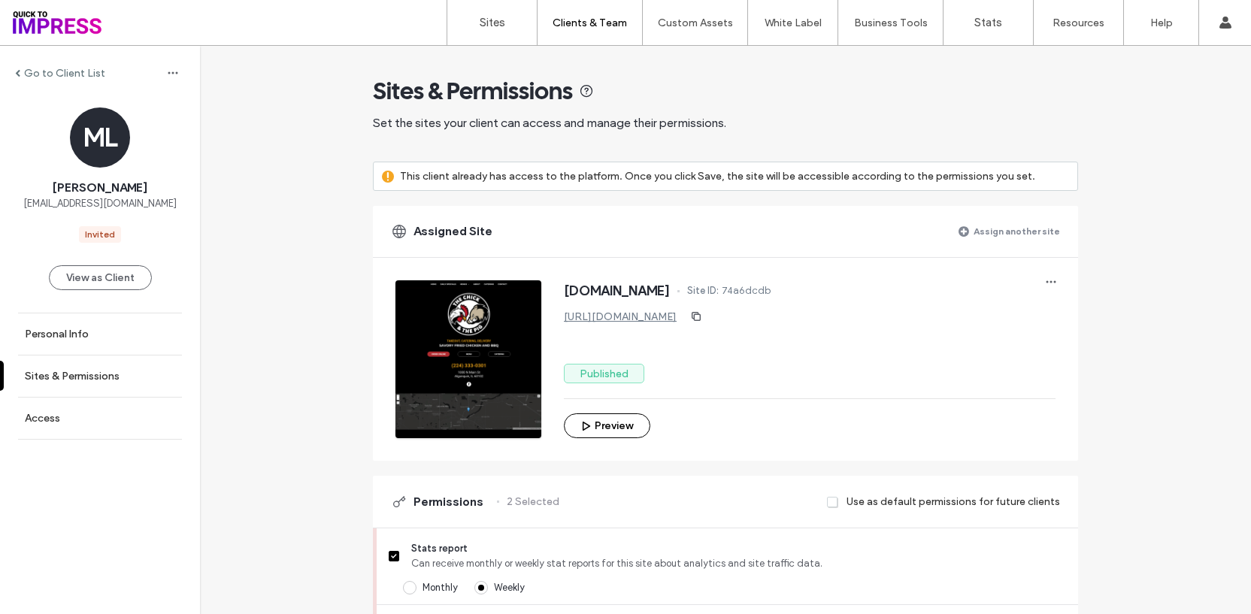
click at [1032, 229] on label "Assign another site" at bounding box center [1016, 231] width 86 height 26
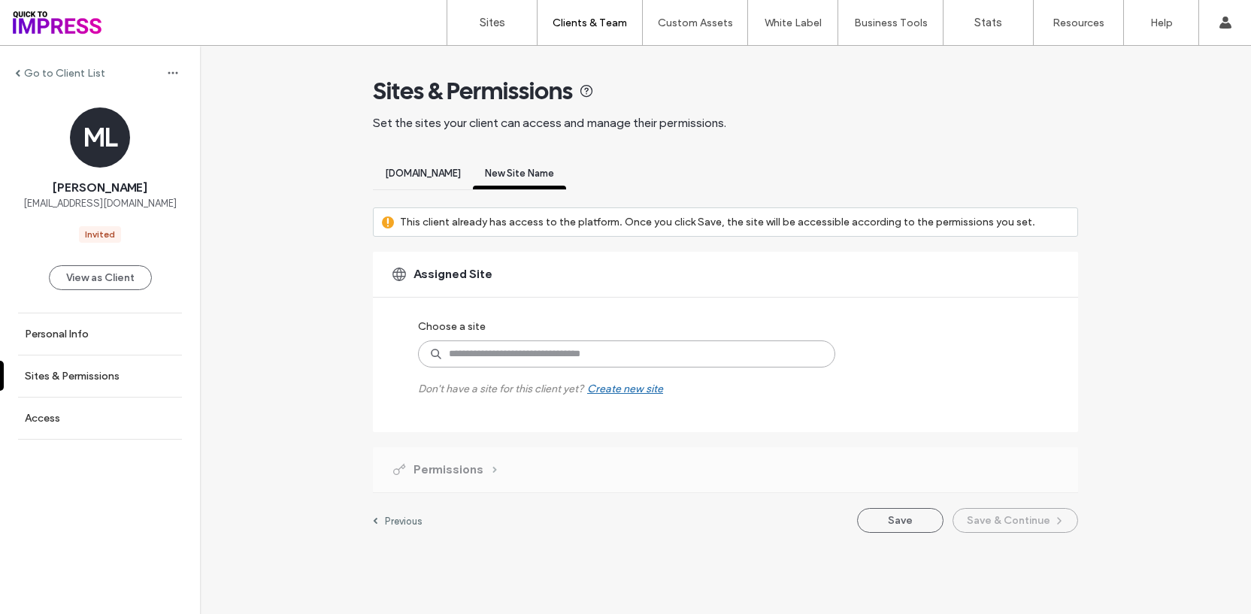
click at [511, 349] on input at bounding box center [626, 354] width 417 height 27
type input "****"
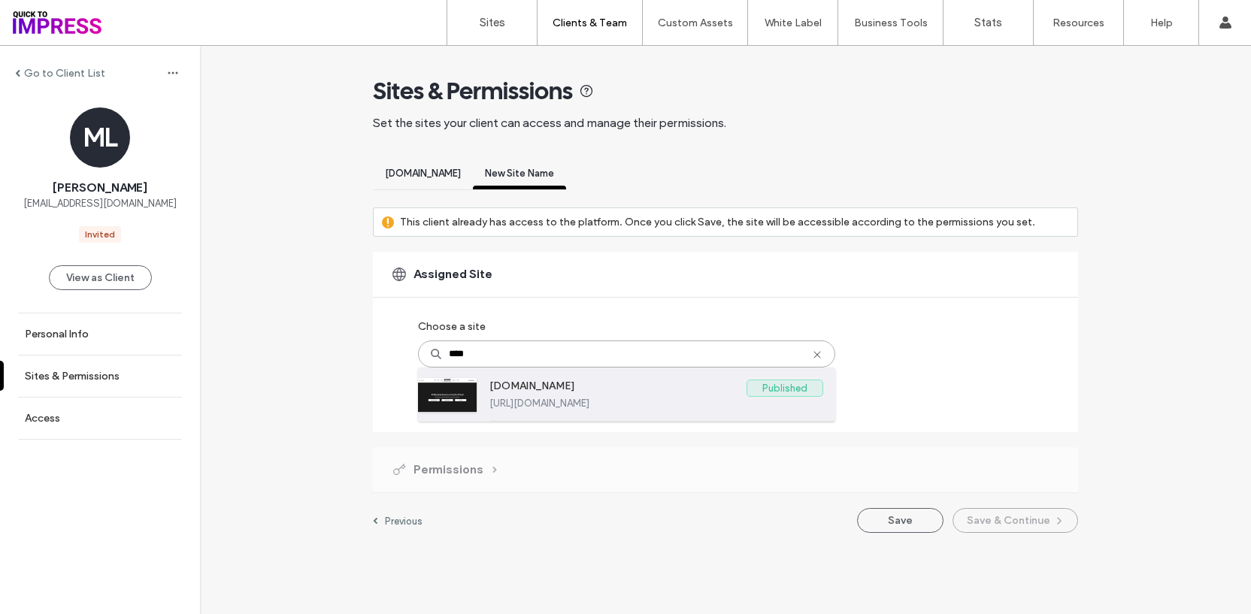
click at [495, 404] on label "https://www.boldamericanfare.com" at bounding box center [656, 403] width 334 height 11
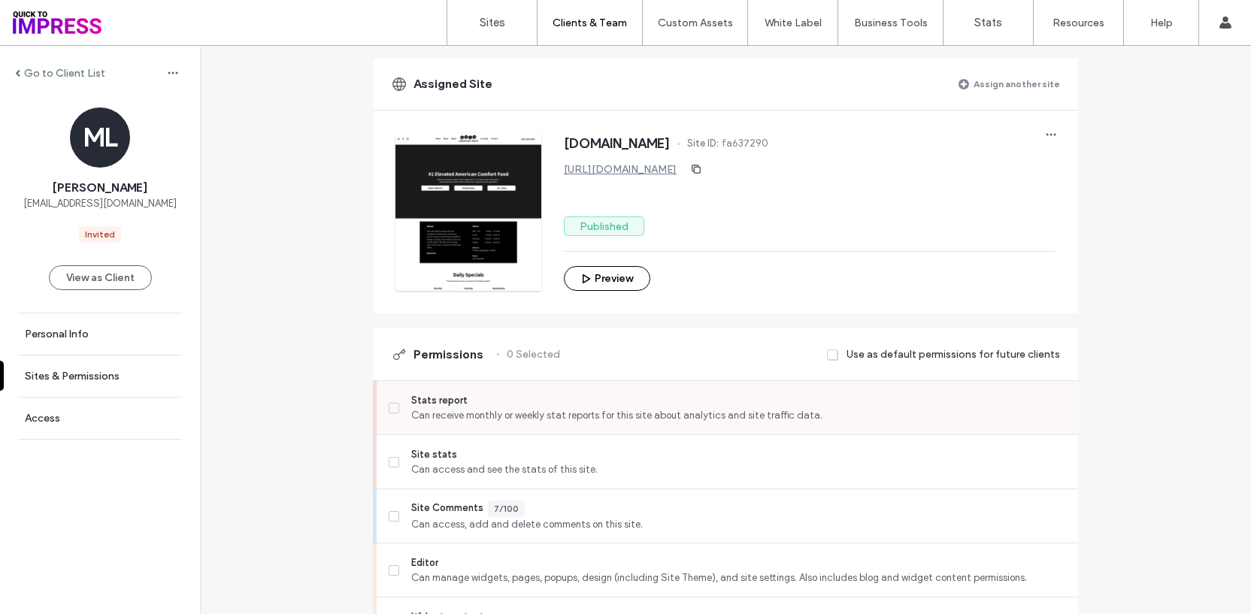
scroll to position [236, 0]
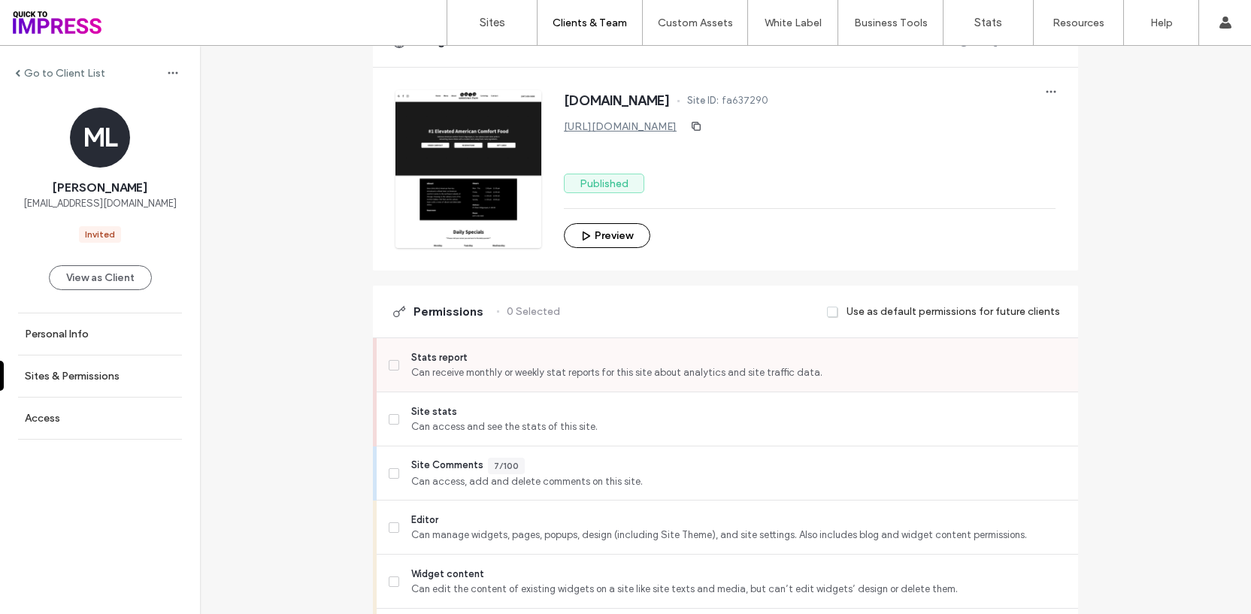
click at [403, 366] on label "Stats report Can receive monthly or weekly stat reports for this site about ana…" at bounding box center [727, 365] width 677 height 30
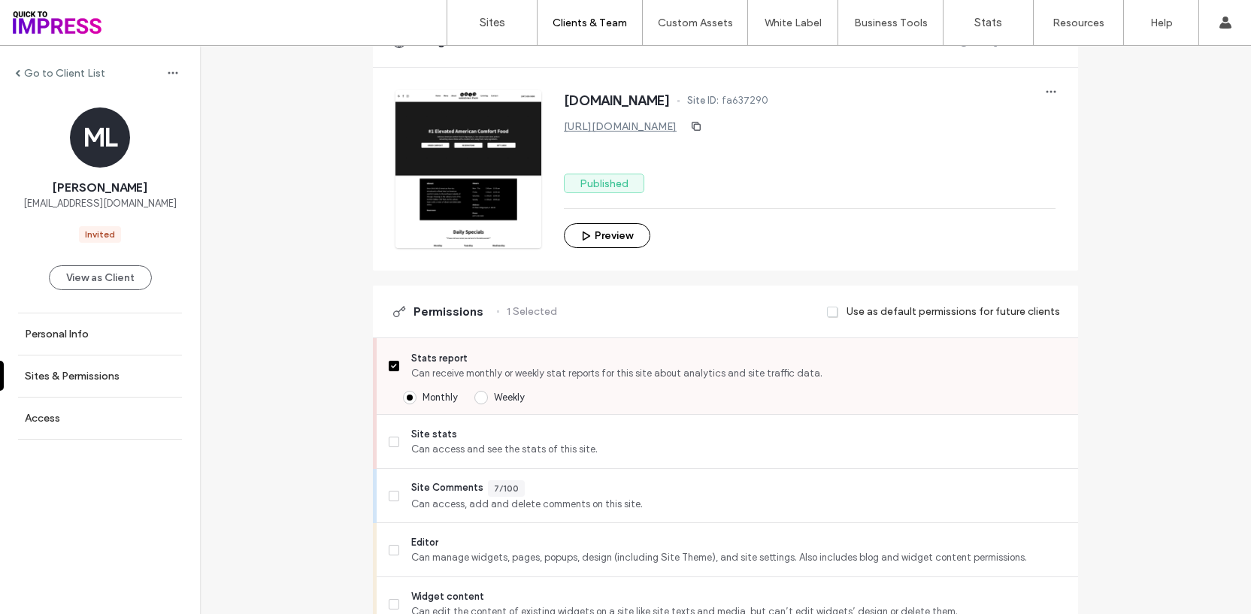
click at [505, 392] on span "Weekly" at bounding box center [509, 397] width 31 height 11
click at [468, 438] on span "Site stats" at bounding box center [738, 434] width 655 height 15
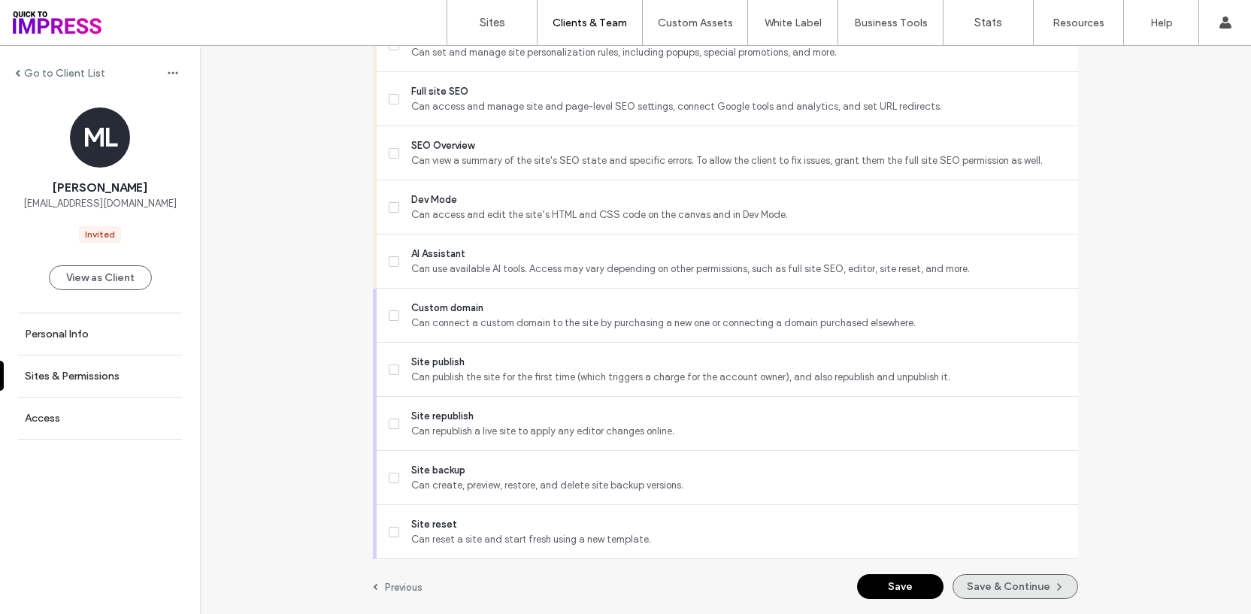
click at [995, 586] on button "Save & Continue" at bounding box center [1015, 586] width 126 height 25
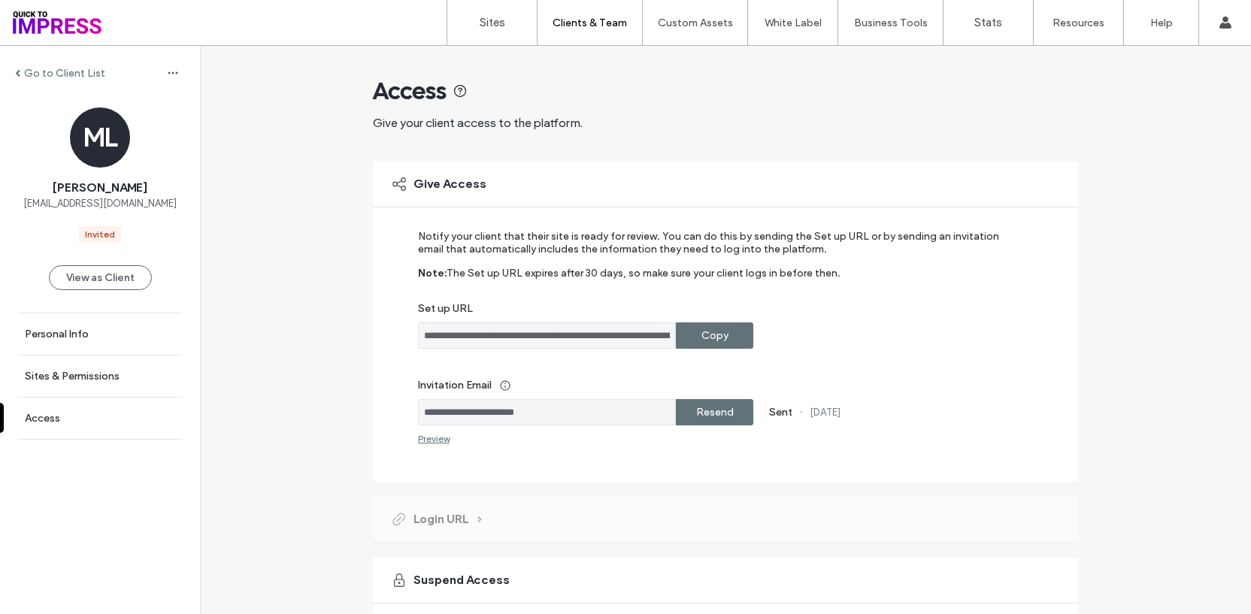
scroll to position [143, 0]
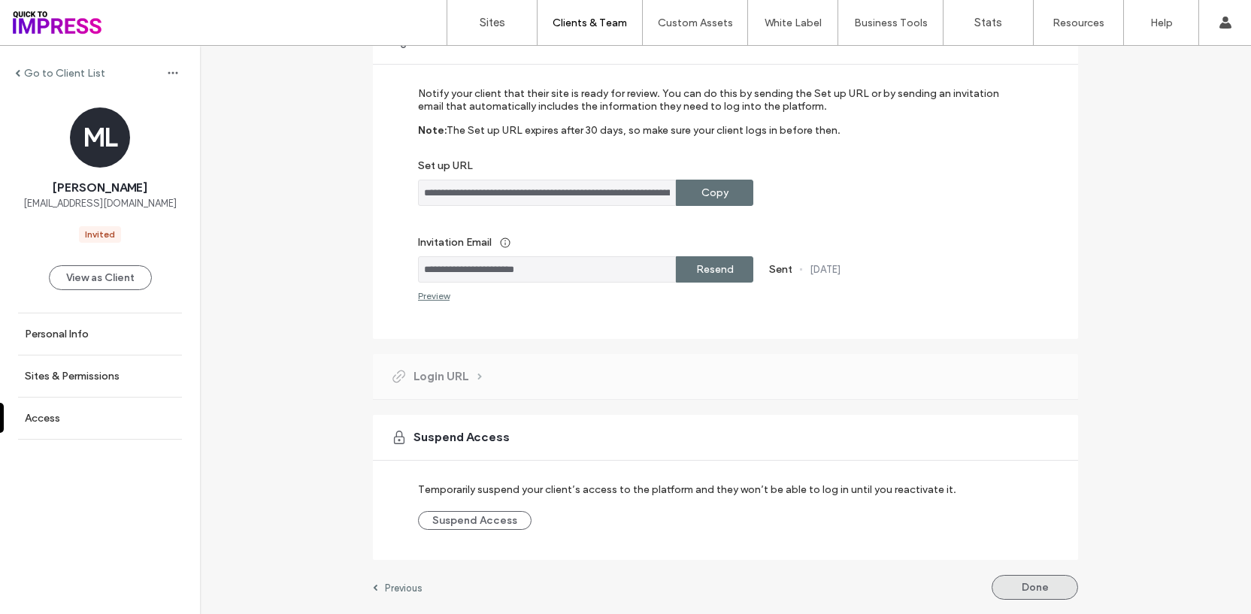
click at [1056, 592] on button "Done" at bounding box center [1034, 587] width 86 height 25
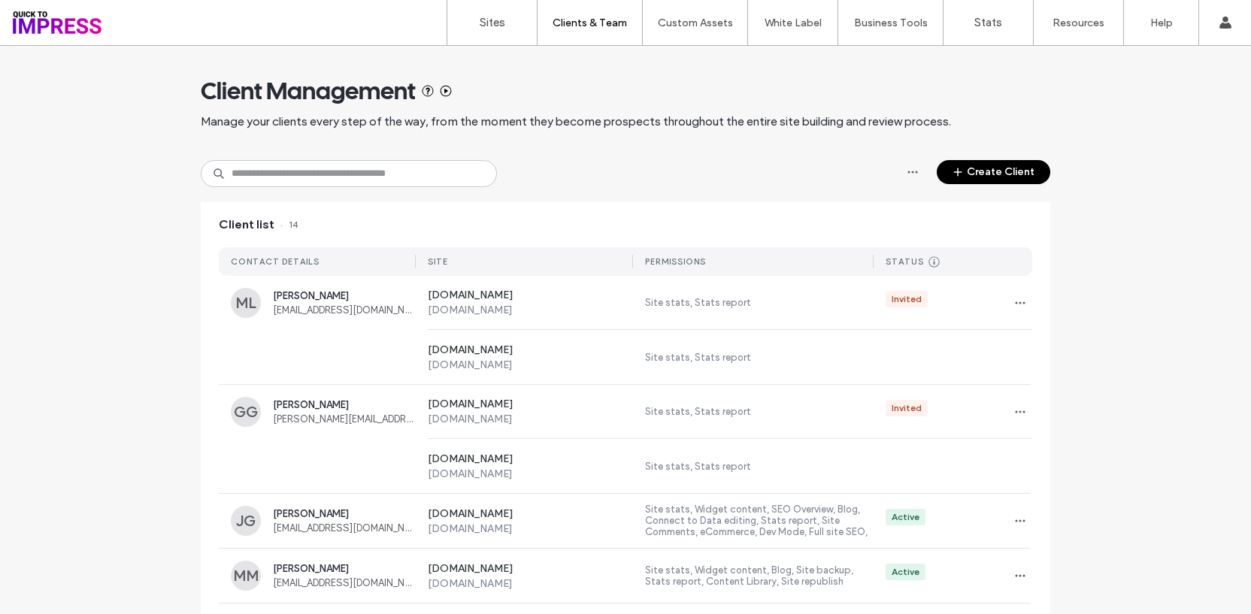
click at [259, 45] on div "Sites Clients & Team Client Management Team Permissions Custom Assets Custom Te…" at bounding box center [625, 23] width 1251 height 46
